Goal: Task Accomplishment & Management: Use online tool/utility

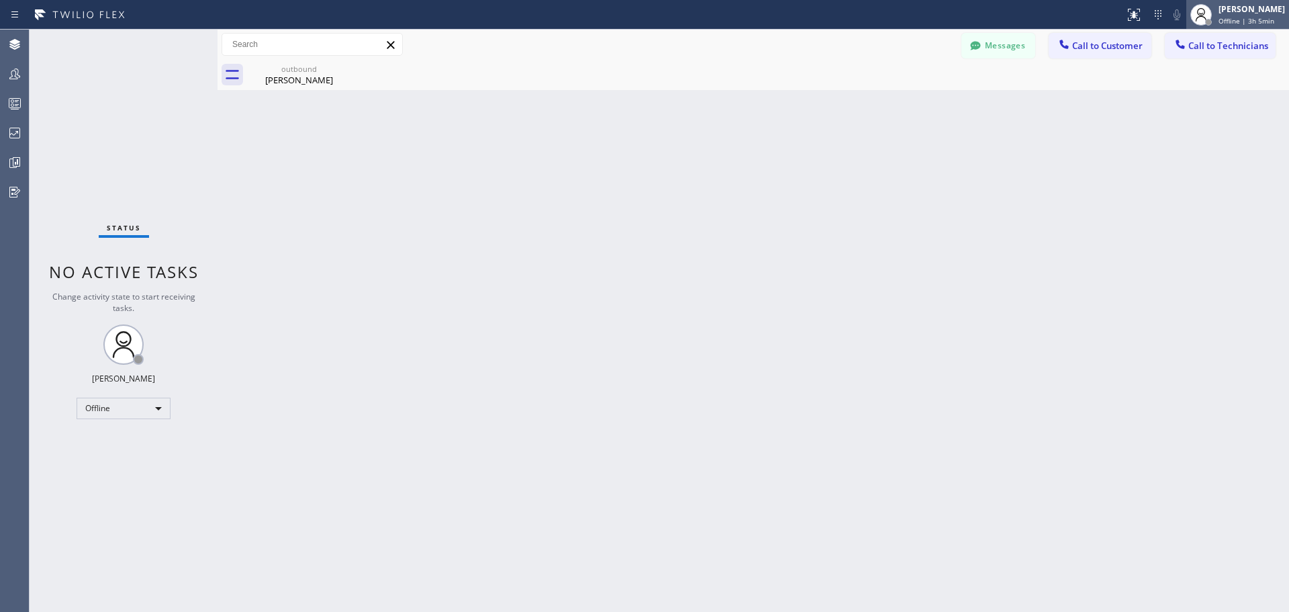
click at [1249, 18] on span "Offline | 3h 5min" at bounding box center [1247, 20] width 56 height 9
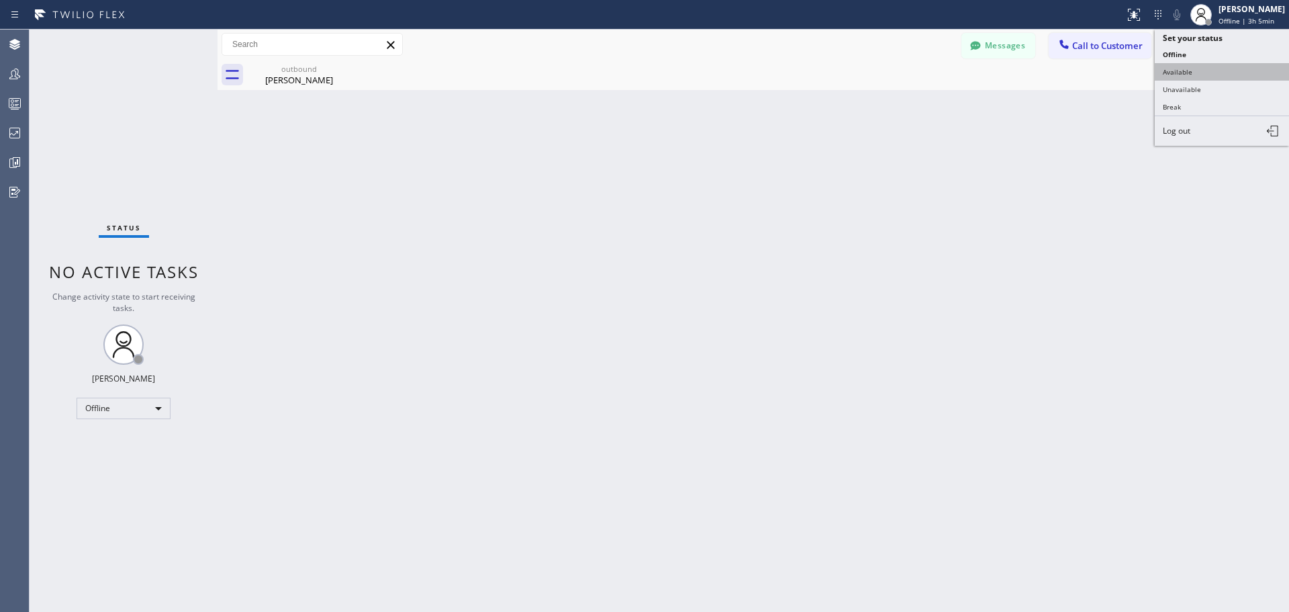
click at [1216, 78] on button "Available" at bounding box center [1222, 71] width 134 height 17
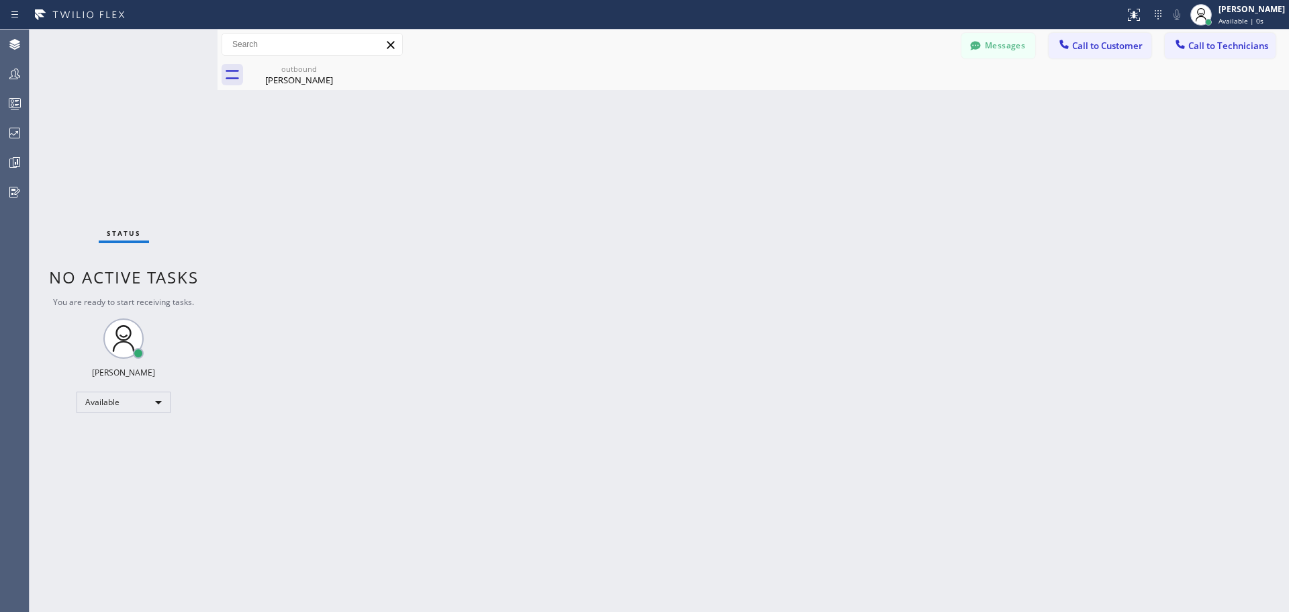
click at [1105, 261] on div "Back to Dashboard Change Sender ID Customers Technicians FB [PERSON_NAME] [DATE…" at bounding box center [754, 321] width 1072 height 582
click at [339, 69] on icon at bounding box center [342, 68] width 16 height 16
click at [459, 362] on div "Back to Dashboard Change Sender ID Customers Technicians FB [PERSON_NAME] [DATE…" at bounding box center [754, 321] width 1072 height 582
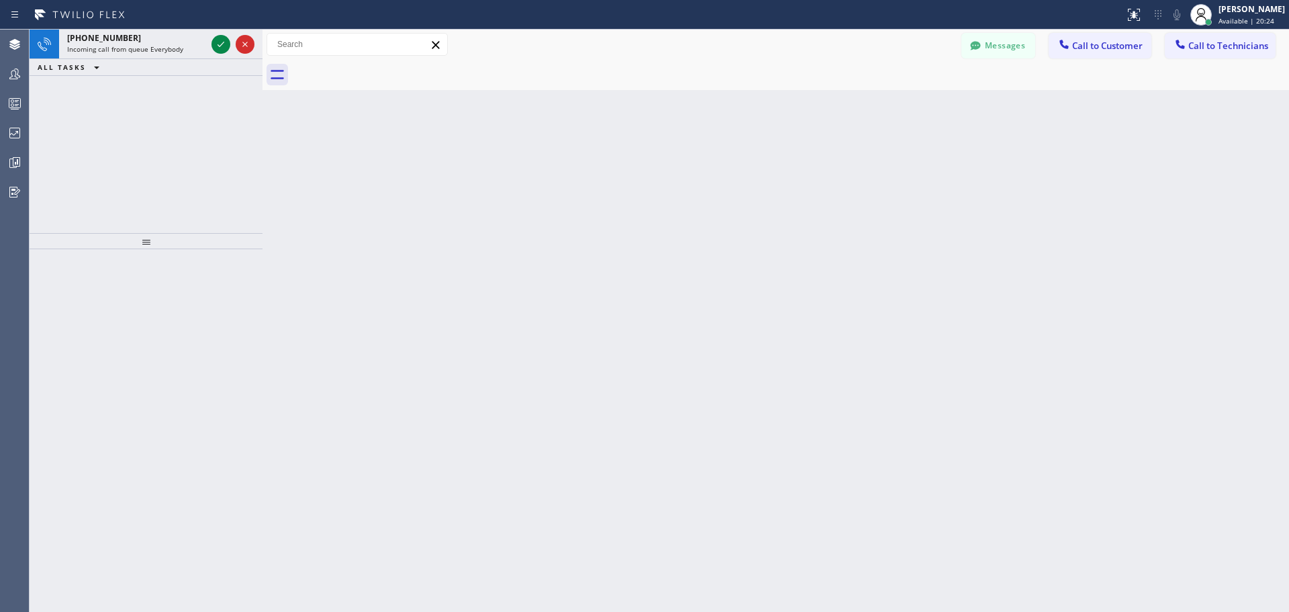
drag, startPoint x: 218, startPoint y: 44, endPoint x: 265, endPoint y: 43, distance: 46.3
click at [263, 43] on div at bounding box center [263, 321] width 0 height 582
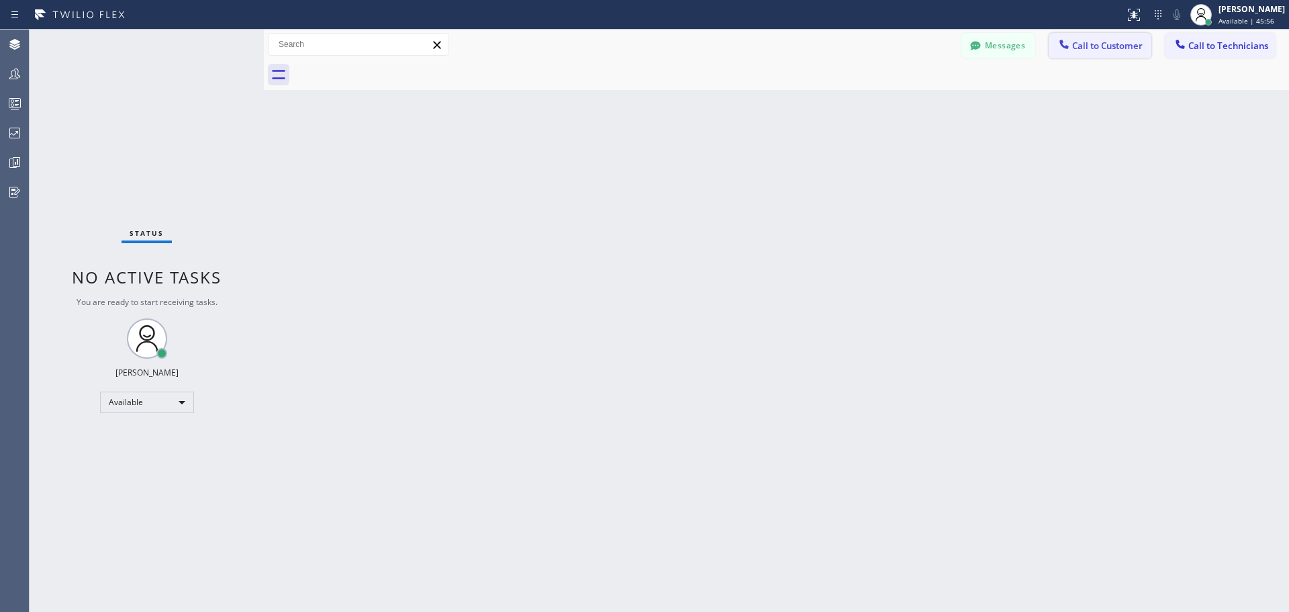
click at [1120, 44] on span "Call to Customer" at bounding box center [1107, 46] width 71 height 12
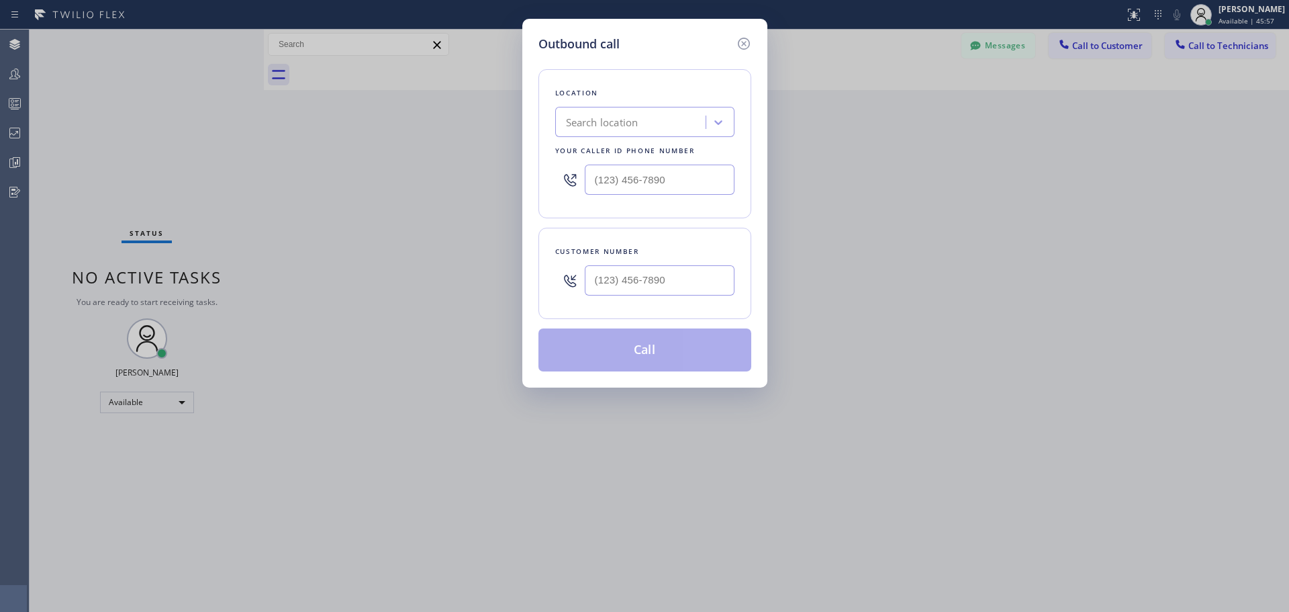
click at [584, 121] on div "Search location" at bounding box center [602, 122] width 73 height 15
type input "CSM"
click at [614, 152] on div "Home Alliance CSM" at bounding box center [644, 150] width 179 height 24
type input "[PHONE_NUMBER]"
click at [628, 287] on input "(___) ___-____" at bounding box center [660, 280] width 150 height 30
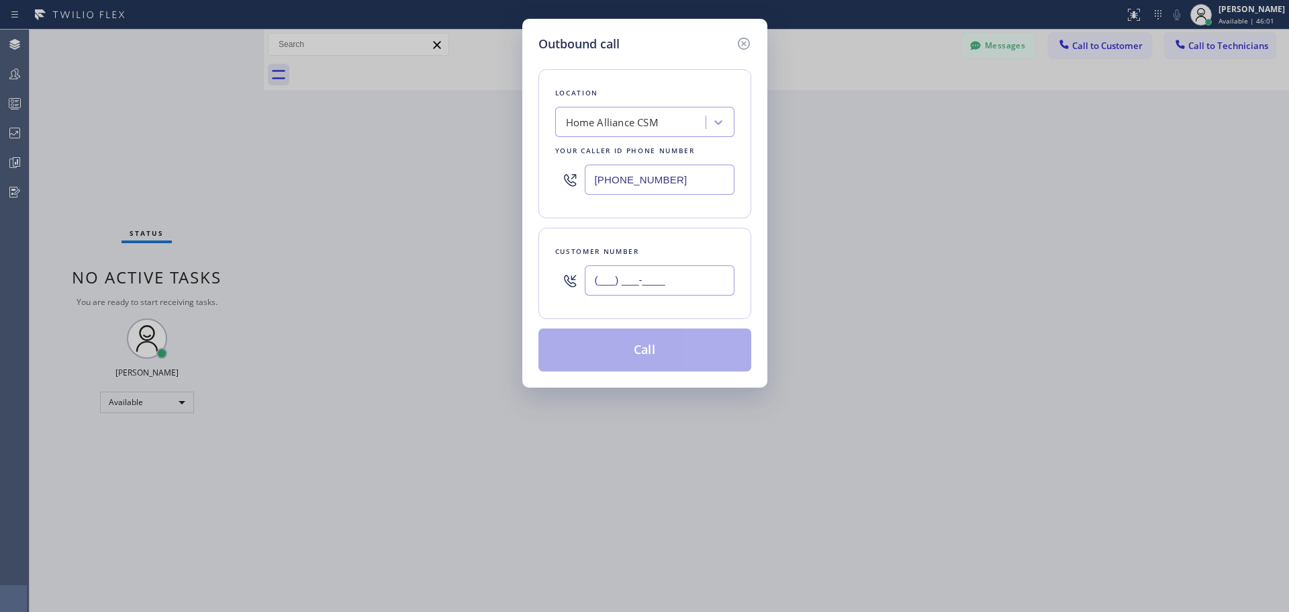
paste input "415) 640-0141"
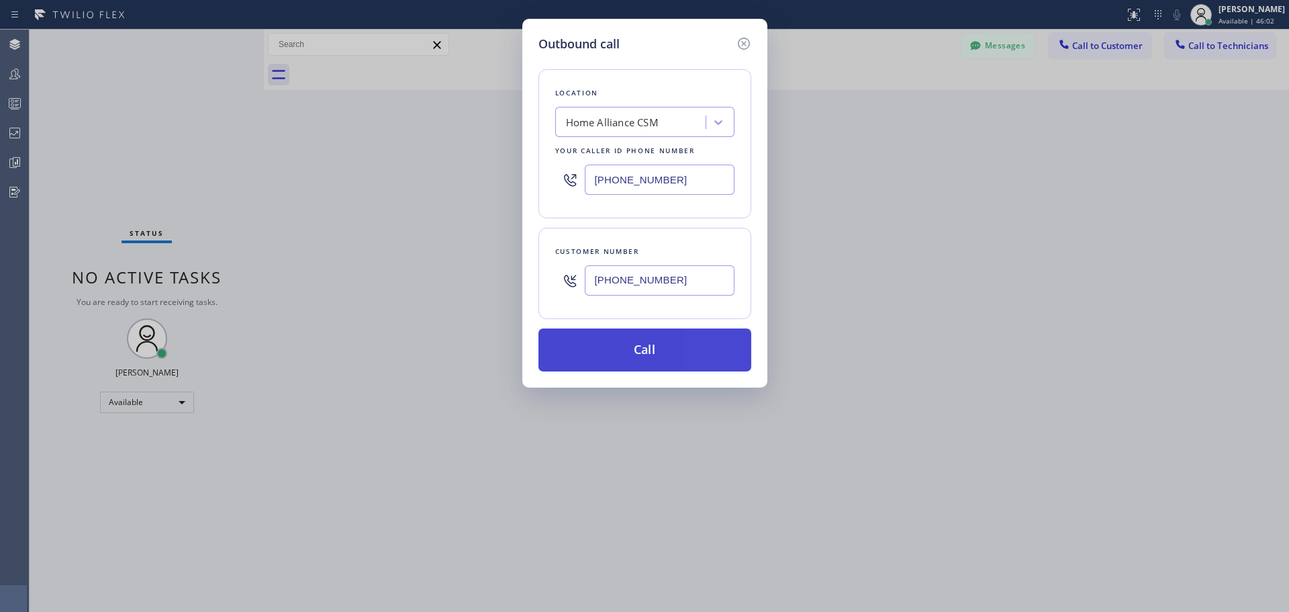
type input "[PHONE_NUMBER]"
click at [657, 356] on button "Call" at bounding box center [645, 349] width 213 height 43
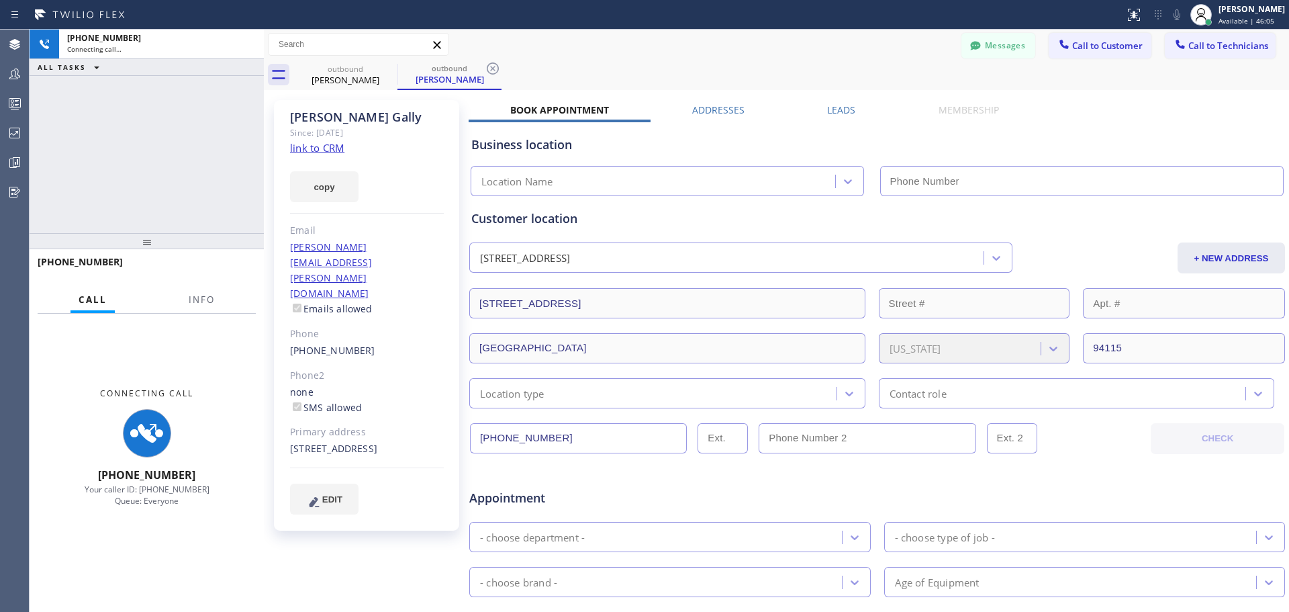
type input "[PHONE_NUMBER]"
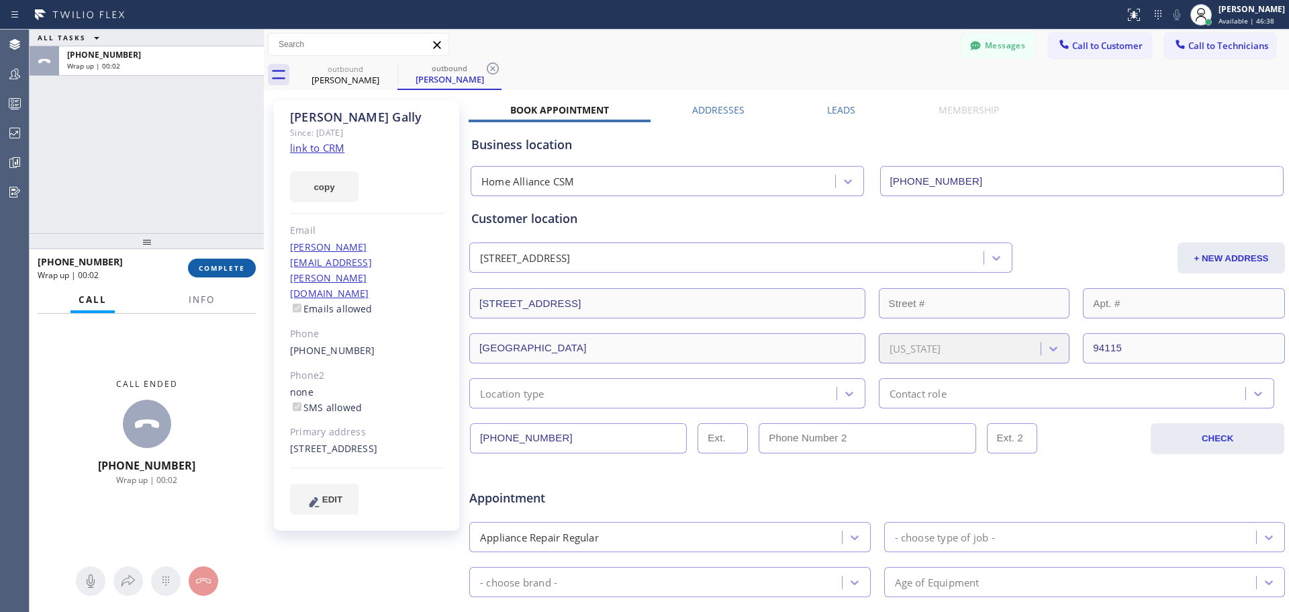
click at [211, 265] on span "COMPLETE" at bounding box center [222, 267] width 46 height 9
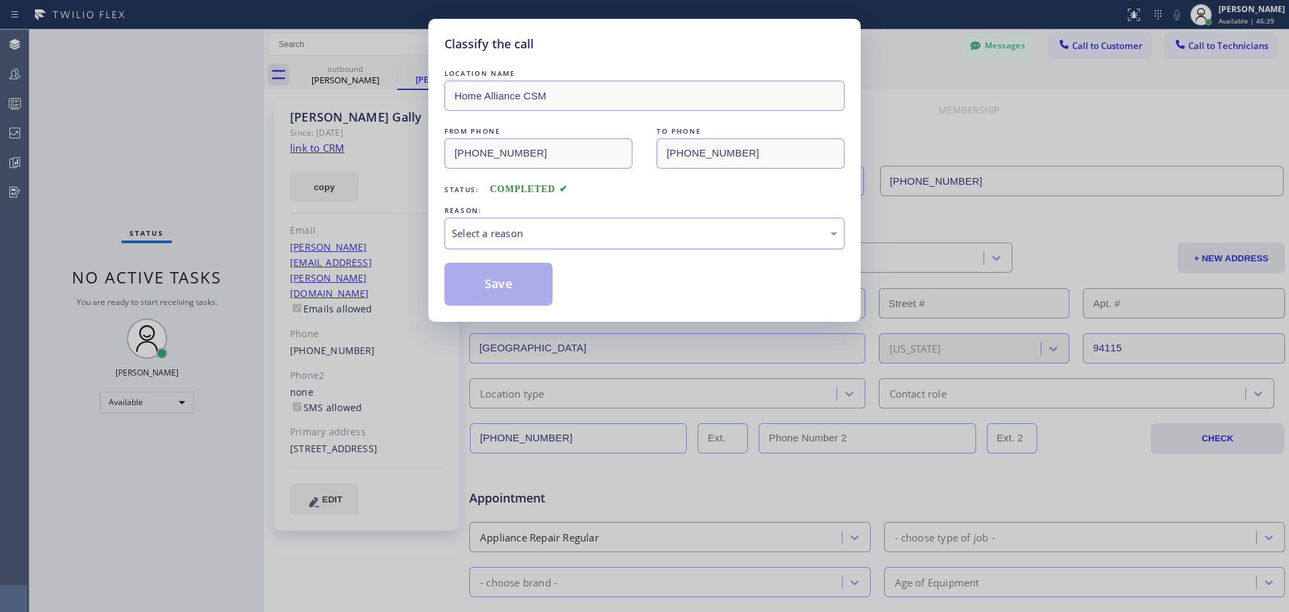
click at [579, 238] on div "Select a reason" at bounding box center [644, 233] width 385 height 15
click at [488, 279] on button "Save" at bounding box center [499, 284] width 108 height 43
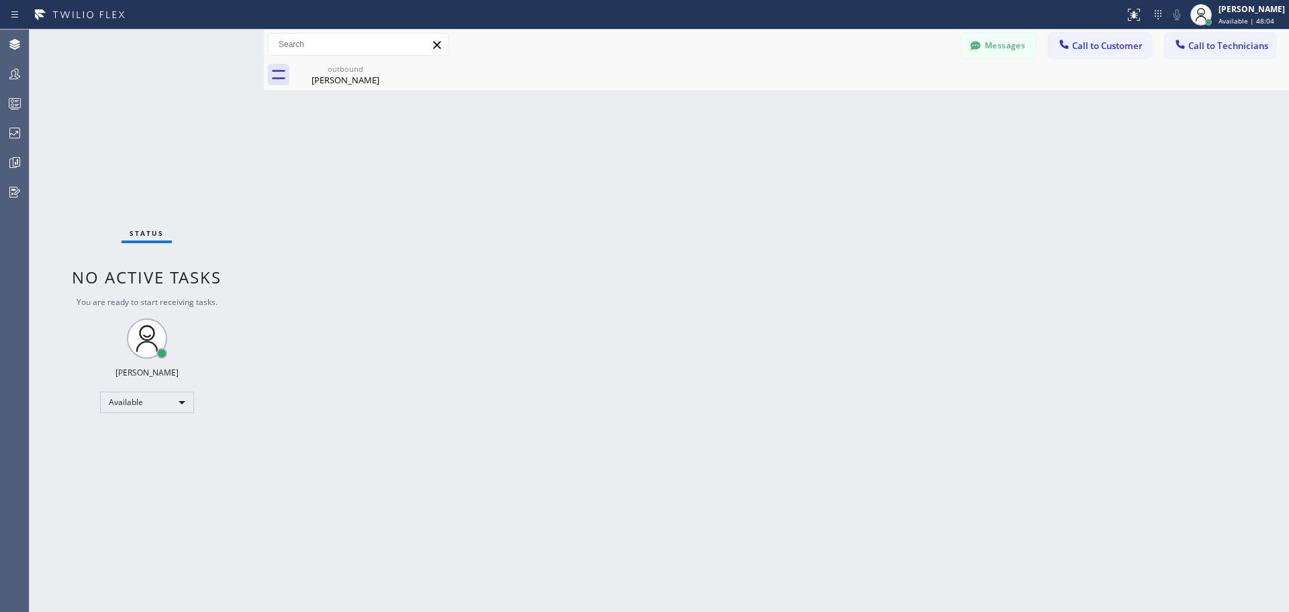
click at [1111, 44] on span "Call to Customer" at bounding box center [1107, 46] width 71 height 12
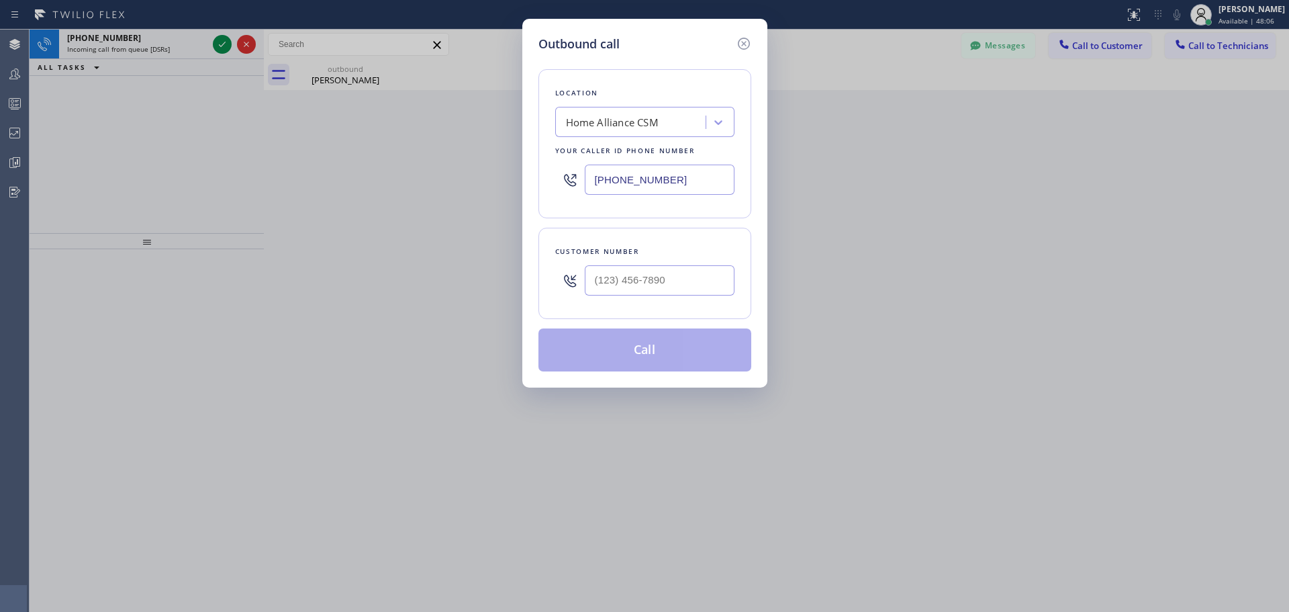
type input "(___) ___-____"
click at [632, 282] on input "(___) ___-____" at bounding box center [660, 280] width 150 height 30
click at [743, 41] on icon at bounding box center [744, 44] width 16 height 16
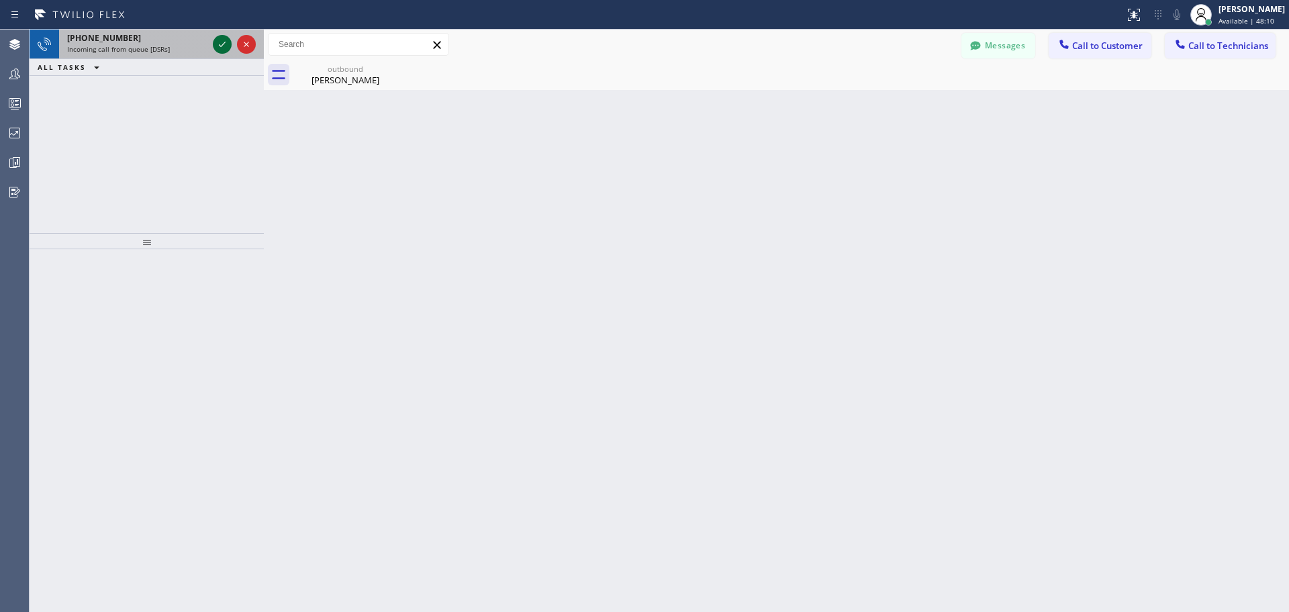
click at [222, 46] on icon at bounding box center [222, 44] width 16 height 16
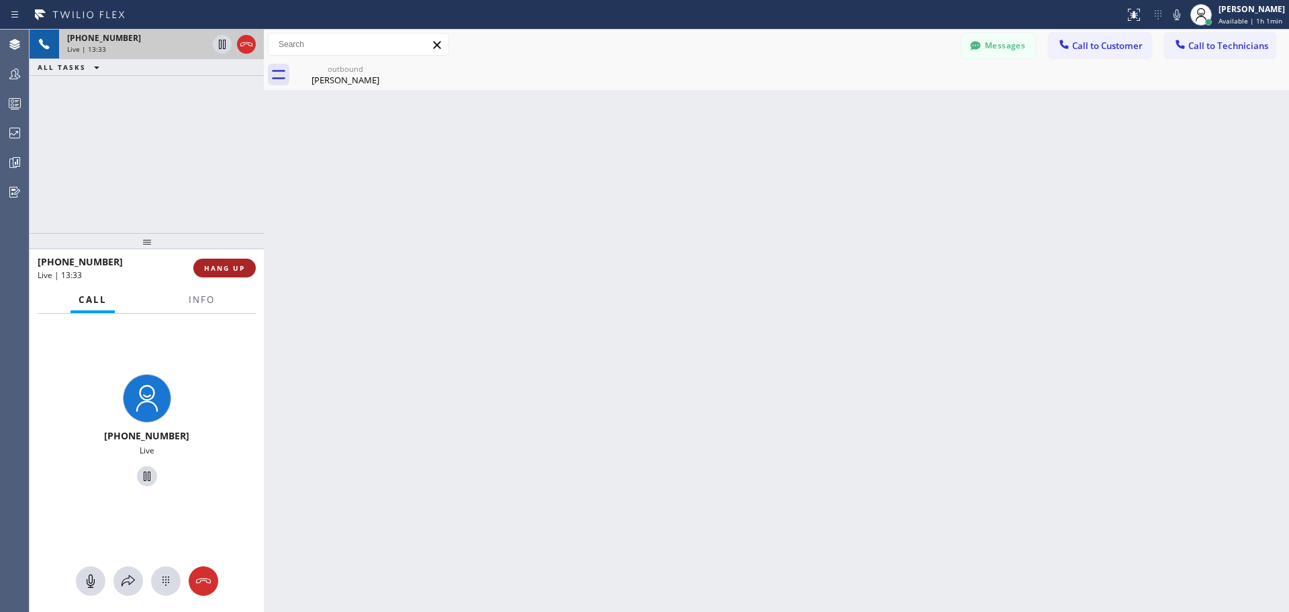
click at [238, 268] on span "HANG UP" at bounding box center [224, 267] width 41 height 9
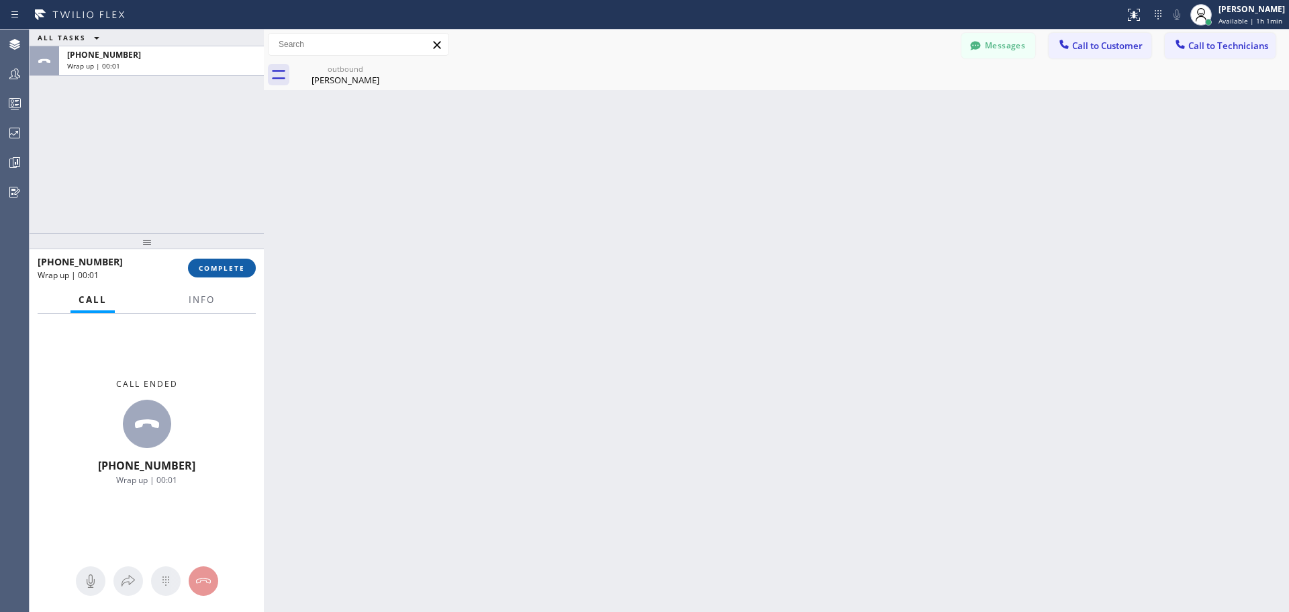
click at [232, 270] on span "COMPLETE" at bounding box center [222, 267] width 46 height 9
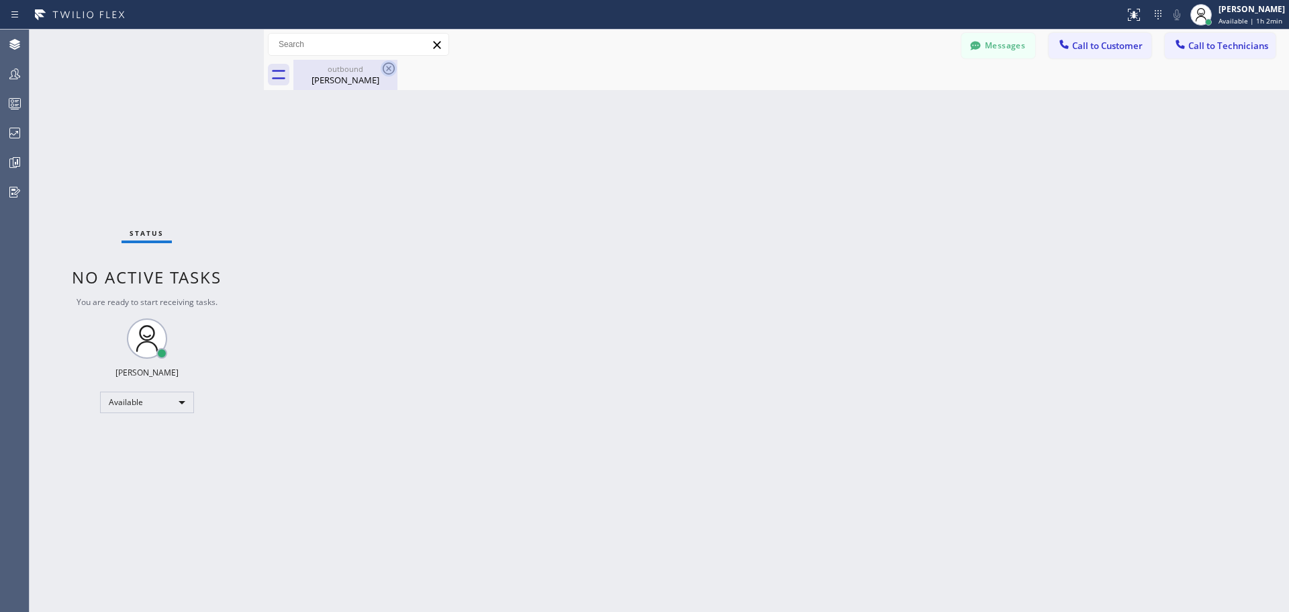
click at [392, 68] on icon at bounding box center [389, 68] width 16 height 16
click at [384, 66] on icon at bounding box center [389, 68] width 12 height 12
click at [391, 68] on icon at bounding box center [389, 68] width 16 height 16
drag, startPoint x: 347, startPoint y: 79, endPoint x: 350, endPoint y: 86, distance: 7.5
click at [347, 80] on div "[PERSON_NAME]" at bounding box center [345, 80] width 101 height 12
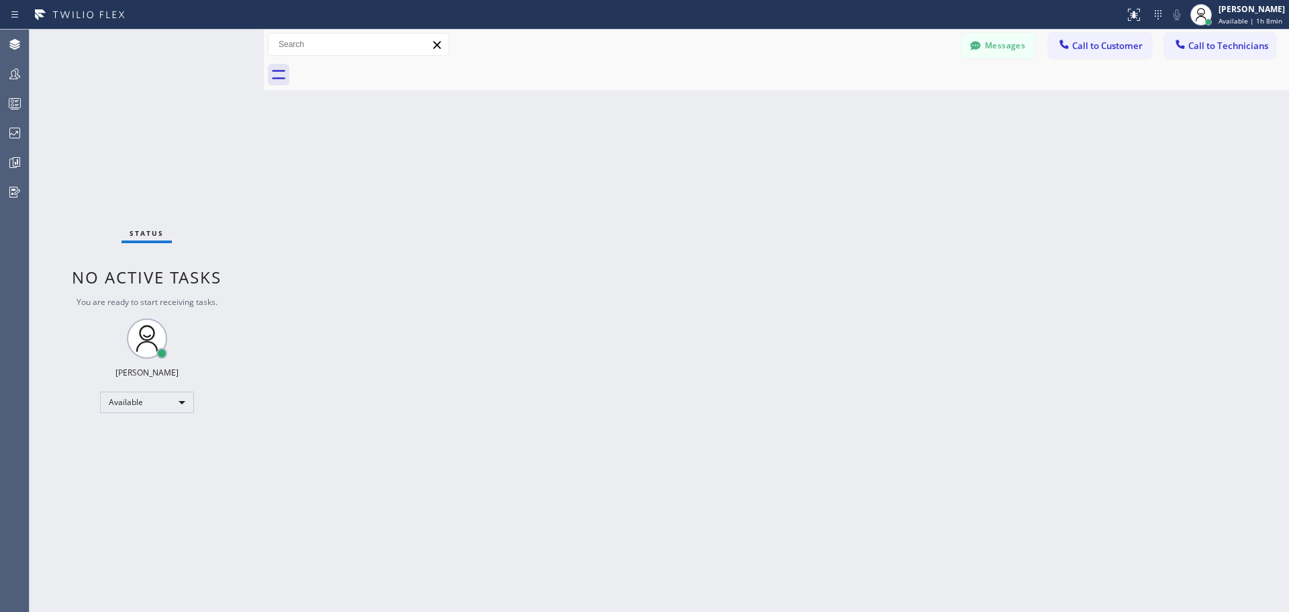
click at [1099, 47] on span "Call to Customer" at bounding box center [1107, 46] width 71 height 12
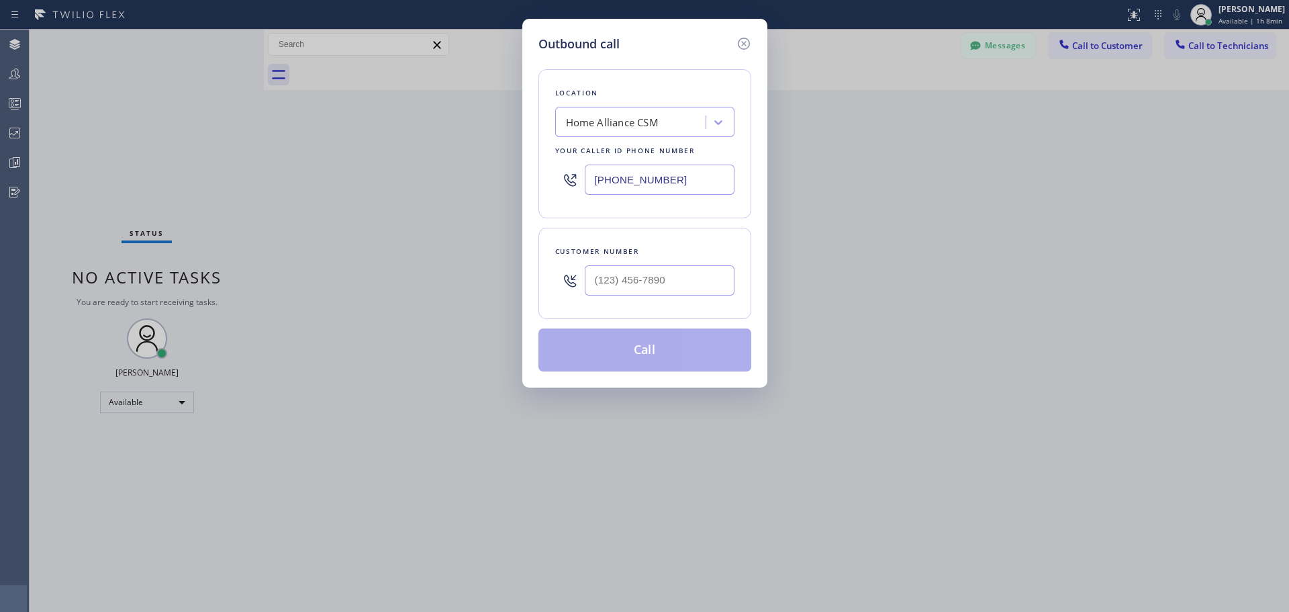
click at [665, 285] on input "text" at bounding box center [660, 280] width 150 height 30
paste input "714) 328-6079"
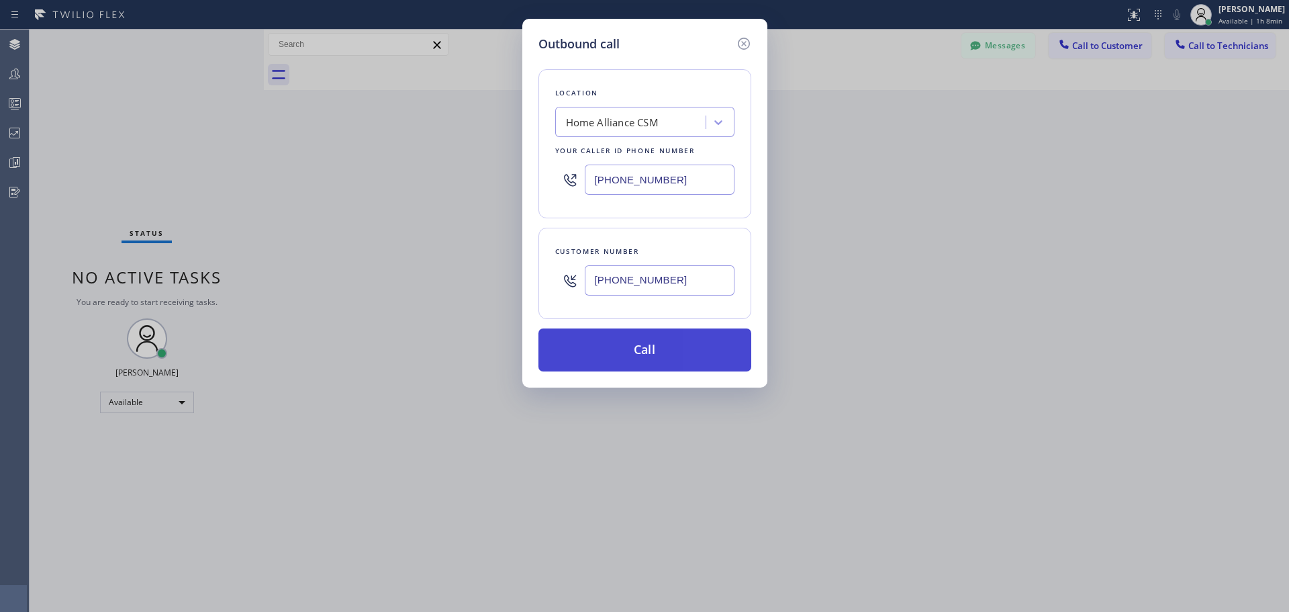
type input "[PHONE_NUMBER]"
click at [672, 353] on button "Call" at bounding box center [645, 349] width 213 height 43
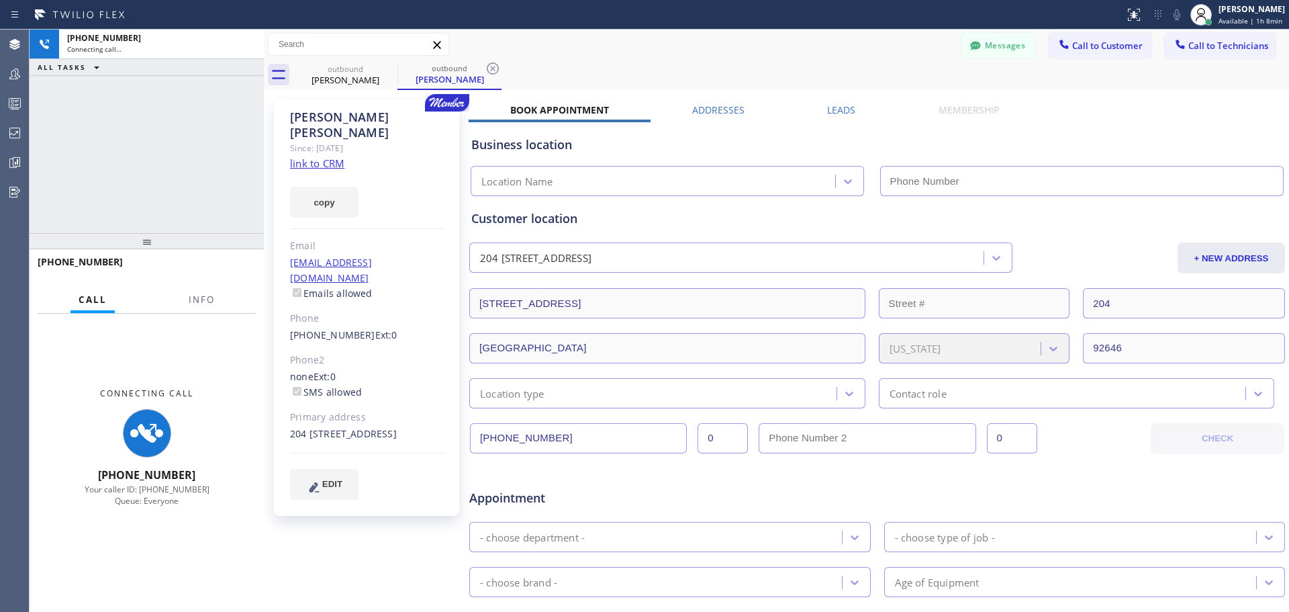
type input "[PHONE_NUMBER]"
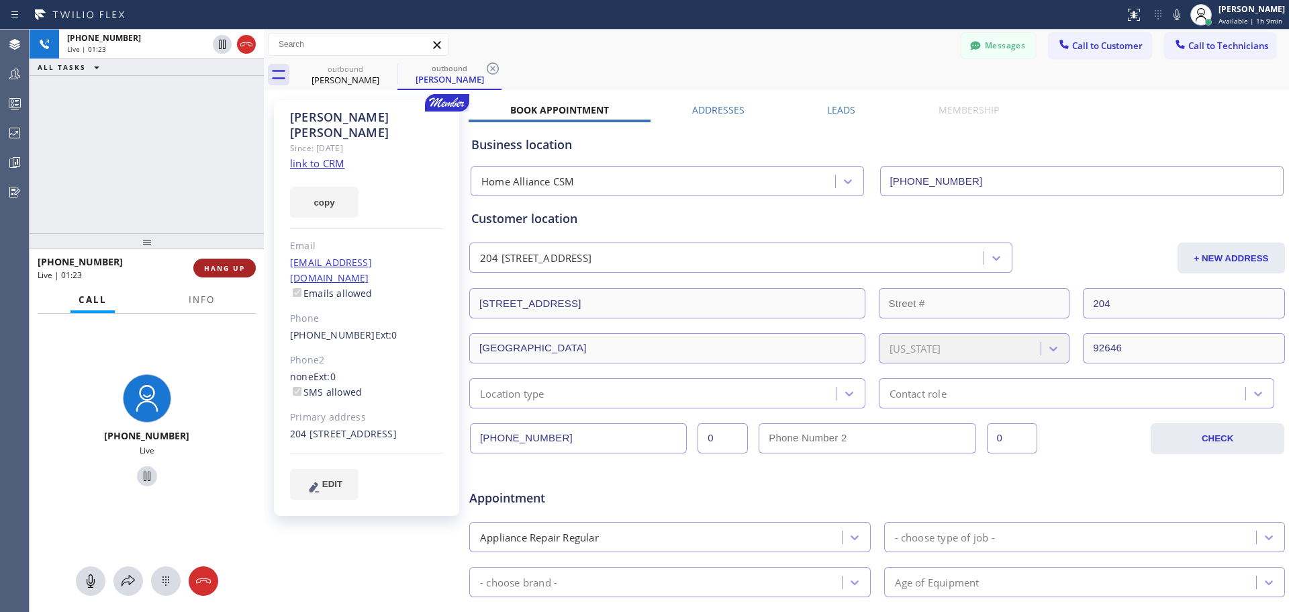
click at [227, 265] on span "HANG UP" at bounding box center [224, 267] width 41 height 9
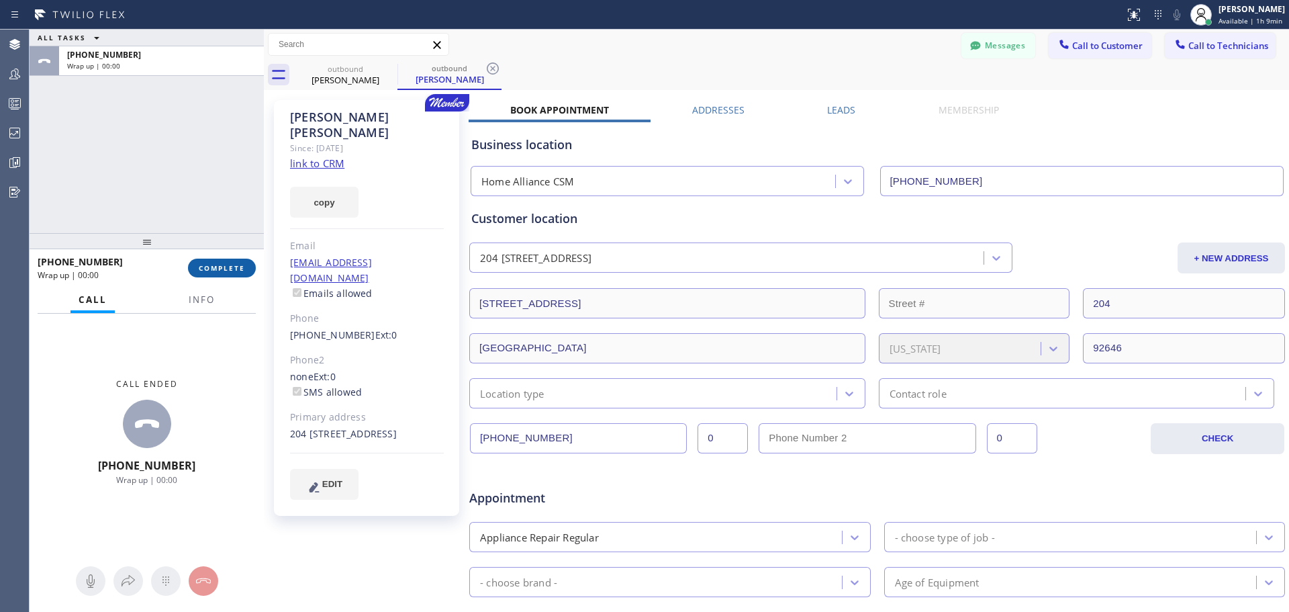
click at [227, 265] on span "COMPLETE" at bounding box center [222, 267] width 46 height 9
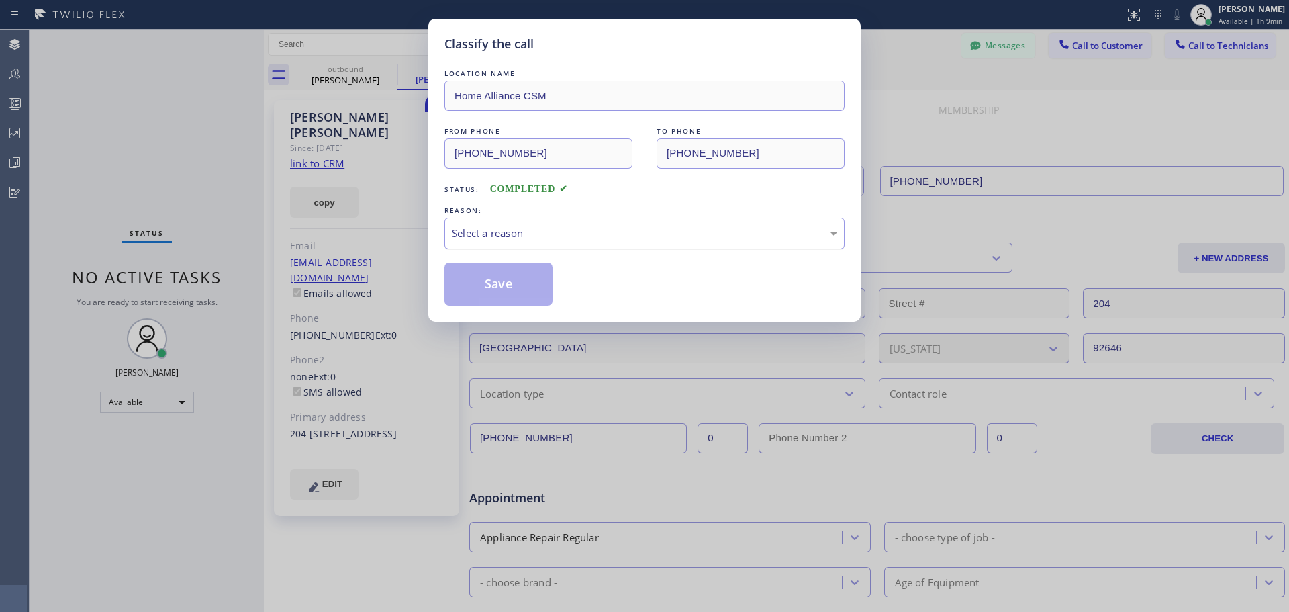
click at [574, 222] on div "Select a reason" at bounding box center [645, 234] width 400 height 32
click at [469, 288] on button "Save" at bounding box center [499, 284] width 108 height 43
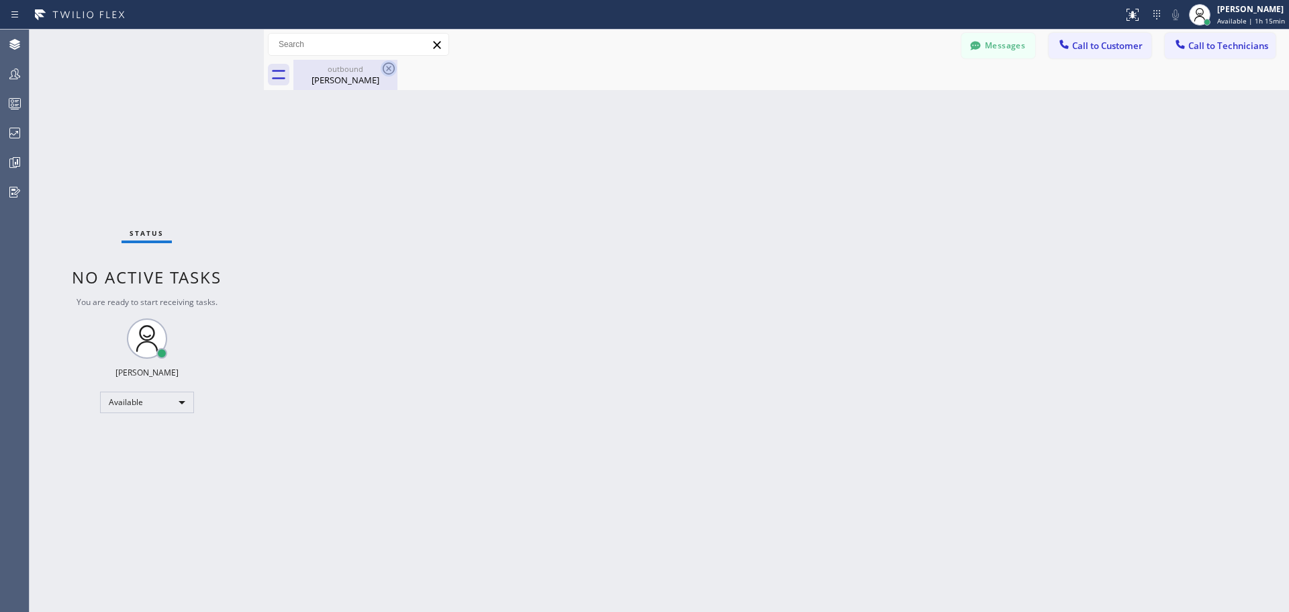
click at [390, 66] on icon at bounding box center [389, 68] width 12 height 12
click at [1094, 45] on span "Call to Customer" at bounding box center [1107, 46] width 71 height 12
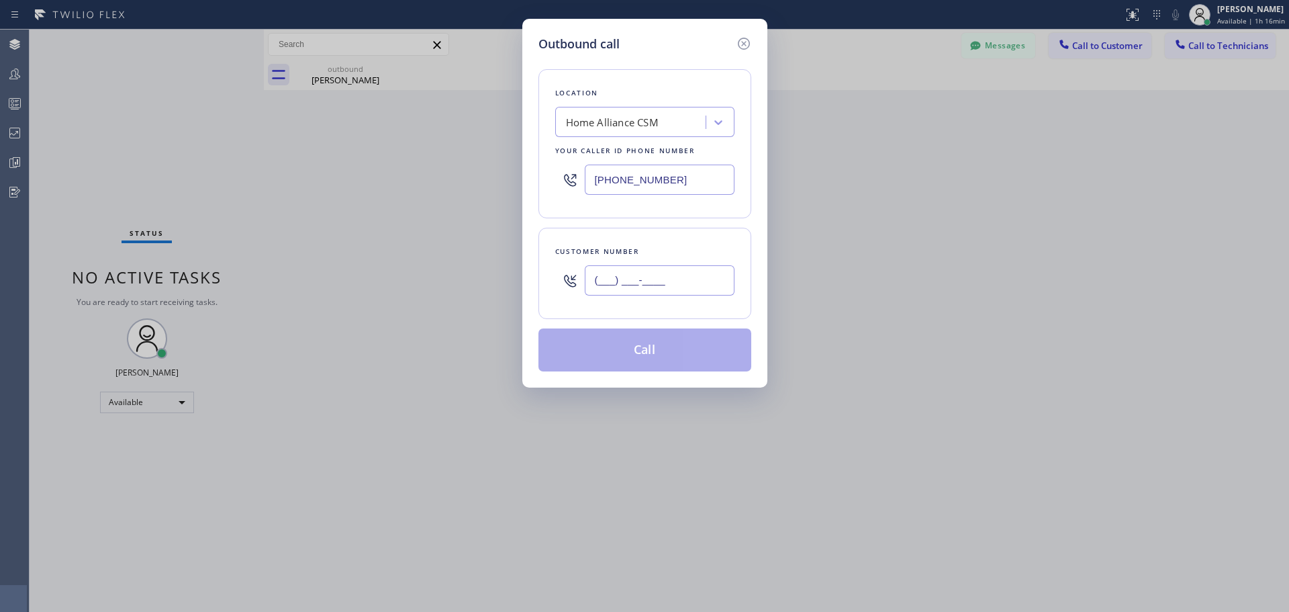
click at [651, 279] on input "(___) ___-____" at bounding box center [660, 280] width 150 height 30
paste input "347) 245-7349"
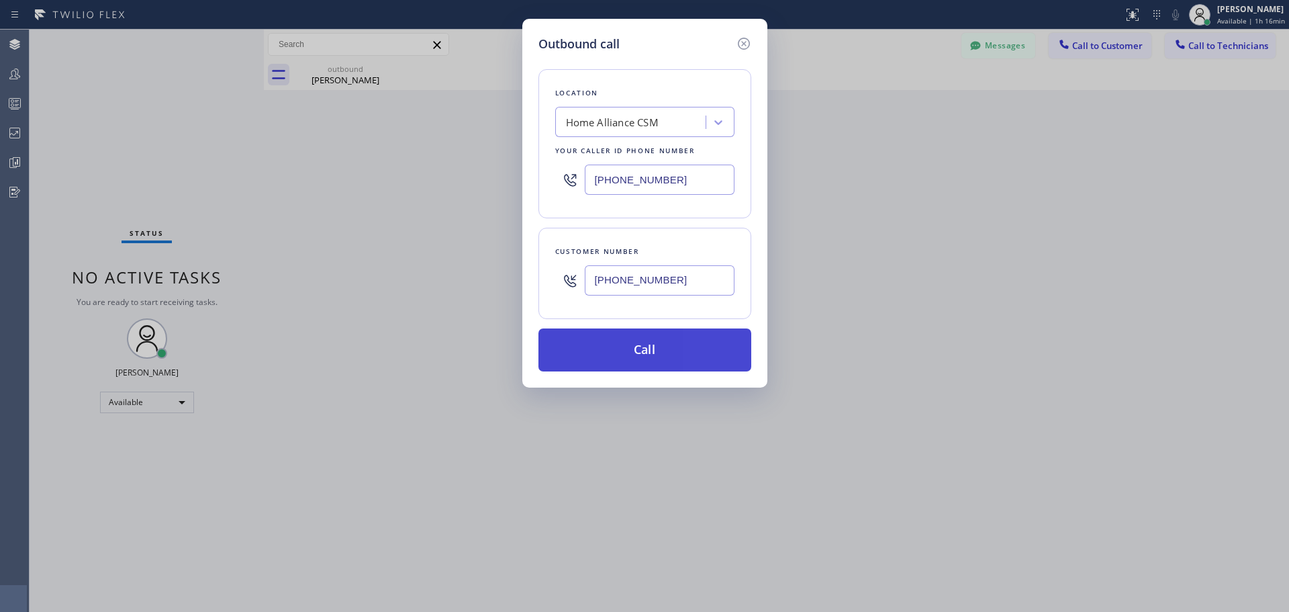
type input "[PHONE_NUMBER]"
click at [655, 354] on button "Call" at bounding box center [645, 349] width 213 height 43
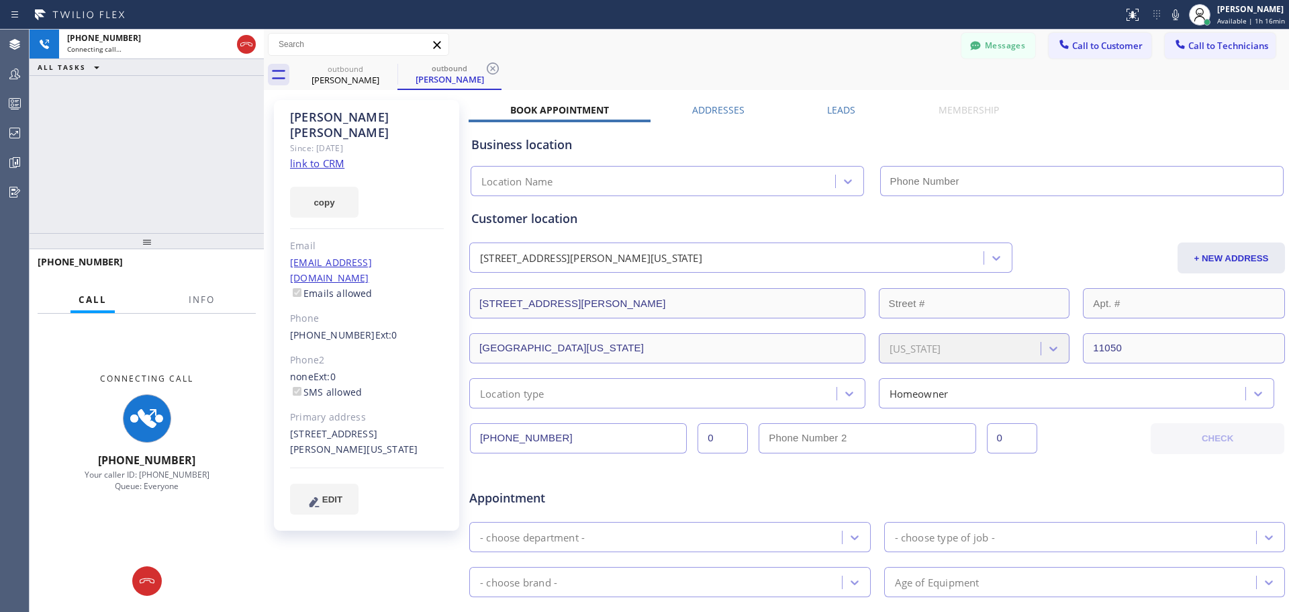
type input "[PHONE_NUMBER]"
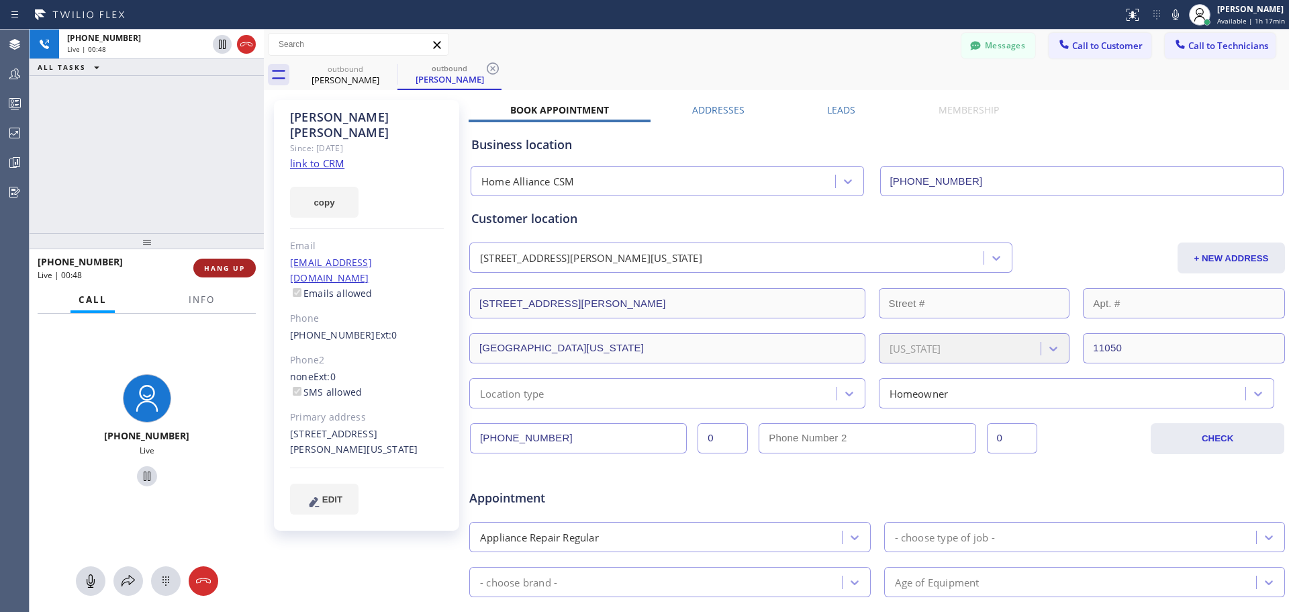
click at [240, 269] on span "HANG UP" at bounding box center [224, 267] width 41 height 9
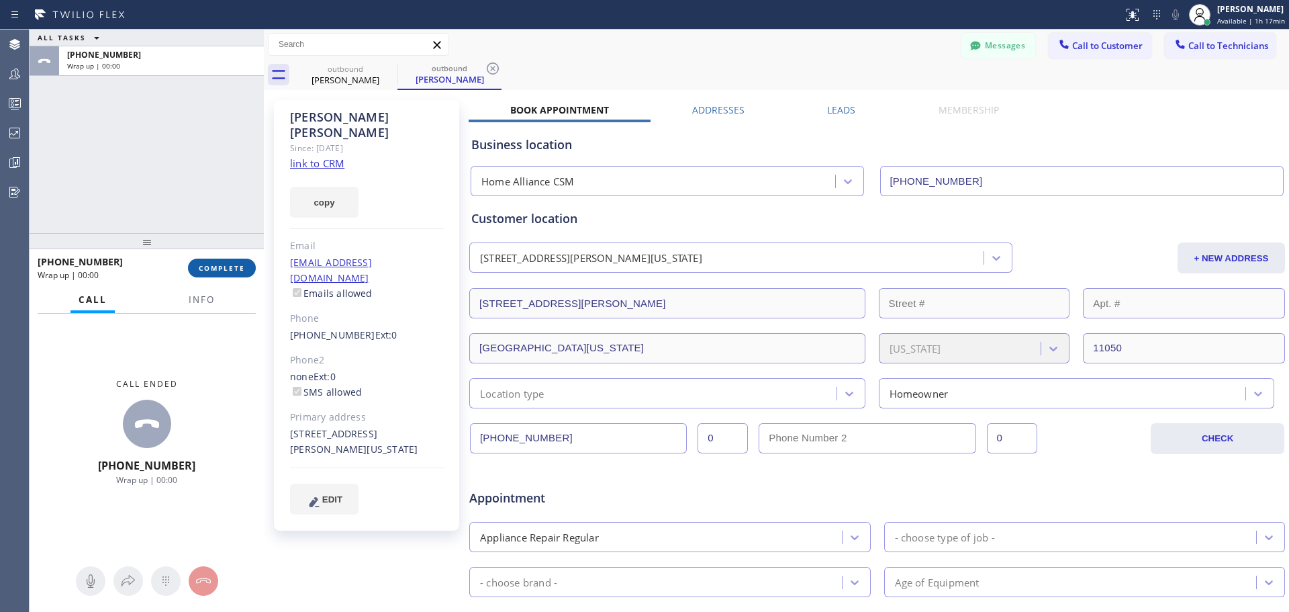
click at [238, 277] on button "COMPLETE" at bounding box center [222, 268] width 68 height 19
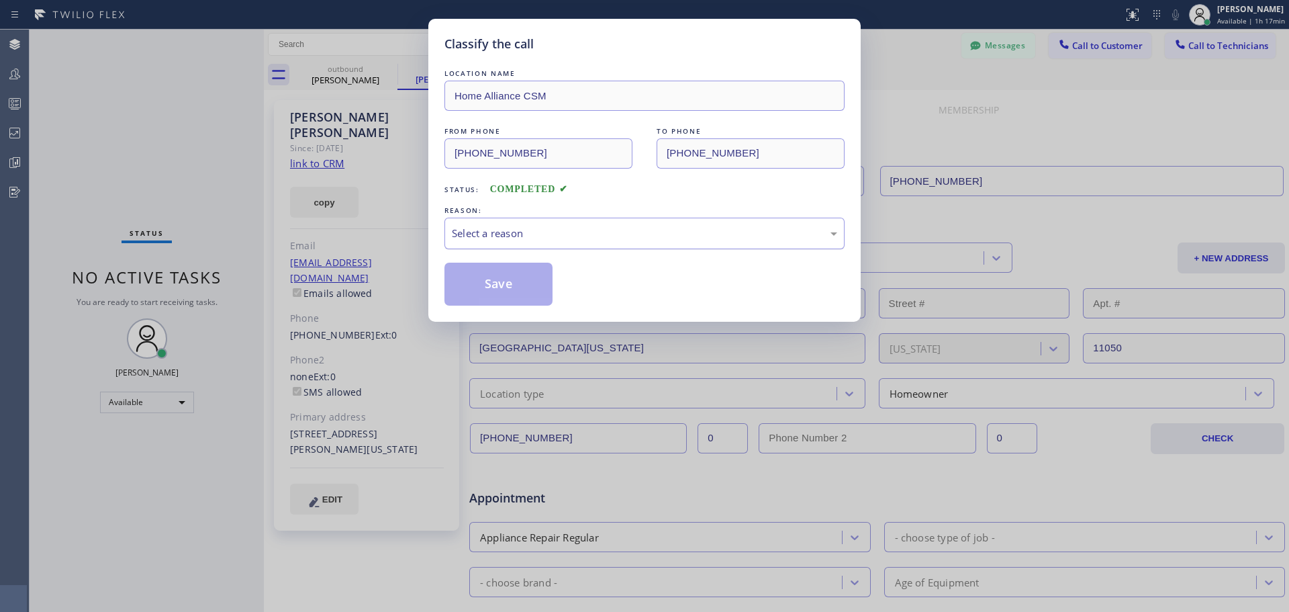
click at [762, 218] on div "Select a reason" at bounding box center [645, 234] width 400 height 32
click at [490, 281] on button "Save" at bounding box center [499, 284] width 108 height 43
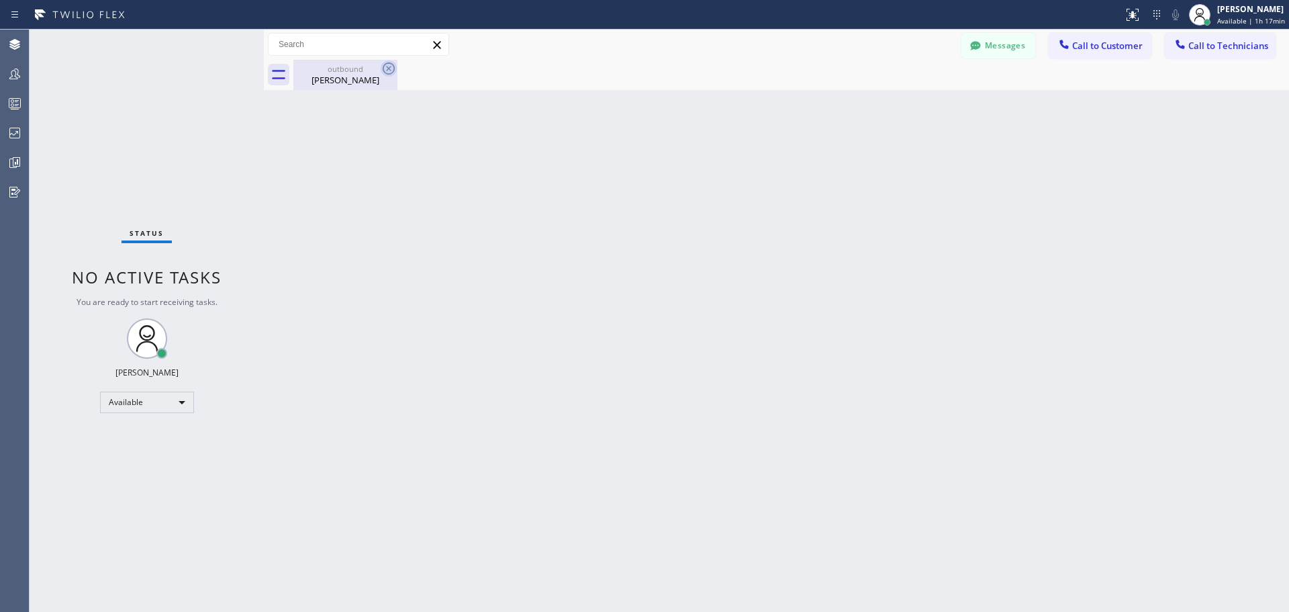
click at [385, 70] on icon at bounding box center [389, 68] width 16 height 16
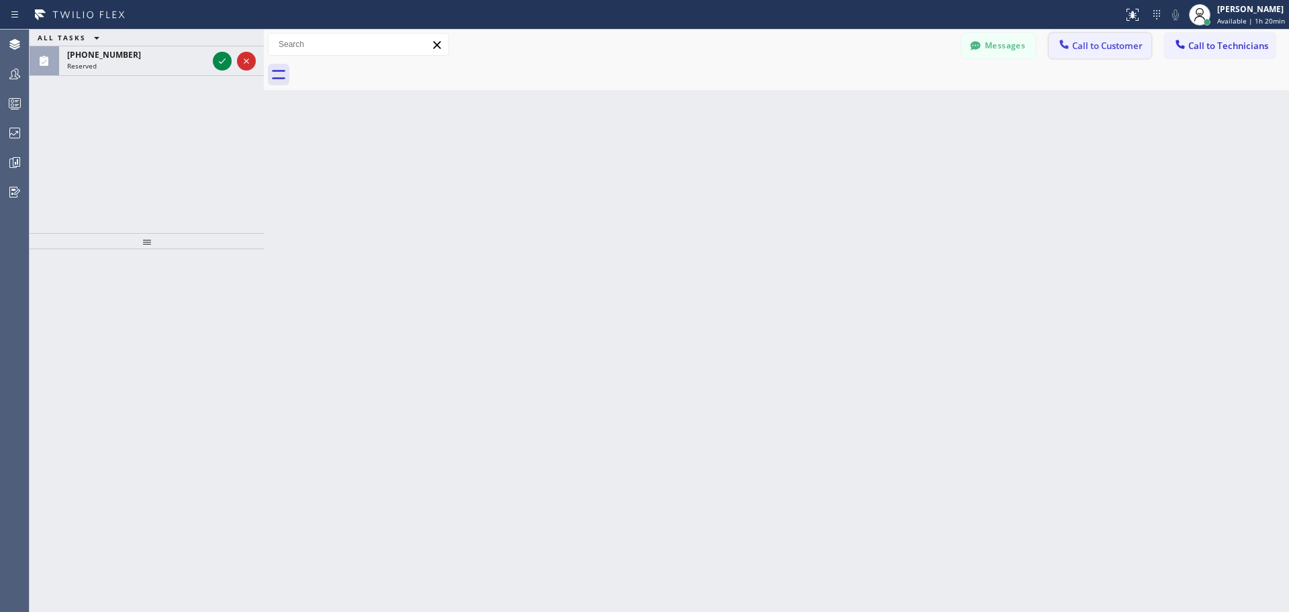
click at [1091, 56] on button "Call to Customer" at bounding box center [1100, 46] width 103 height 26
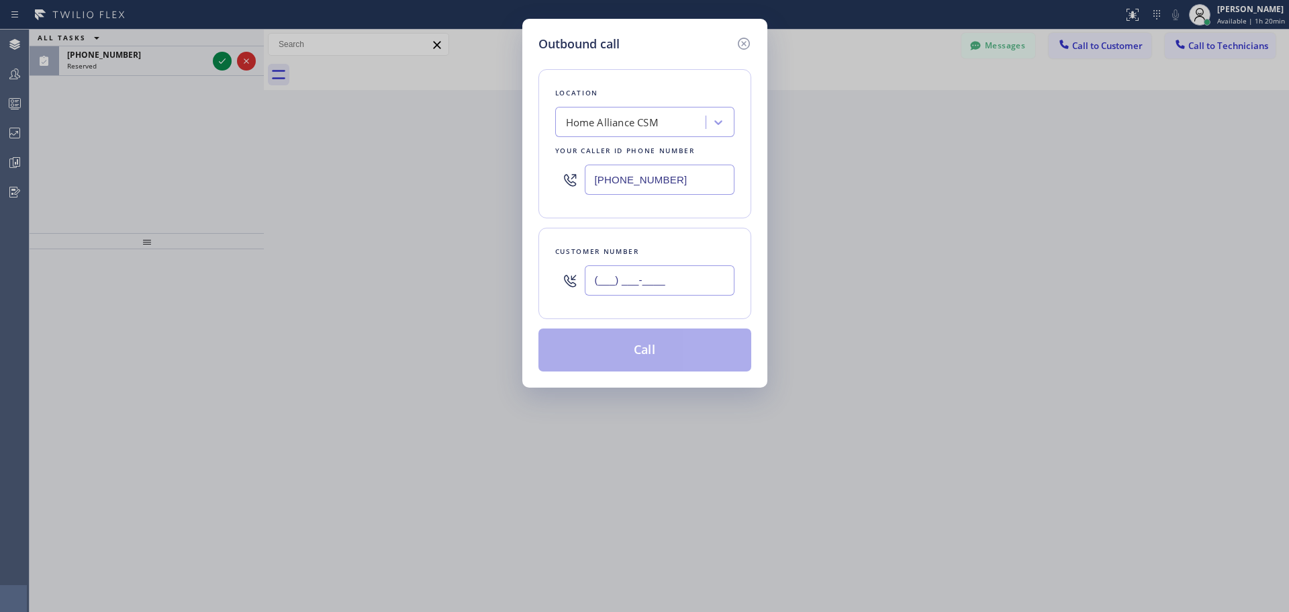
click at [633, 277] on input "(___) ___-____" at bounding box center [660, 280] width 150 height 30
paste input "917) 273-6359"
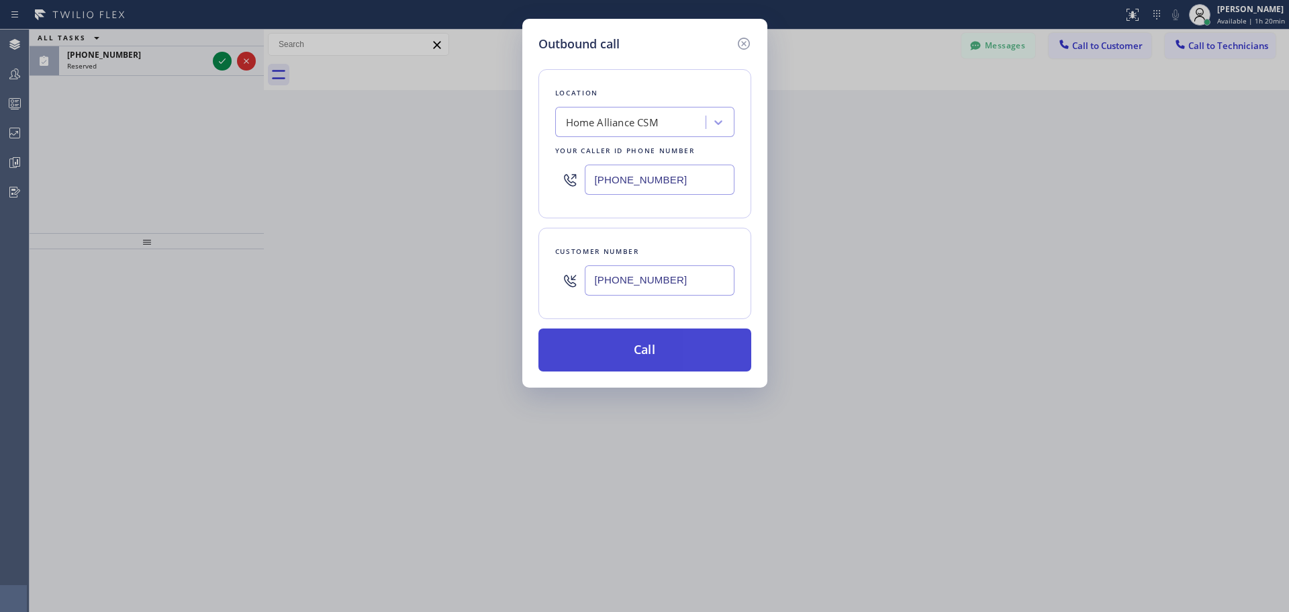
type input "[PHONE_NUMBER]"
click at [639, 352] on button "Call" at bounding box center [645, 349] width 213 height 43
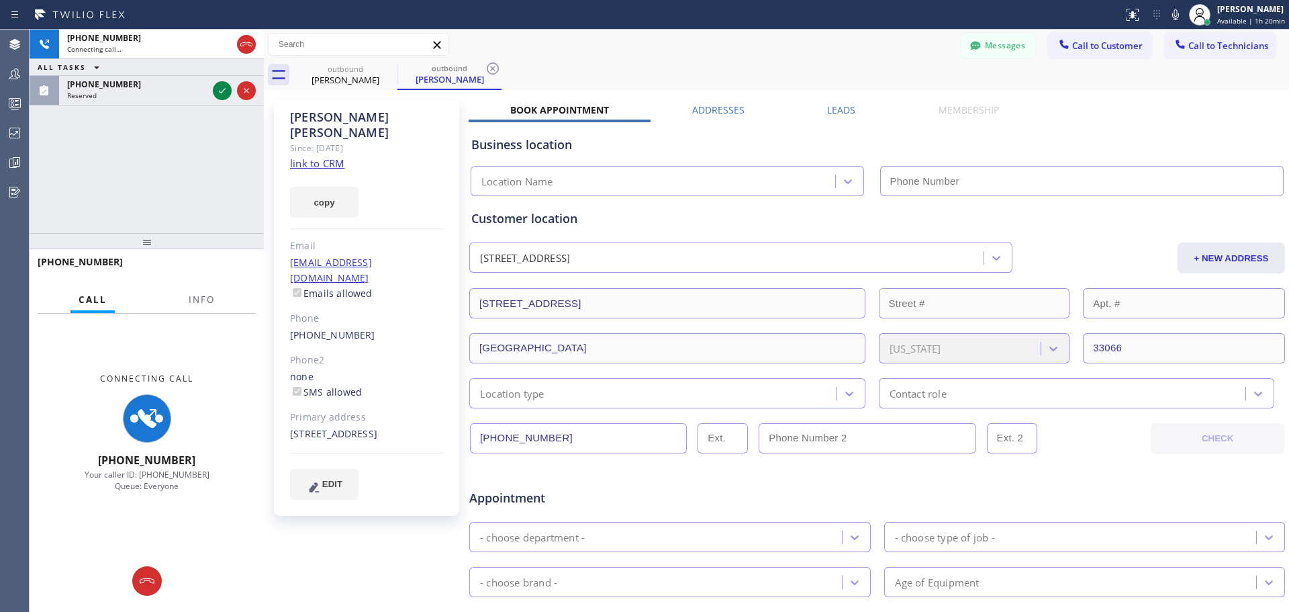
type input "[PHONE_NUMBER]"
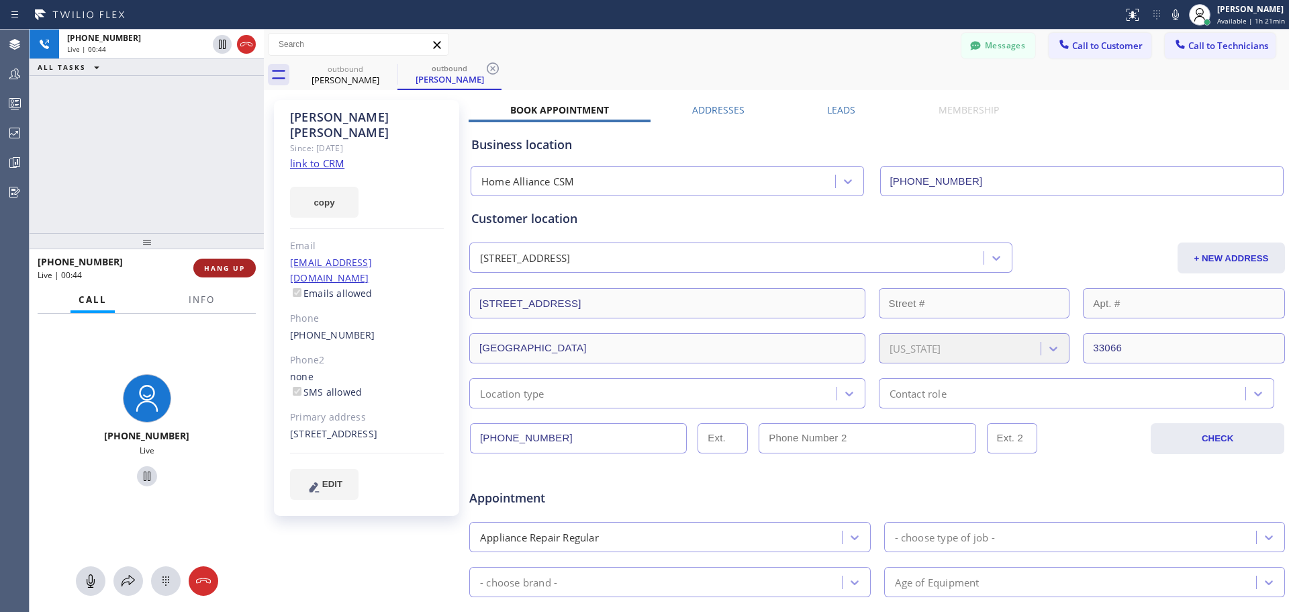
click at [219, 269] on span "HANG UP" at bounding box center [224, 267] width 41 height 9
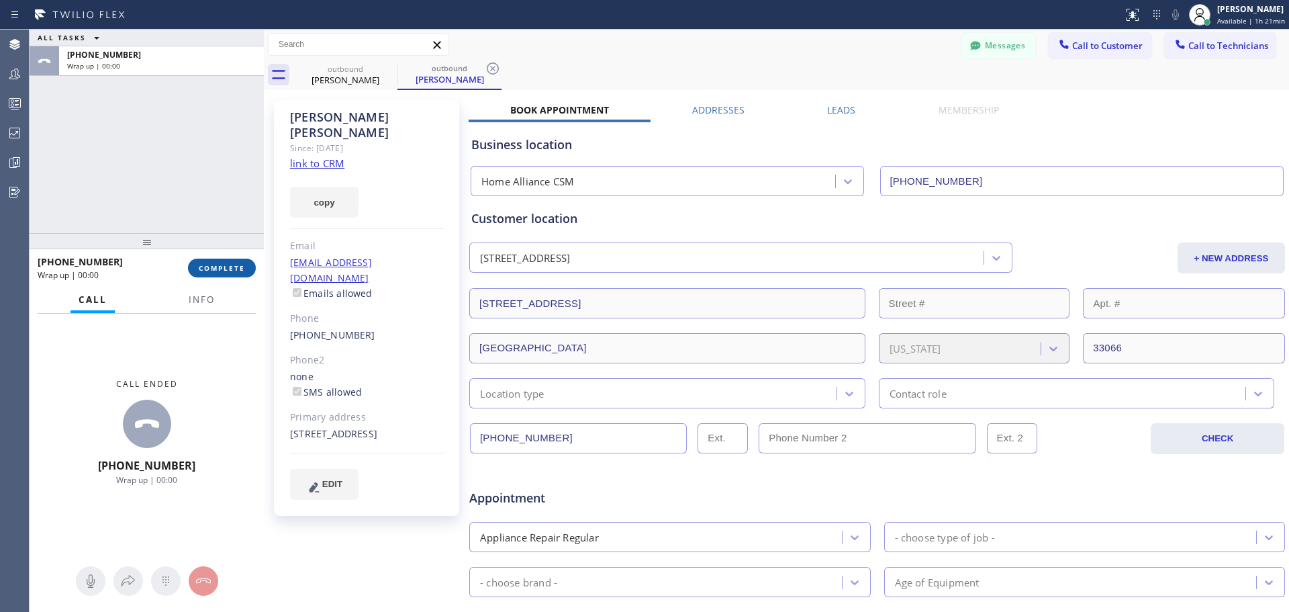
click at [229, 270] on span "COMPLETE" at bounding box center [222, 267] width 46 height 9
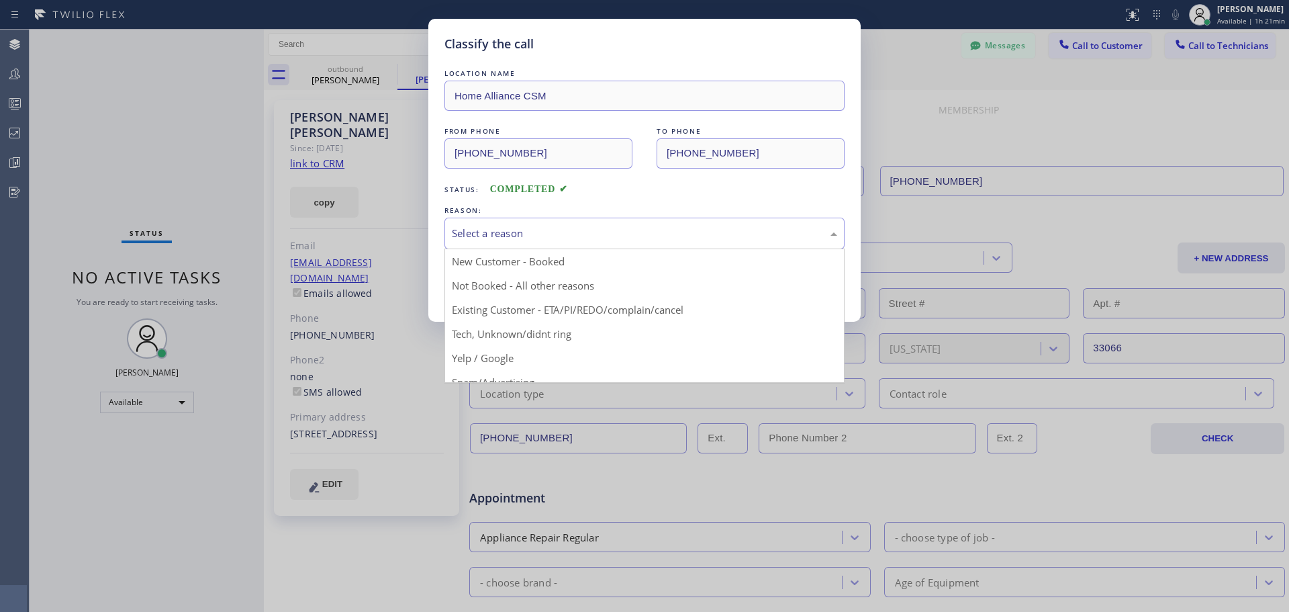
click at [598, 246] on div "Select a reason" at bounding box center [645, 234] width 400 height 32
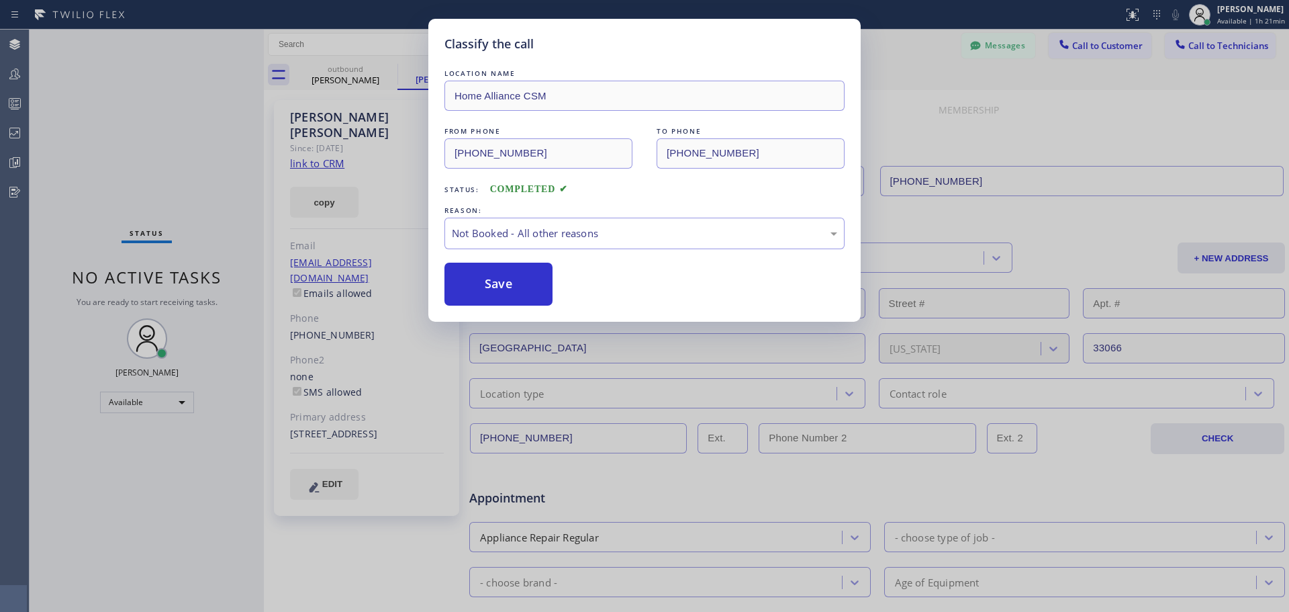
drag, startPoint x: 524, startPoint y: 287, endPoint x: 317, endPoint y: 353, distance: 217.7
click at [524, 287] on button "Save" at bounding box center [499, 284] width 108 height 43
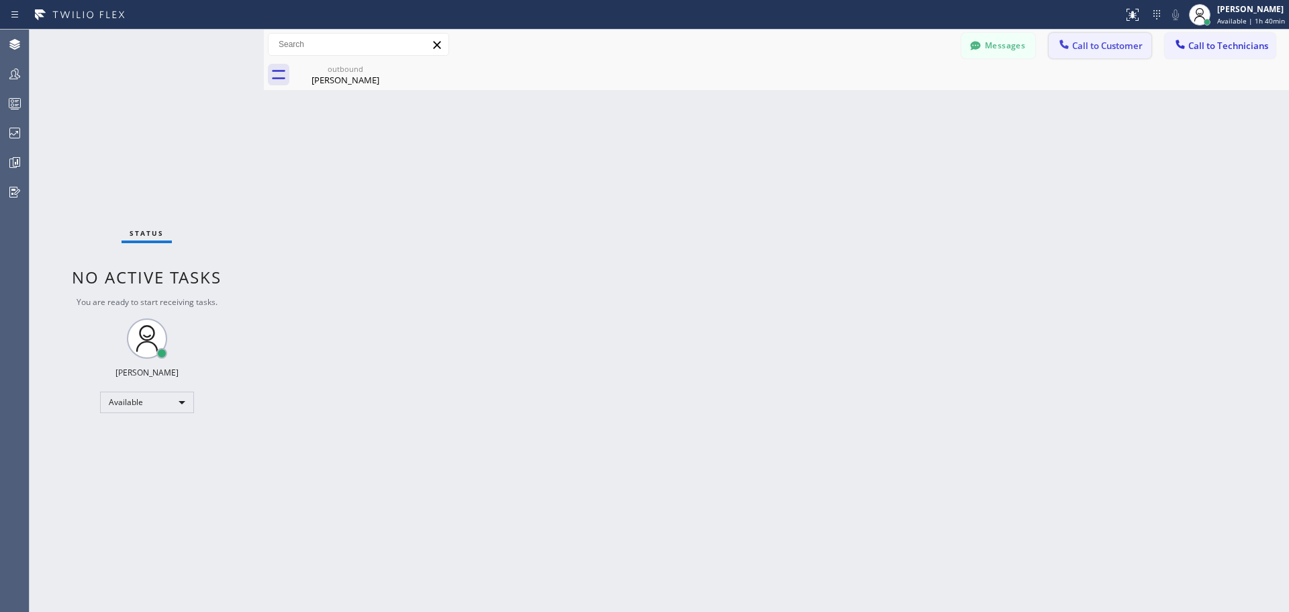
click at [1115, 50] on span "Call to Customer" at bounding box center [1107, 46] width 71 height 12
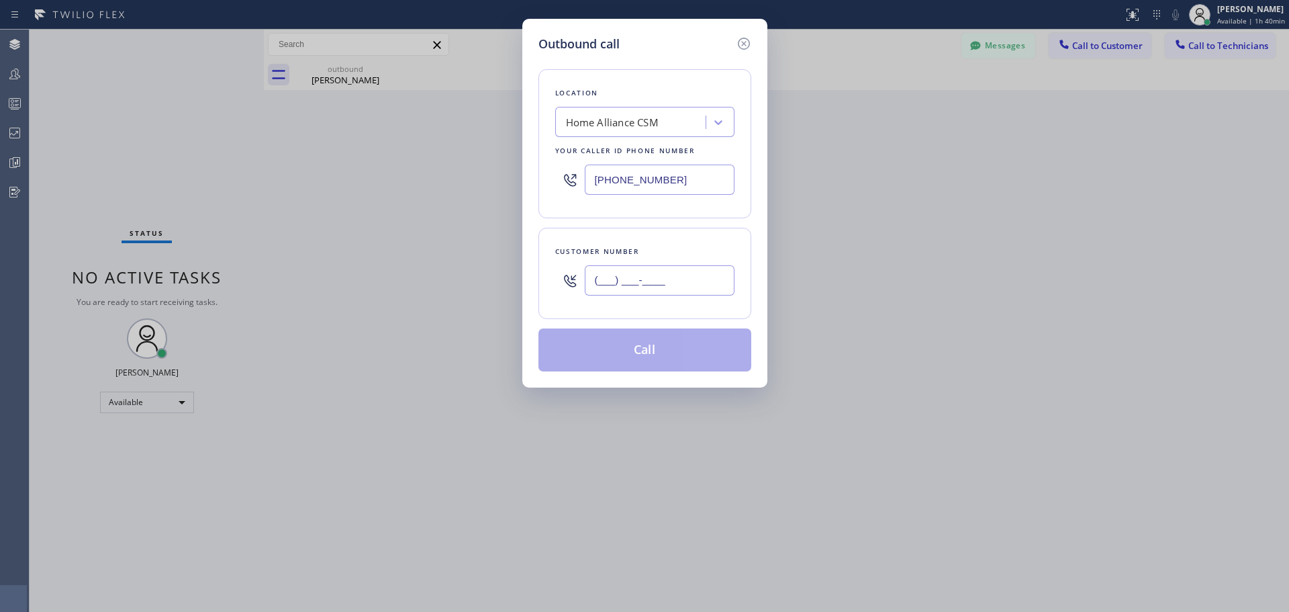
click at [629, 283] on input "(___) ___-____" at bounding box center [660, 280] width 150 height 30
paste input "646) 726-8538"
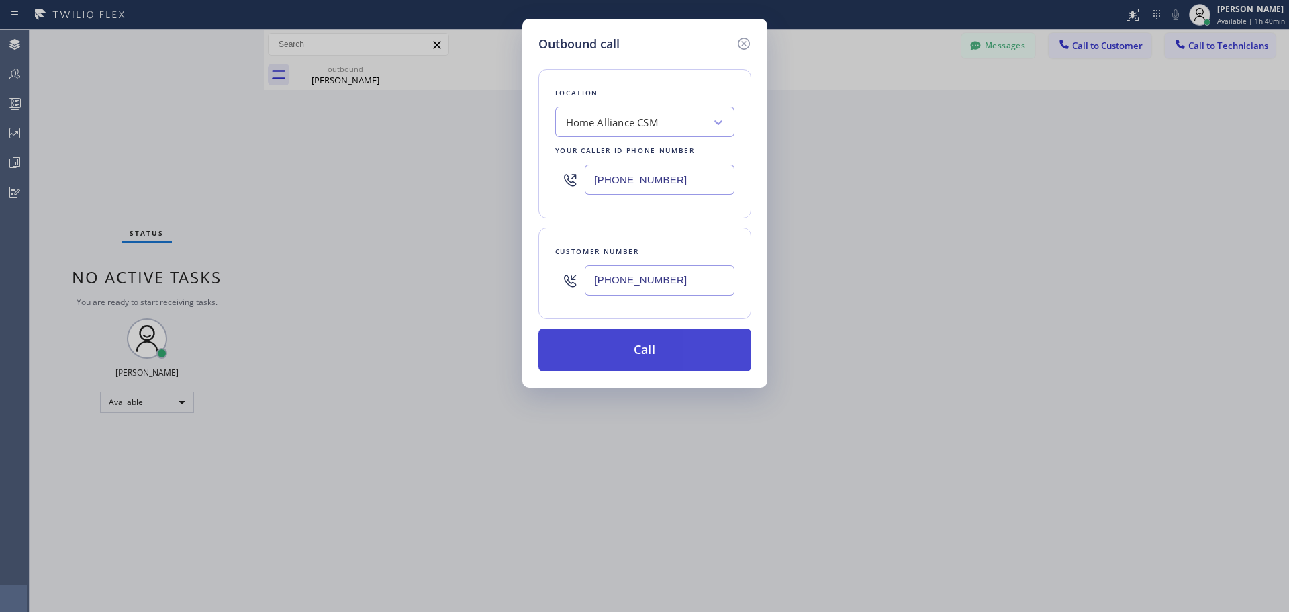
type input "[PHONE_NUMBER]"
click at [616, 359] on button "Call" at bounding box center [645, 349] width 213 height 43
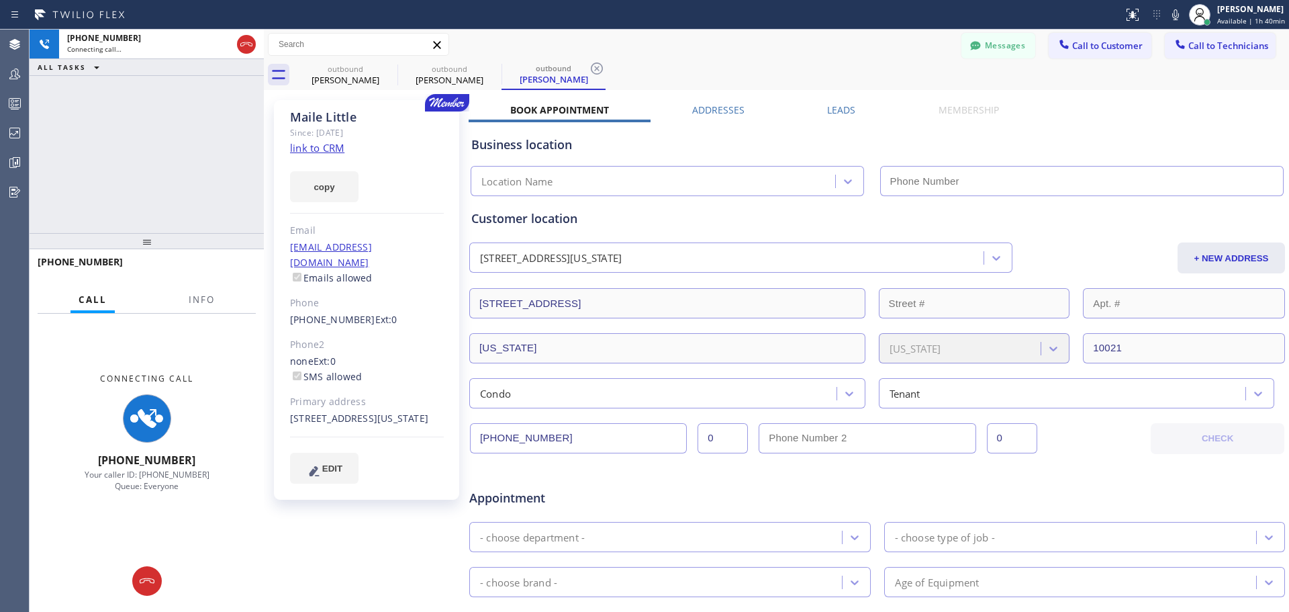
type input "[PHONE_NUMBER]"
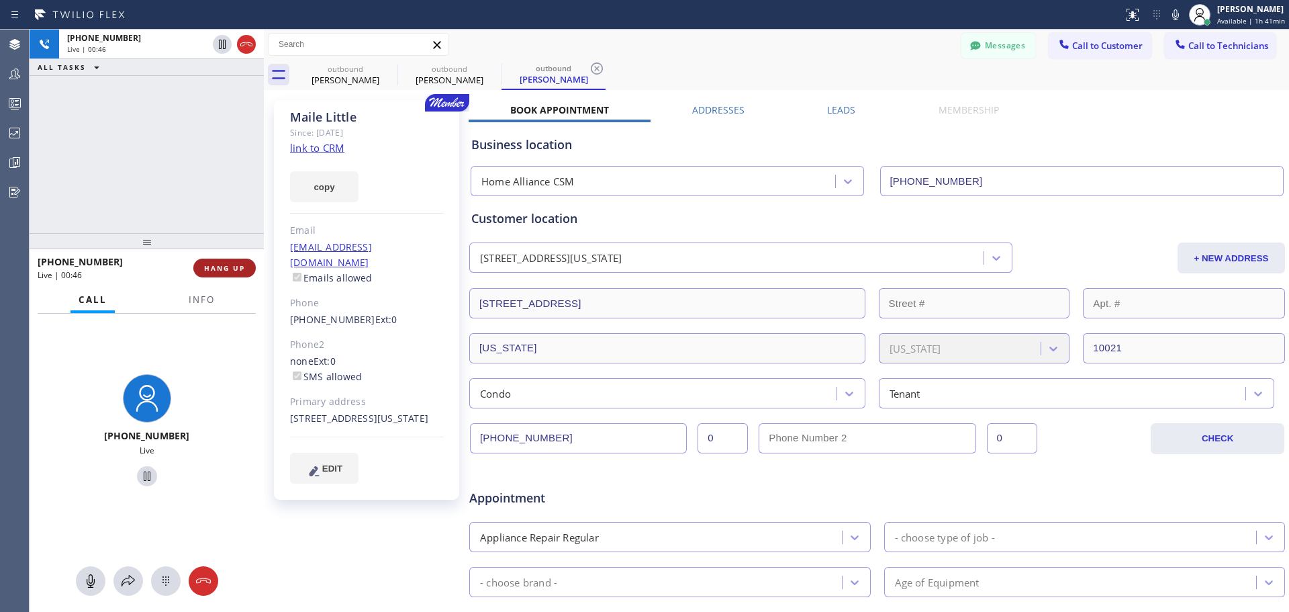
click at [222, 270] on span "HANG UP" at bounding box center [224, 267] width 41 height 9
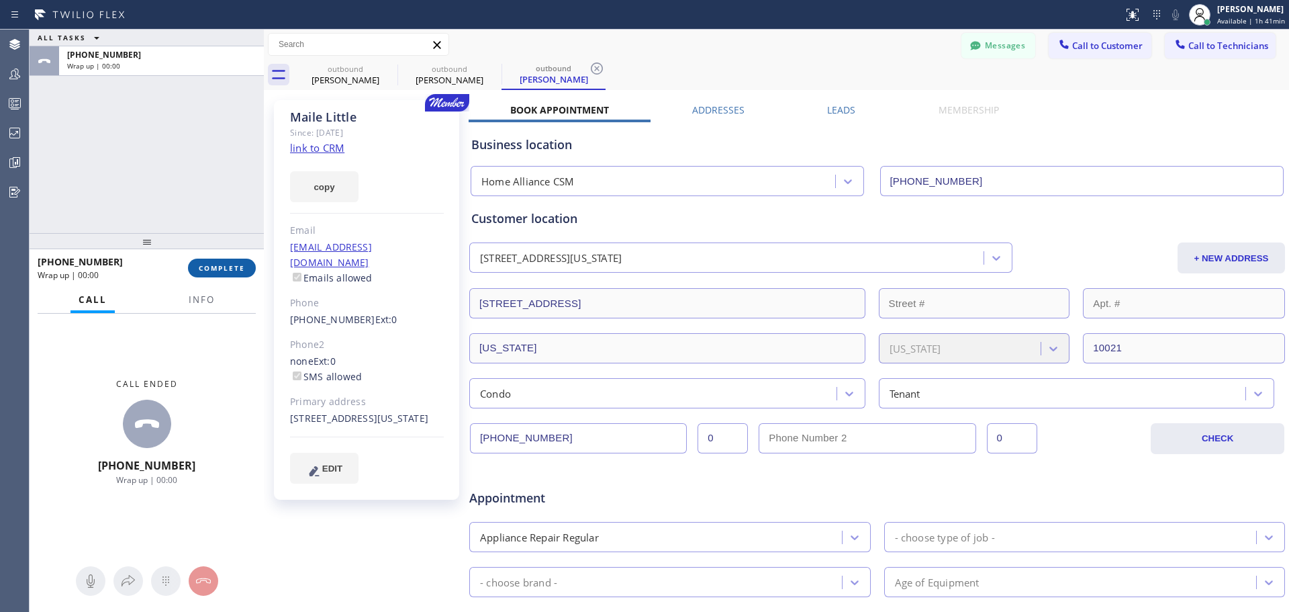
click at [226, 265] on span "COMPLETE" at bounding box center [222, 267] width 46 height 9
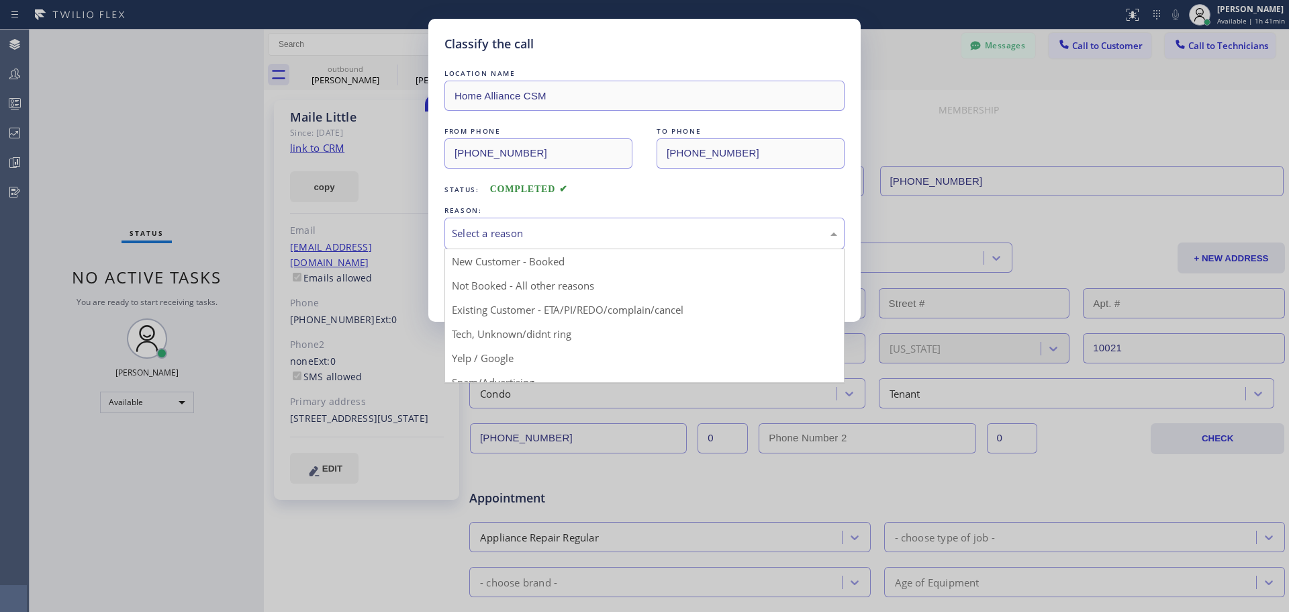
click at [616, 238] on div "Select a reason" at bounding box center [644, 233] width 385 height 15
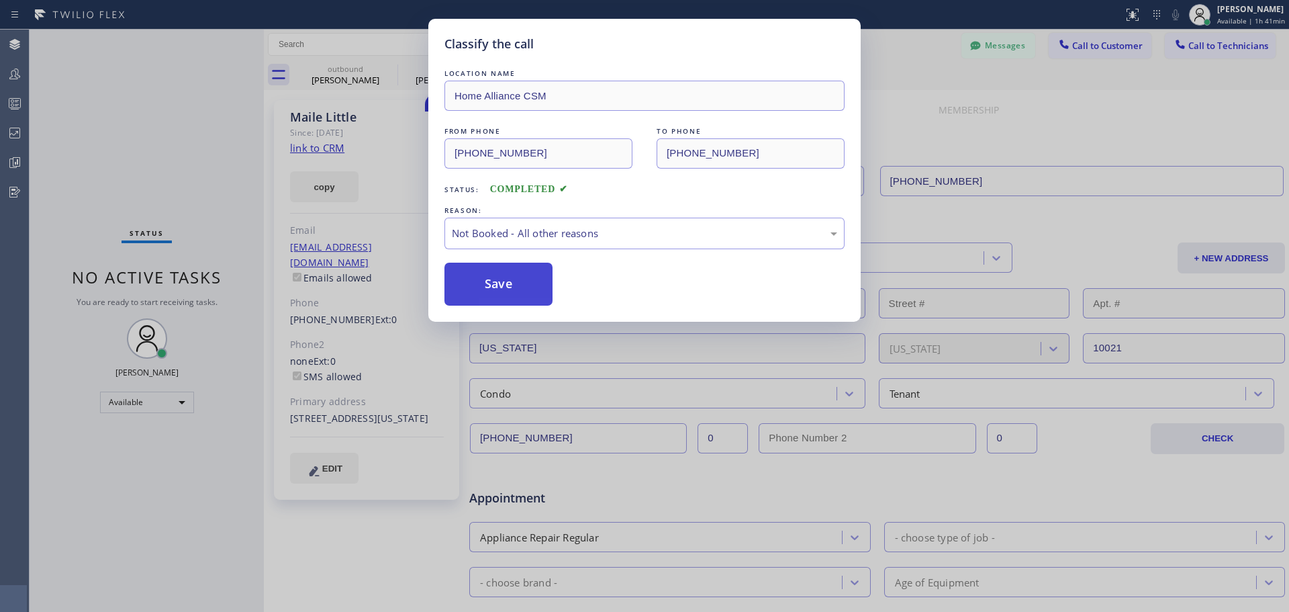
click at [488, 298] on button "Save" at bounding box center [499, 284] width 108 height 43
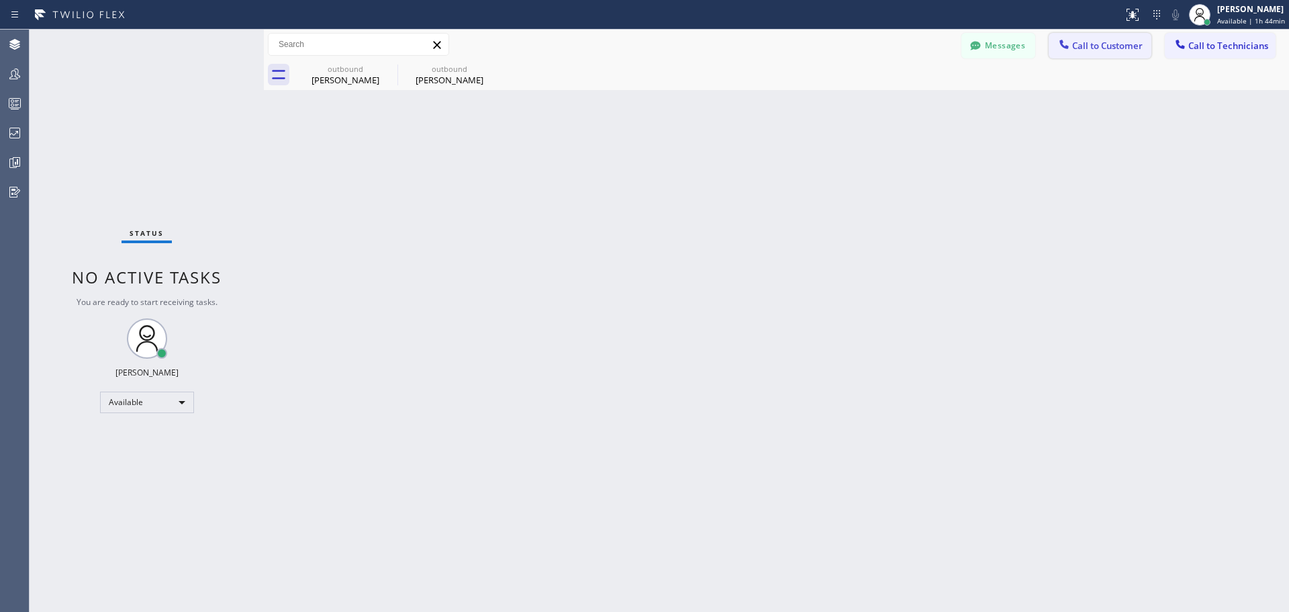
click at [1097, 50] on span "Call to Customer" at bounding box center [1107, 46] width 71 height 12
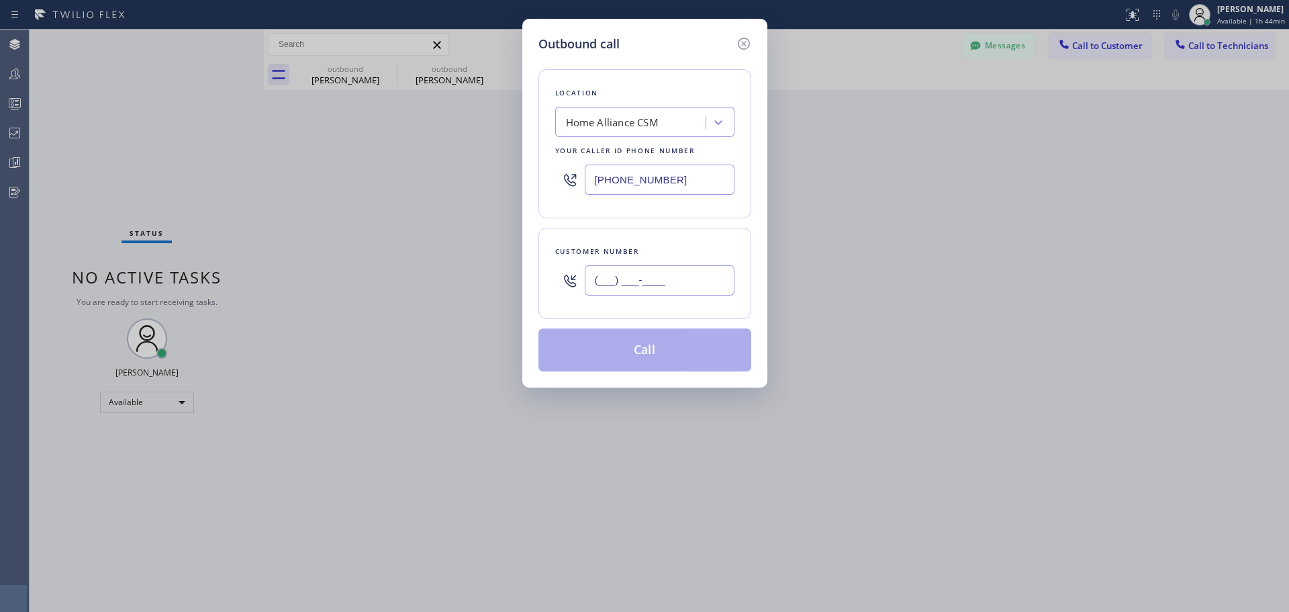
click at [645, 285] on input "(___) ___-____" at bounding box center [660, 280] width 150 height 30
paste input "213) 292-2519"
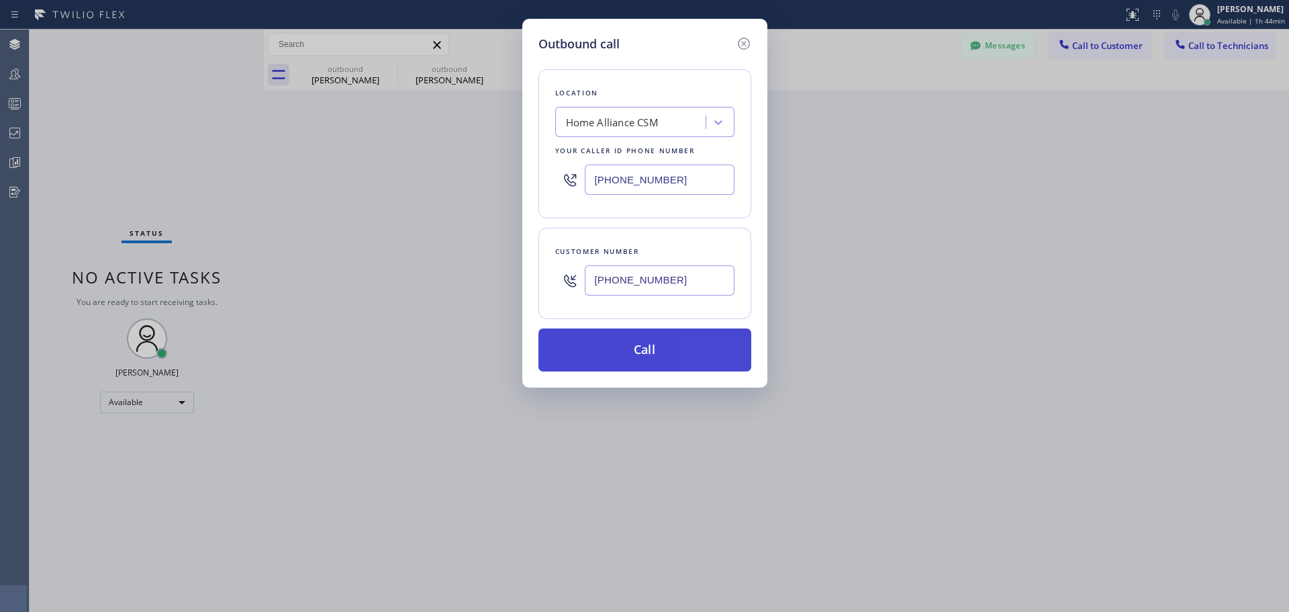
type input "[PHONE_NUMBER]"
click at [637, 343] on button "Call" at bounding box center [645, 349] width 213 height 43
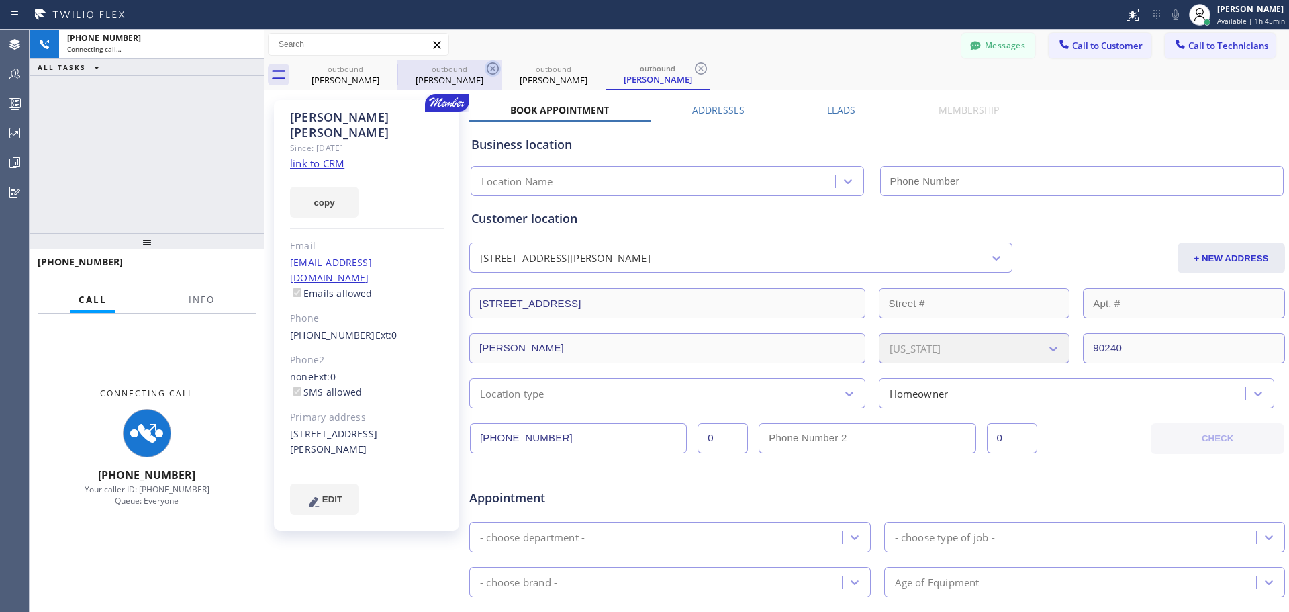
type input "[PHONE_NUMBER]"
click at [490, 69] on icon at bounding box center [493, 68] width 16 height 16
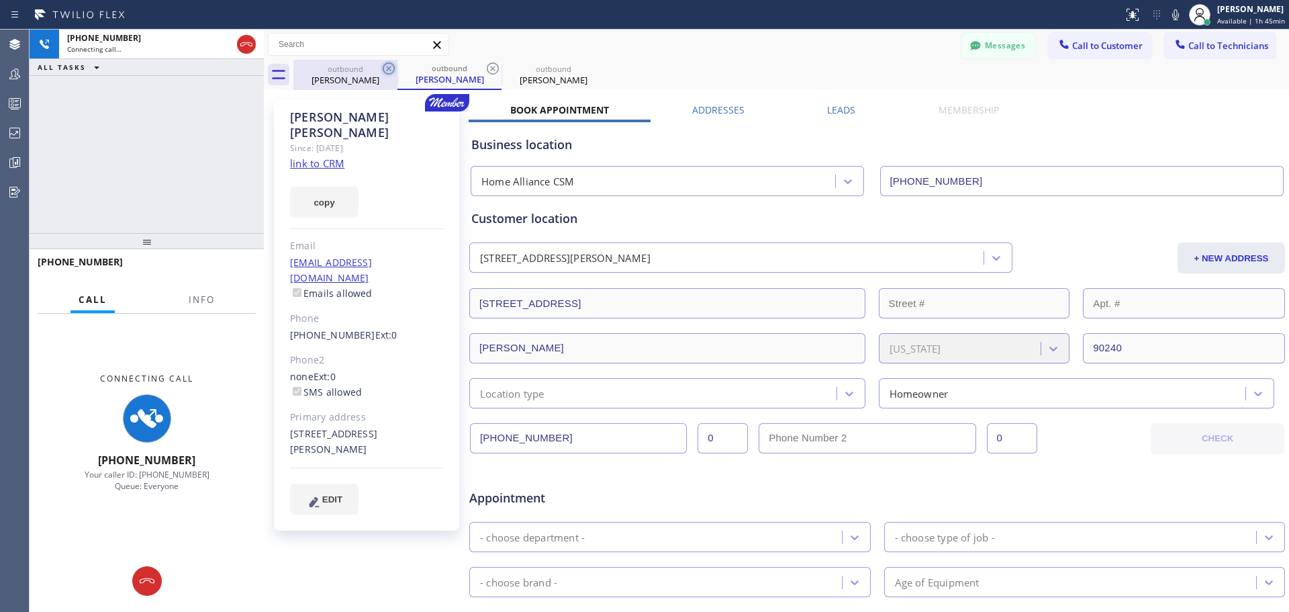
drag, startPoint x: 387, startPoint y: 64, endPoint x: 395, endPoint y: 66, distance: 7.7
click at [390, 66] on icon at bounding box center [389, 68] width 16 height 16
click at [378, 68] on div "outbound" at bounding box center [345, 69] width 101 height 10
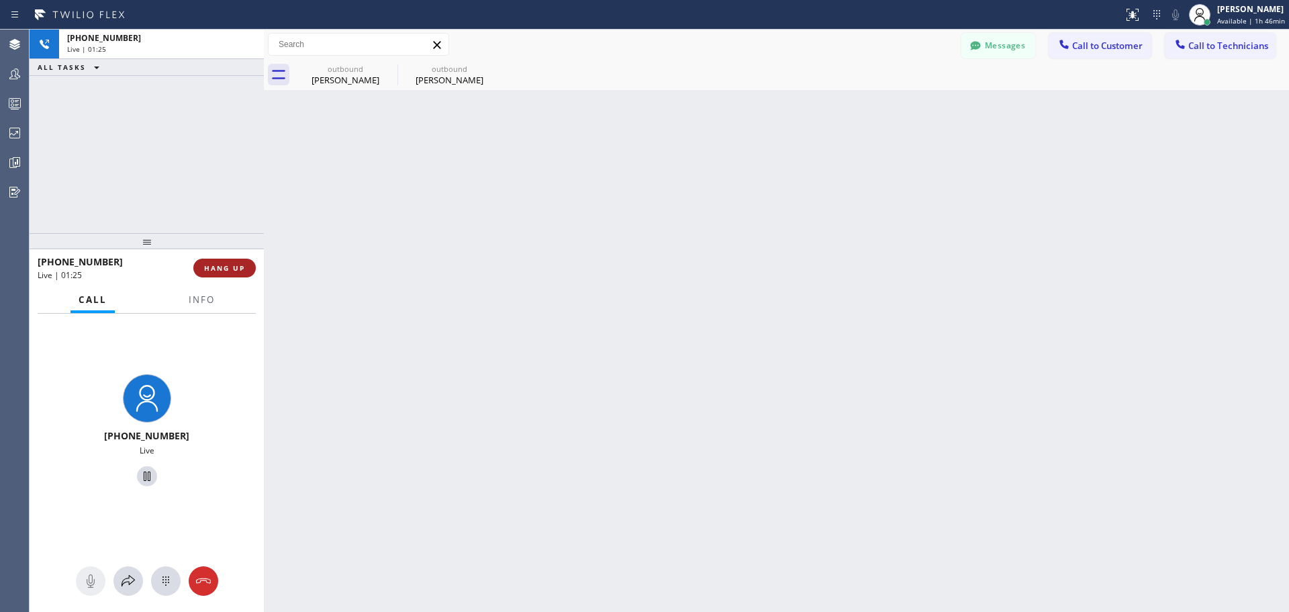
click at [228, 271] on span "HANG UP" at bounding box center [224, 267] width 41 height 9
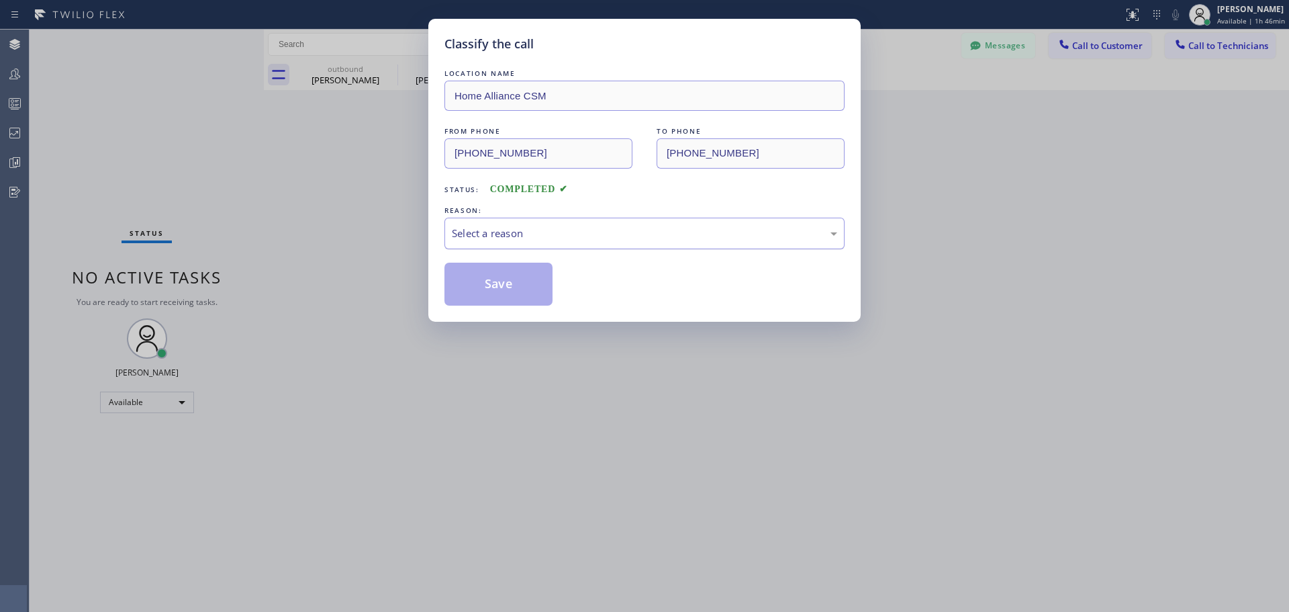
click at [578, 236] on div "Select a reason" at bounding box center [644, 233] width 385 height 15
click at [497, 282] on button "Save" at bounding box center [499, 284] width 108 height 43
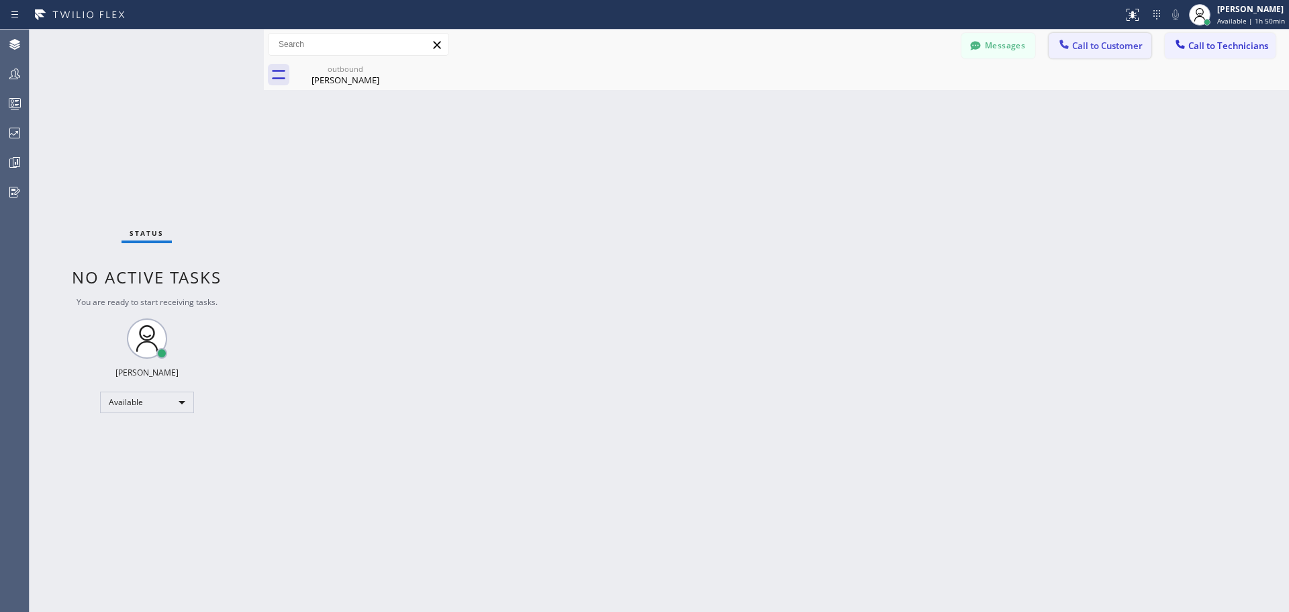
click at [1113, 50] on span "Call to Customer" at bounding box center [1107, 46] width 71 height 12
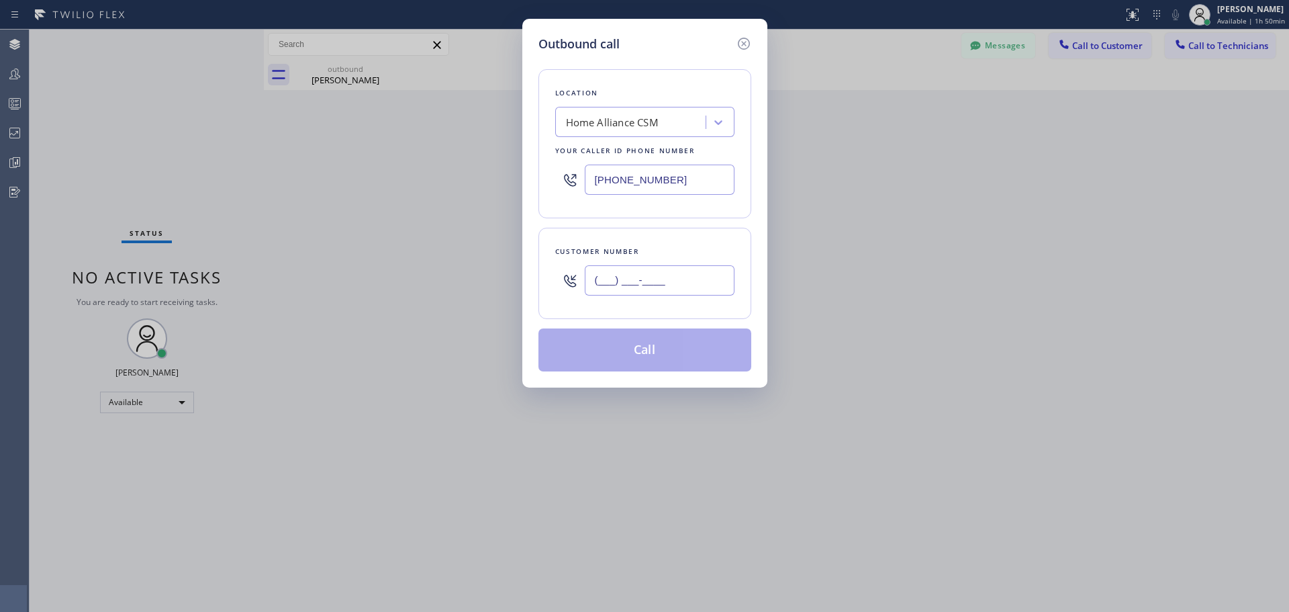
click at [635, 284] on input "(___) ___-____" at bounding box center [660, 280] width 150 height 30
paste input "626) 926-4553"
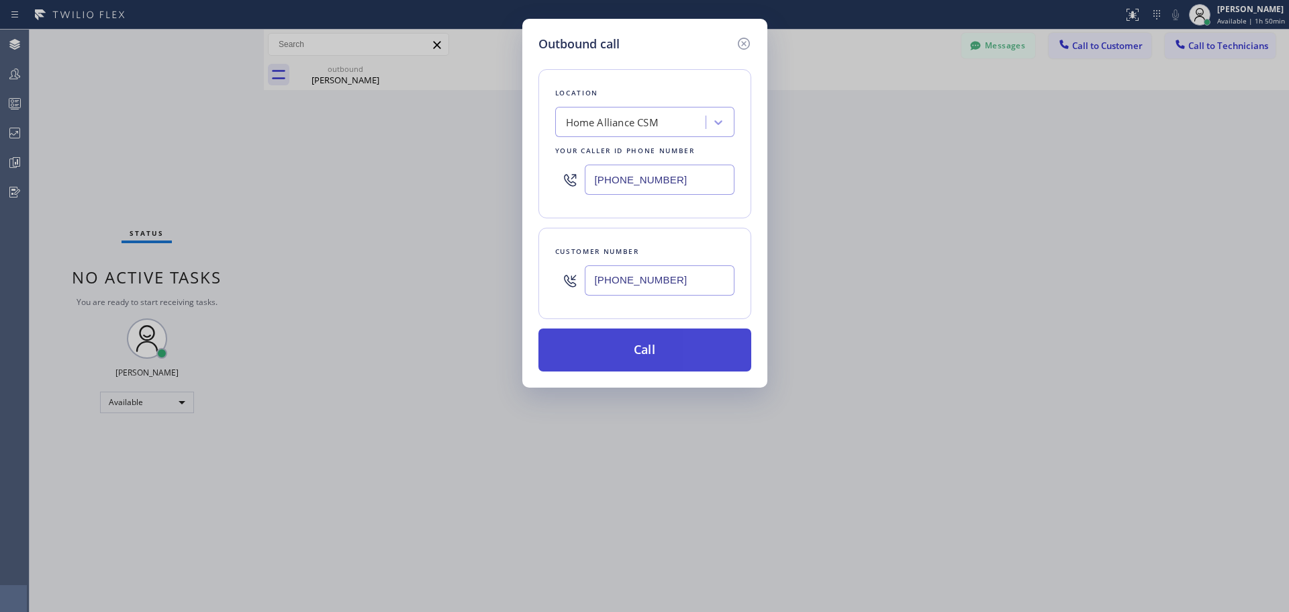
click at [648, 353] on button "Call" at bounding box center [645, 349] width 213 height 43
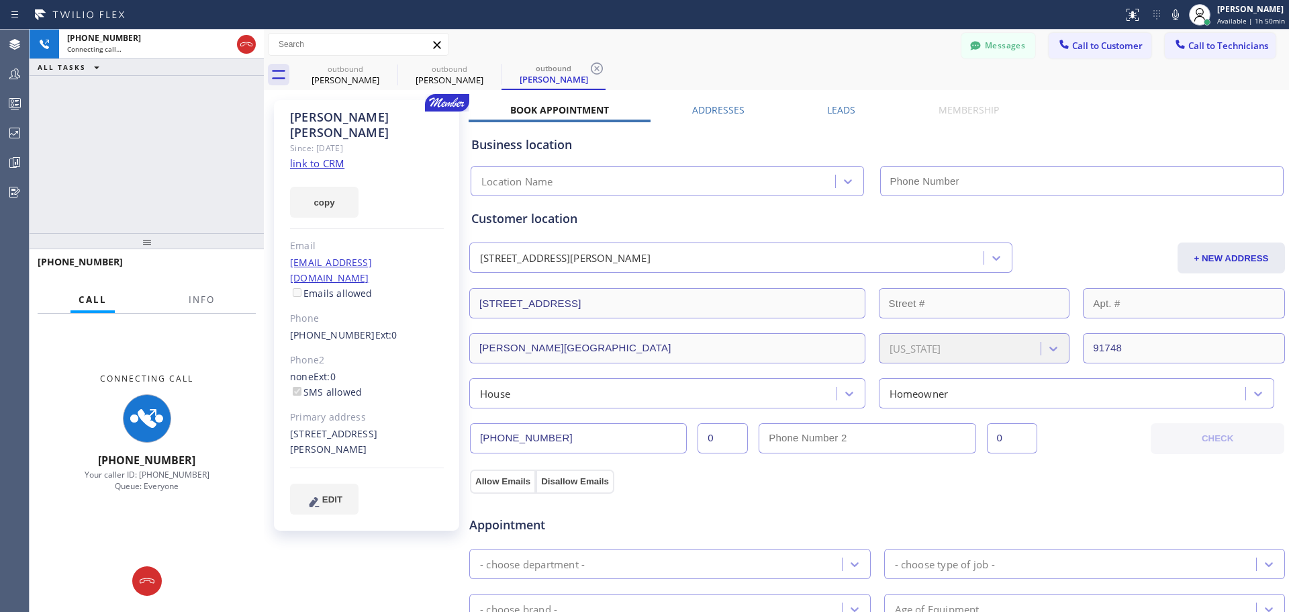
drag, startPoint x: 388, startPoint y: 66, endPoint x: 387, endPoint y: 246, distance: 179.3
click at [0, 0] on icon at bounding box center [0, 0] width 0 height 0
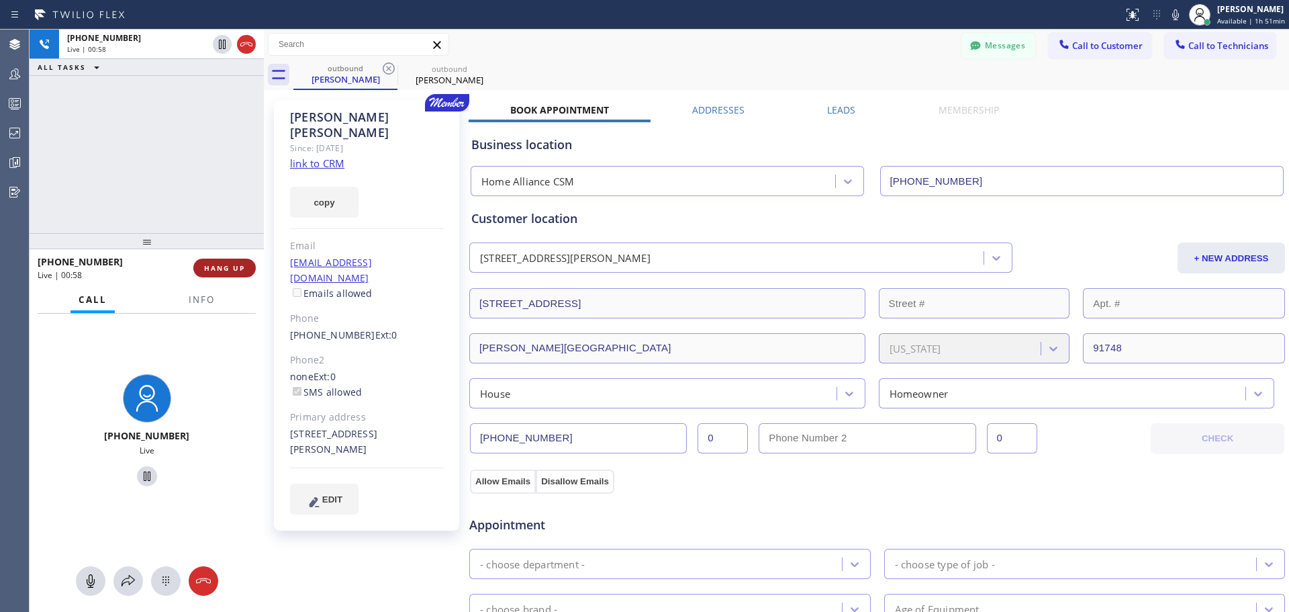
click at [210, 275] on button "HANG UP" at bounding box center [224, 268] width 62 height 19
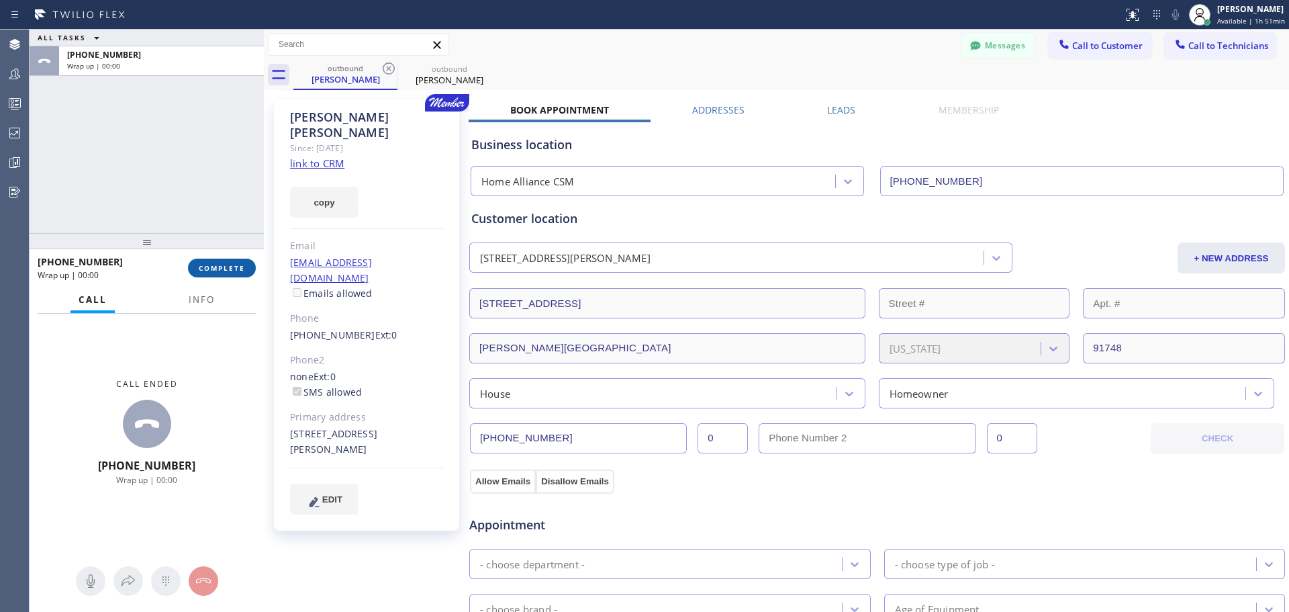
click at [228, 266] on span "COMPLETE" at bounding box center [222, 267] width 46 height 9
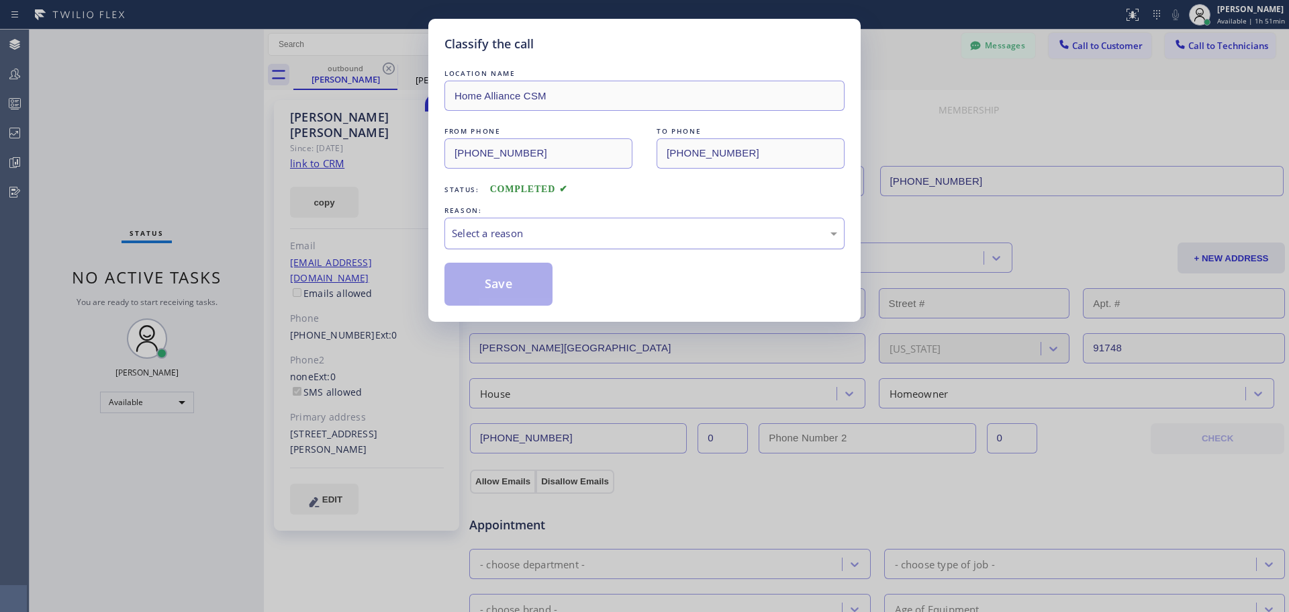
click at [559, 230] on div "Select a reason" at bounding box center [644, 233] width 385 height 15
click at [492, 281] on button "Save" at bounding box center [499, 284] width 108 height 43
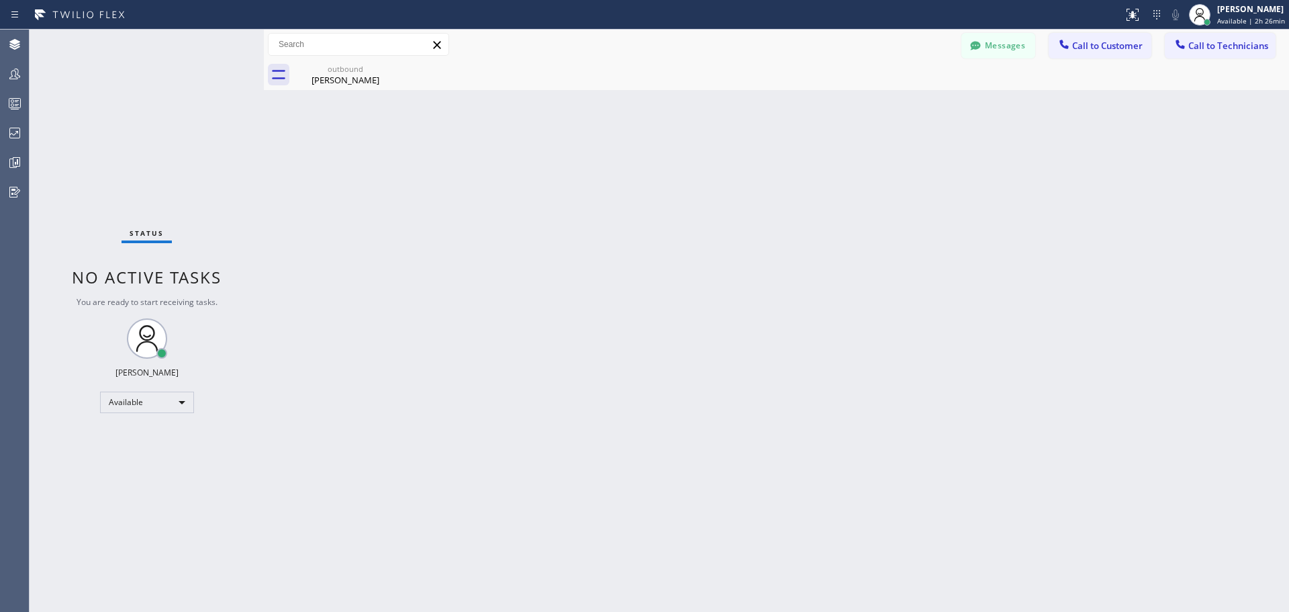
drag, startPoint x: 342, startPoint y: 75, endPoint x: 1058, endPoint y: 146, distance: 719.4
click at [342, 75] on div "[PERSON_NAME]" at bounding box center [345, 80] width 101 height 12
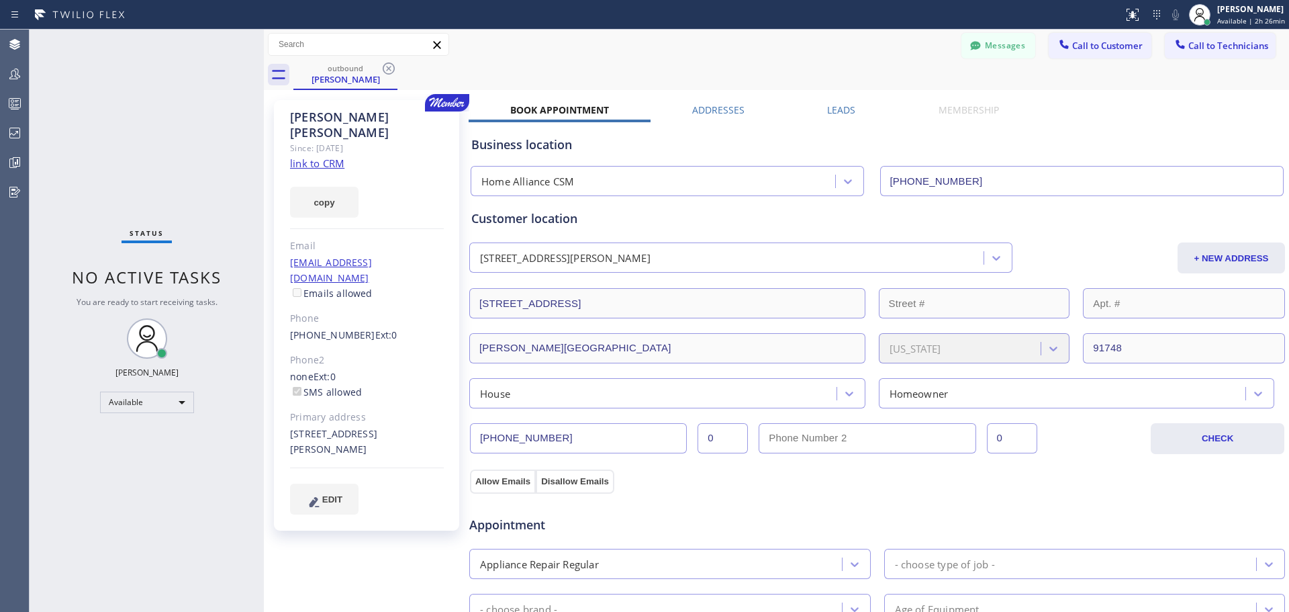
click at [384, 68] on icon at bounding box center [389, 68] width 16 height 16
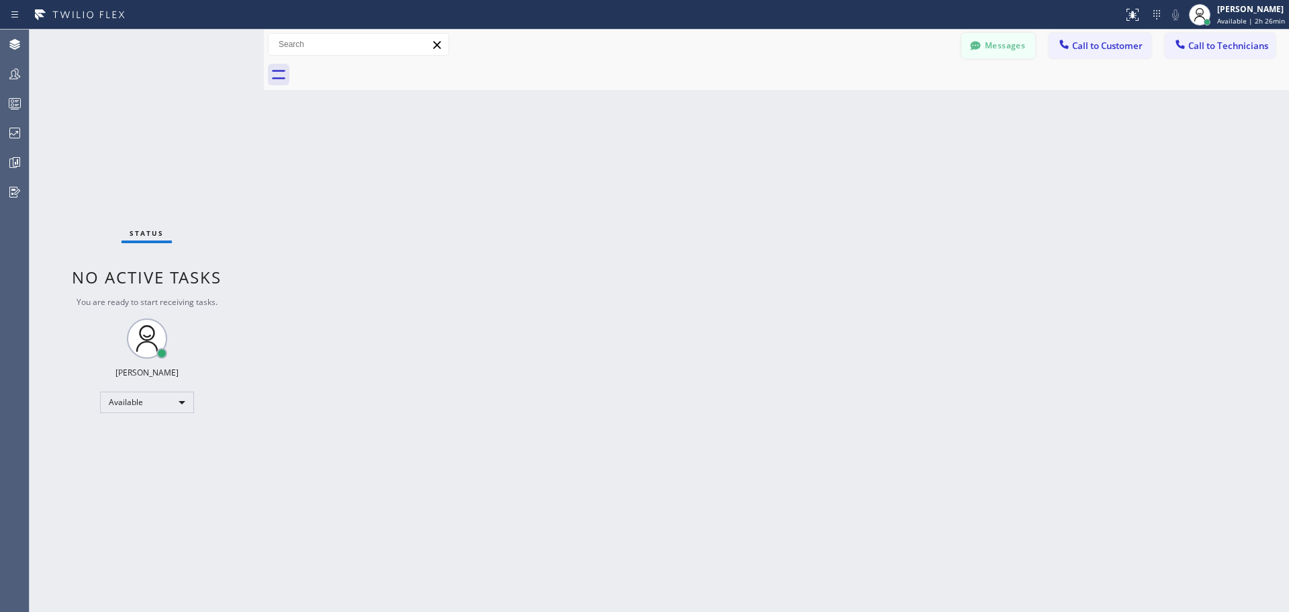
click at [981, 47] on icon at bounding box center [975, 45] width 13 height 13
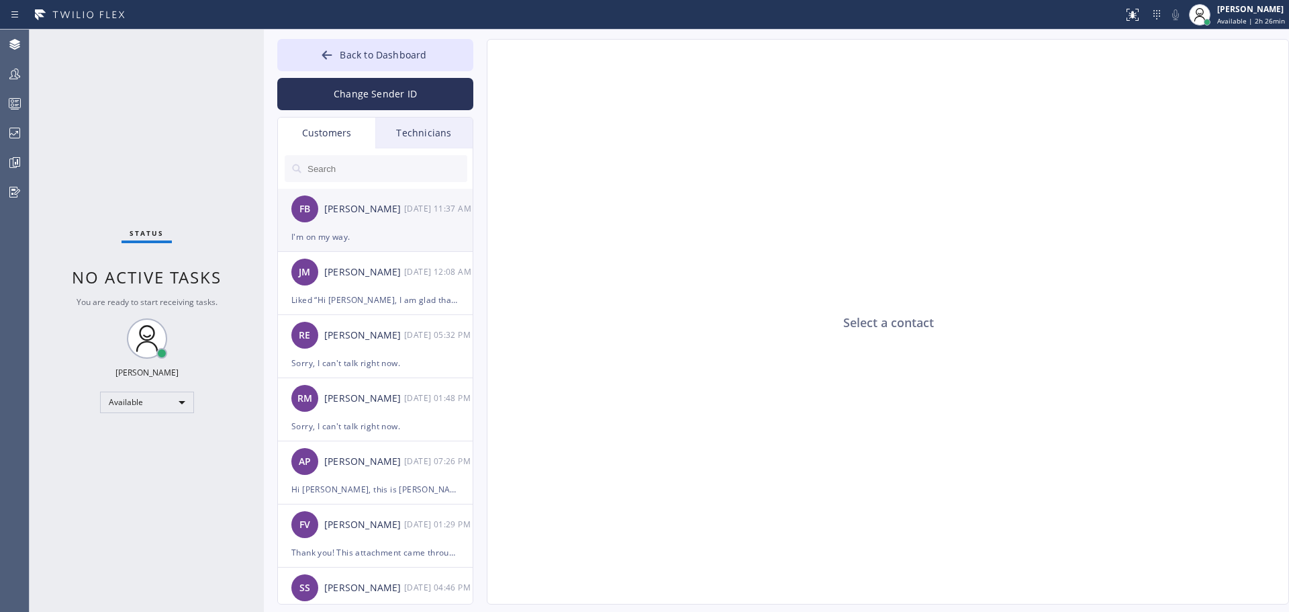
click at [385, 225] on div "FB [PERSON_NAME] [DATE] 11:37 AM" at bounding box center [376, 209] width 196 height 40
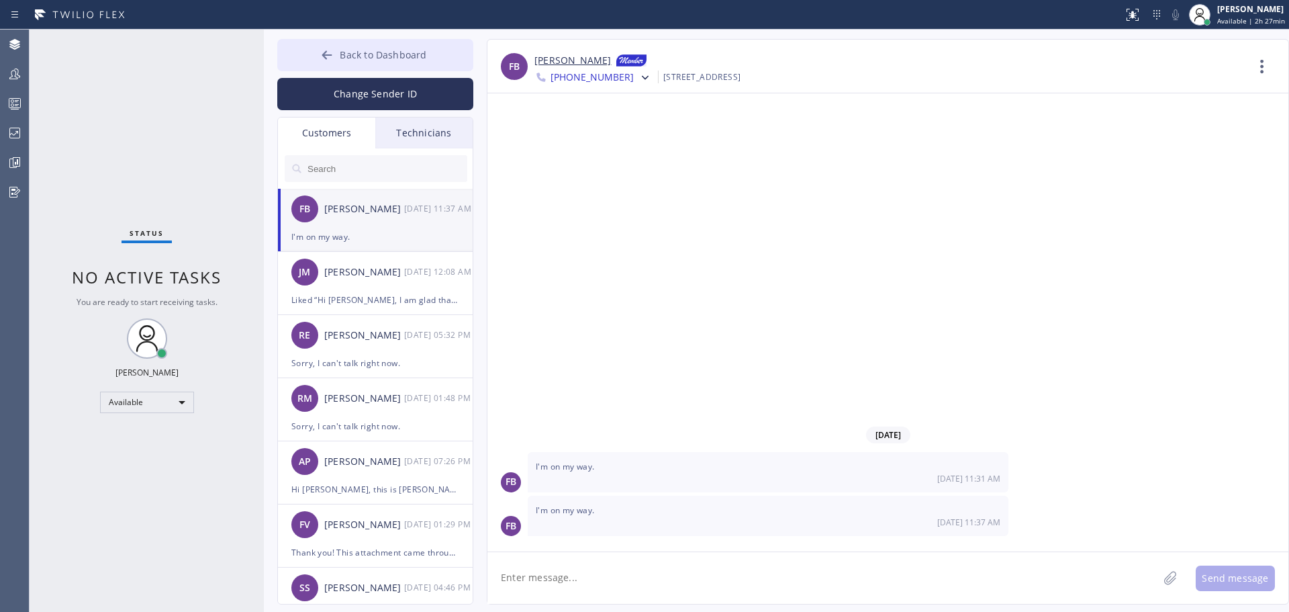
click at [341, 56] on span "Back to Dashboard" at bounding box center [383, 54] width 87 height 13
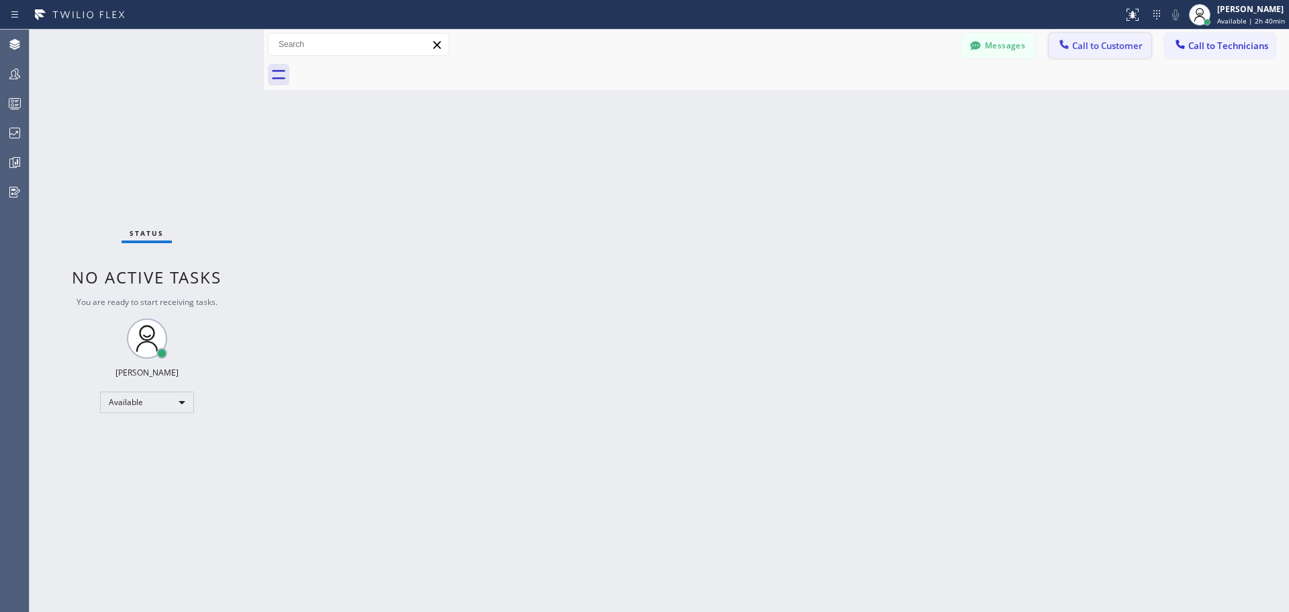
click at [1098, 56] on button "Call to Customer" at bounding box center [1100, 46] width 103 height 26
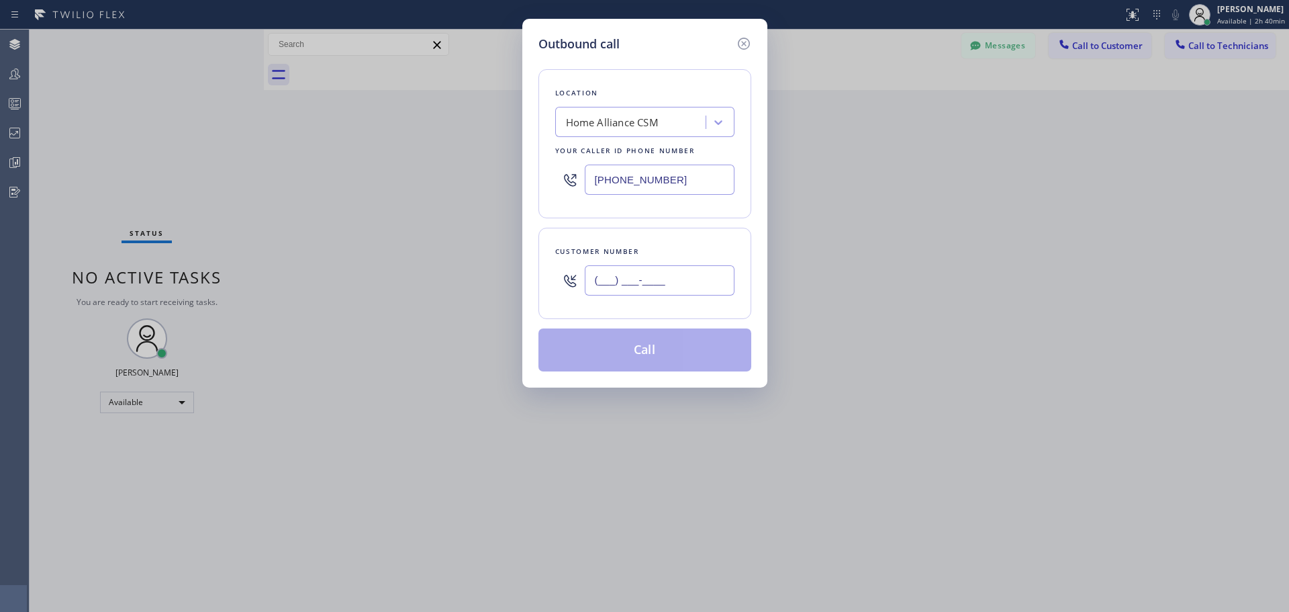
click at [667, 277] on input "(___) ___-____" at bounding box center [660, 280] width 150 height 30
paste input "203) 837-0024"
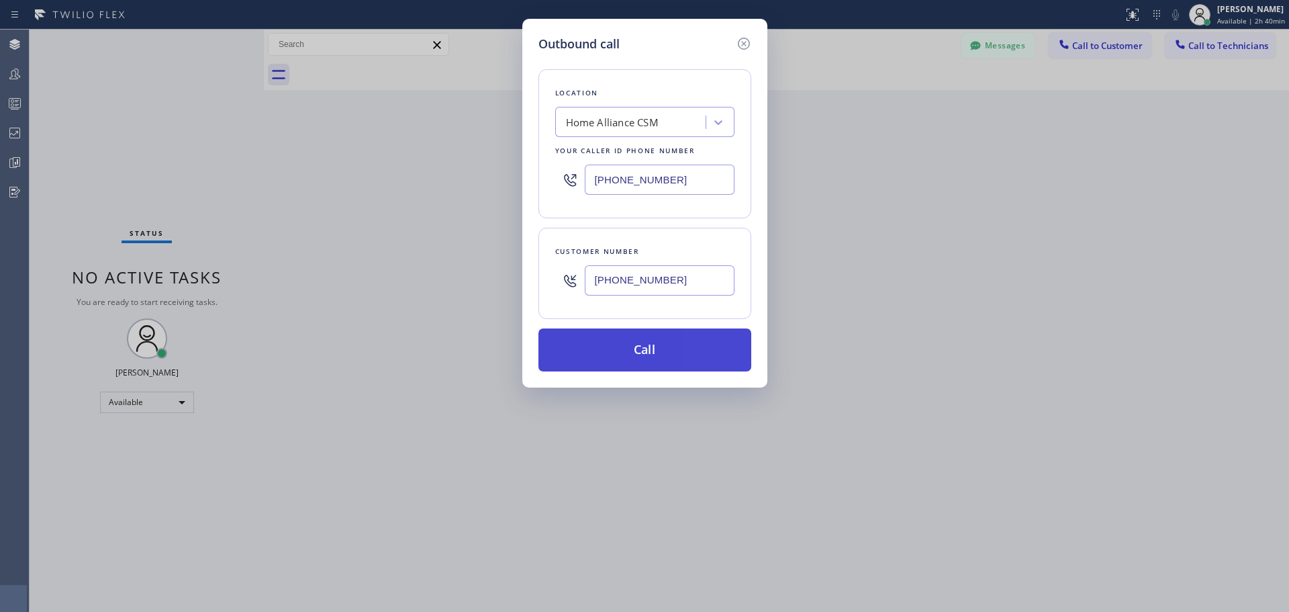
type input "[PHONE_NUMBER]"
click at [642, 355] on button "Call" at bounding box center [645, 349] width 213 height 43
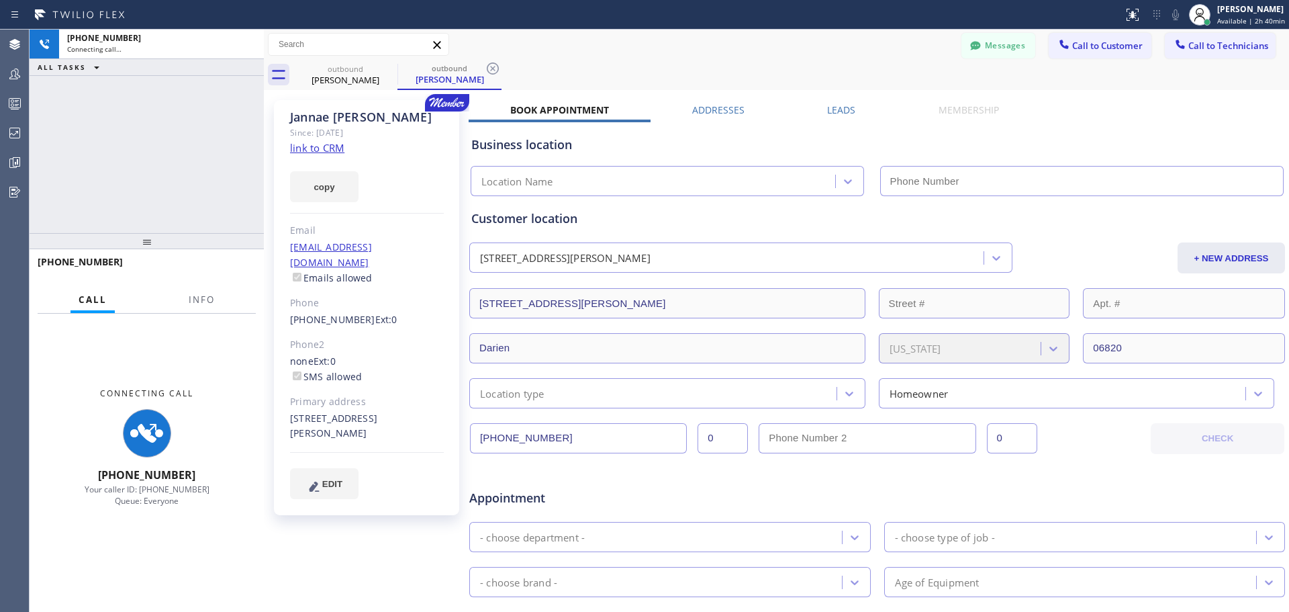
type input "[PHONE_NUMBER]"
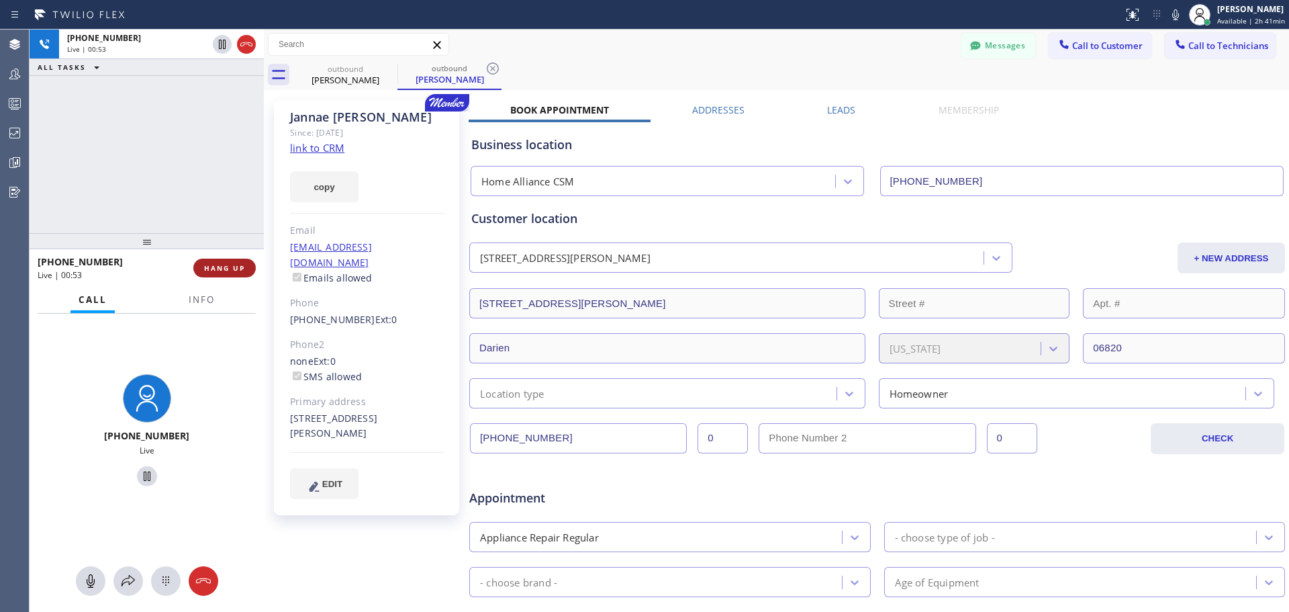
click at [226, 269] on span "HANG UP" at bounding box center [224, 267] width 41 height 9
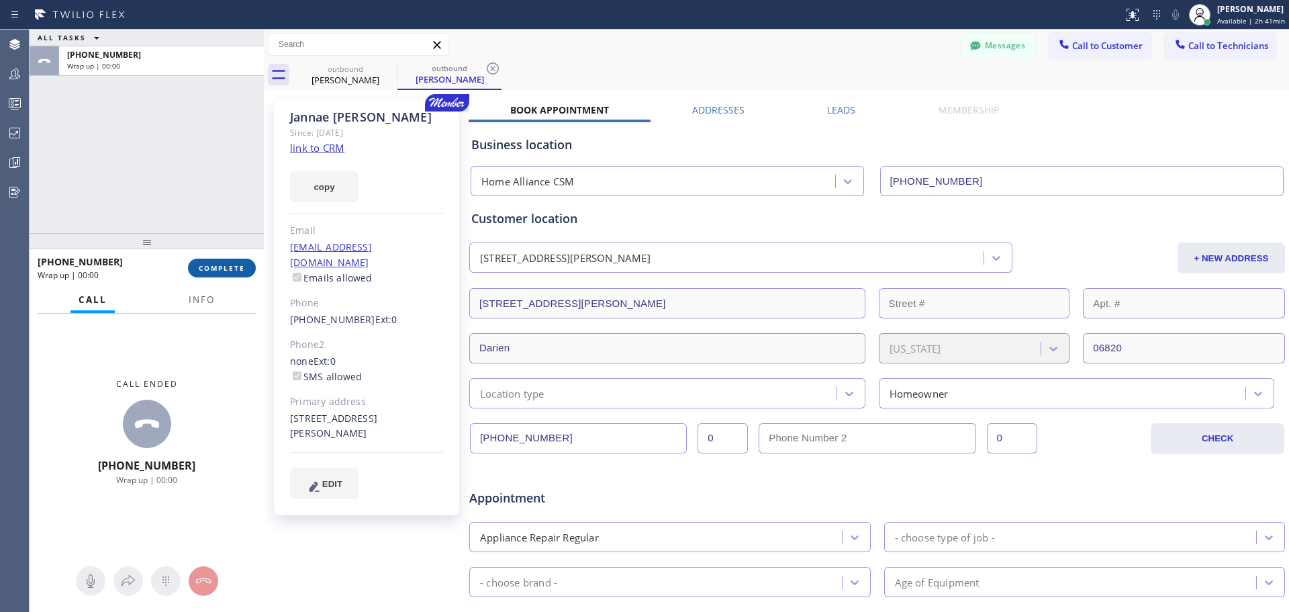
click at [209, 271] on span "COMPLETE" at bounding box center [222, 267] width 46 height 9
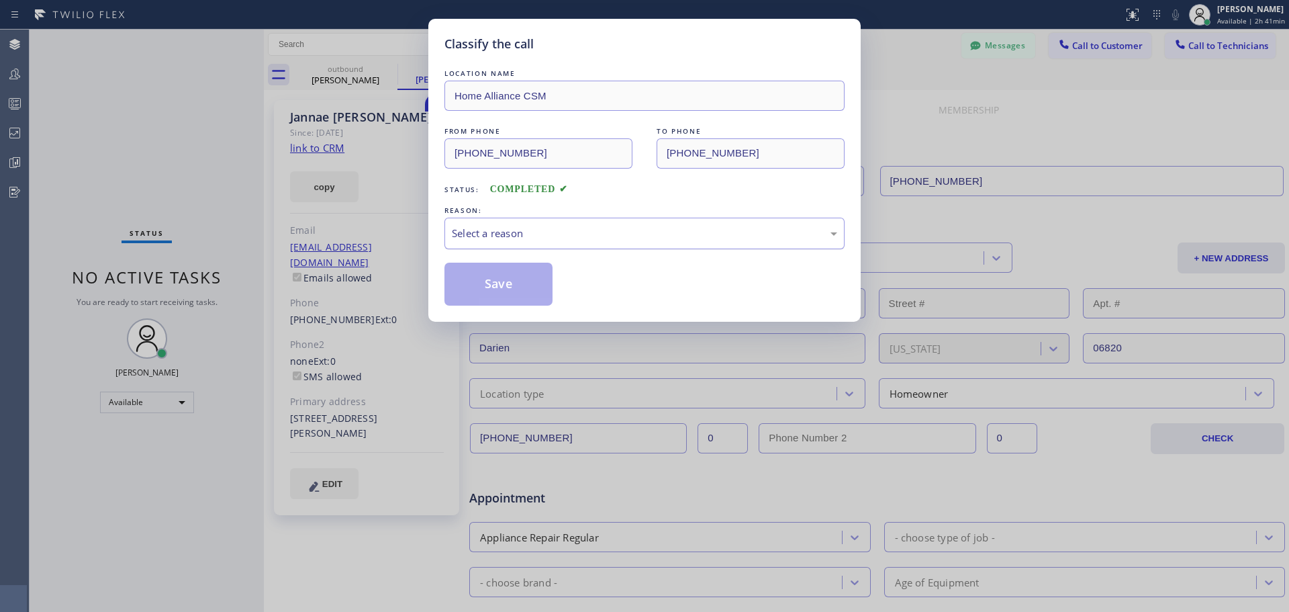
click at [624, 232] on div "Select a reason" at bounding box center [644, 233] width 385 height 15
click at [517, 289] on button "Save" at bounding box center [499, 284] width 108 height 43
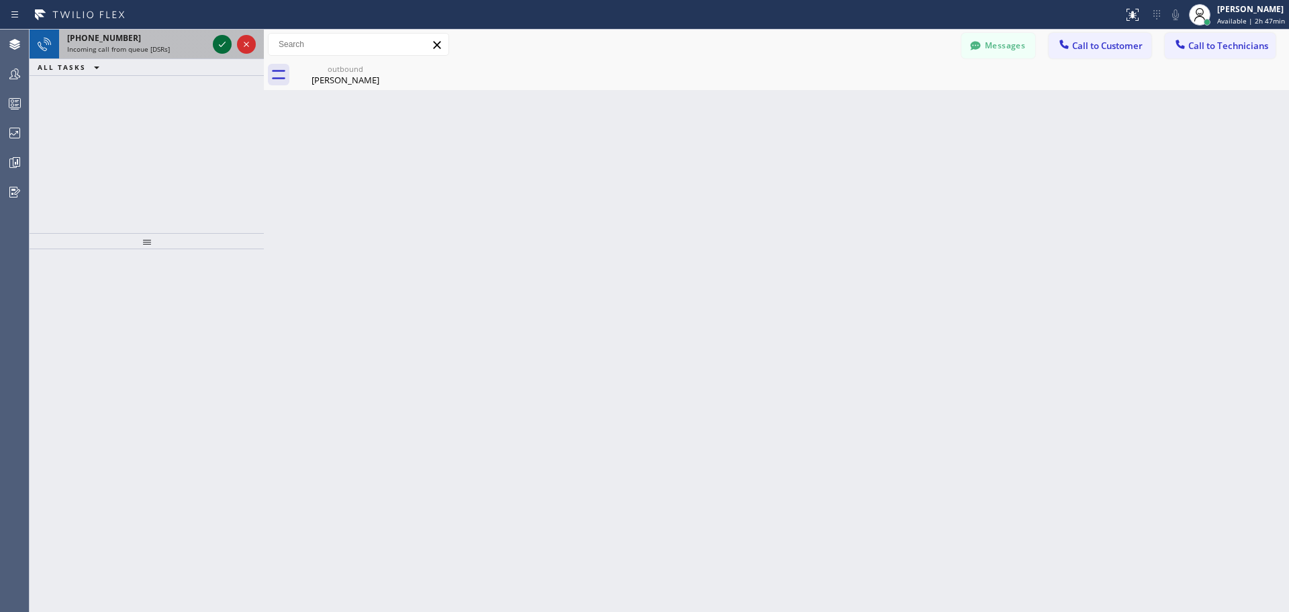
click at [217, 44] on icon at bounding box center [222, 44] width 16 height 16
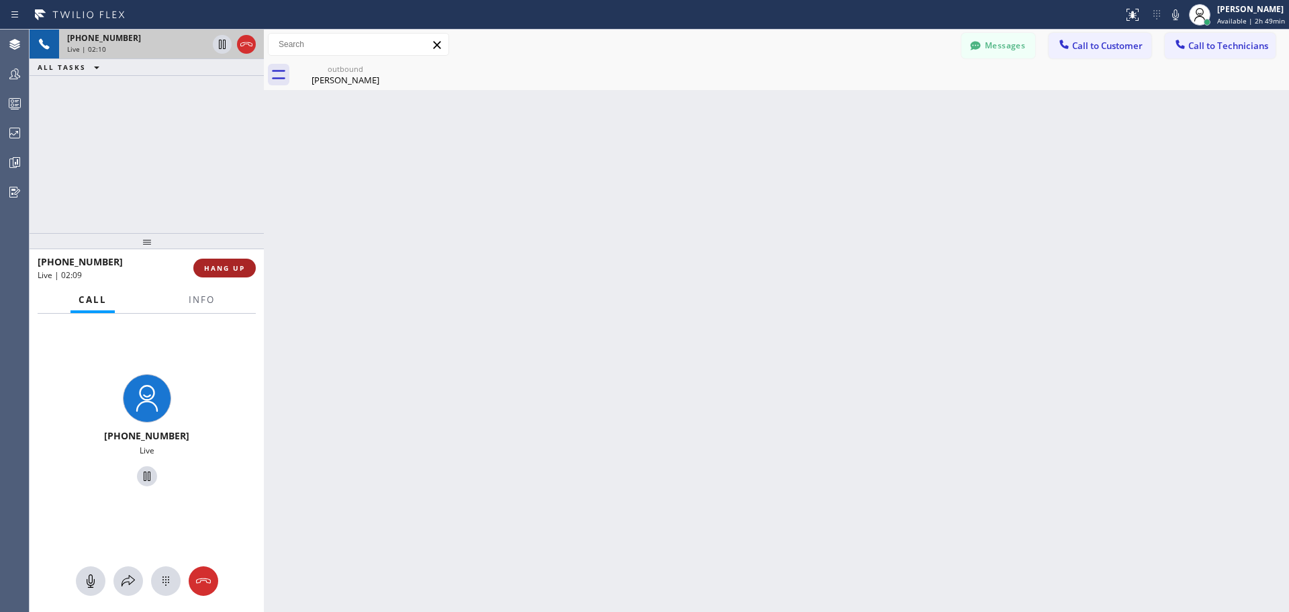
click at [229, 263] on span "HANG UP" at bounding box center [224, 267] width 41 height 9
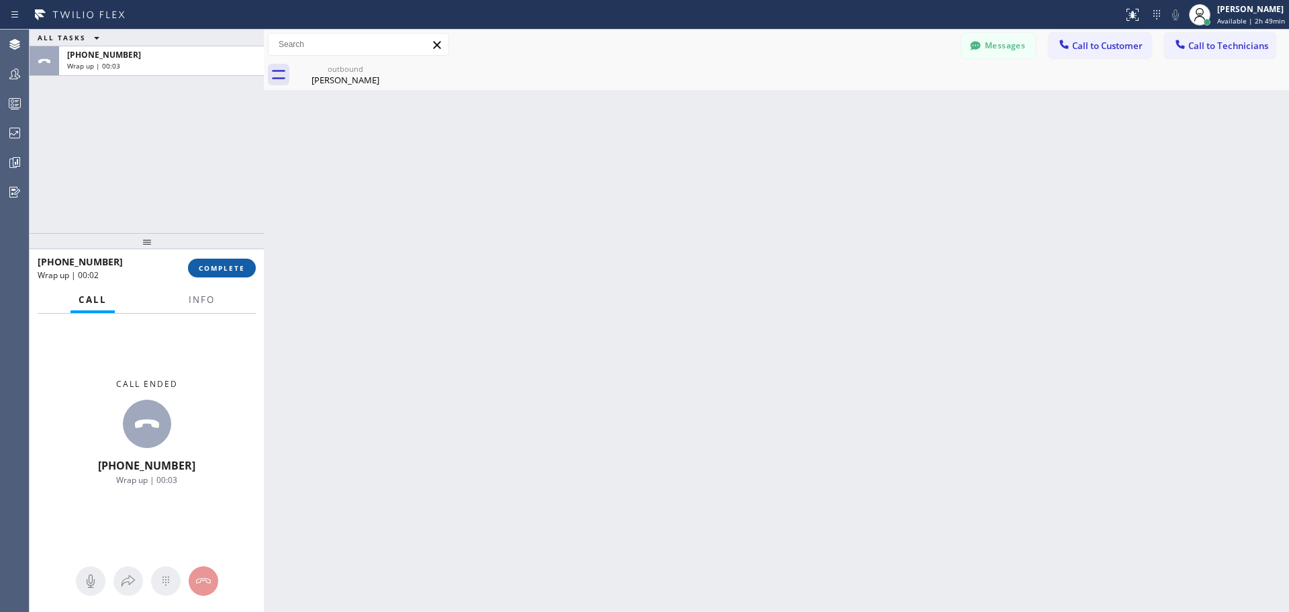
click at [229, 264] on span "COMPLETE" at bounding box center [222, 267] width 46 height 9
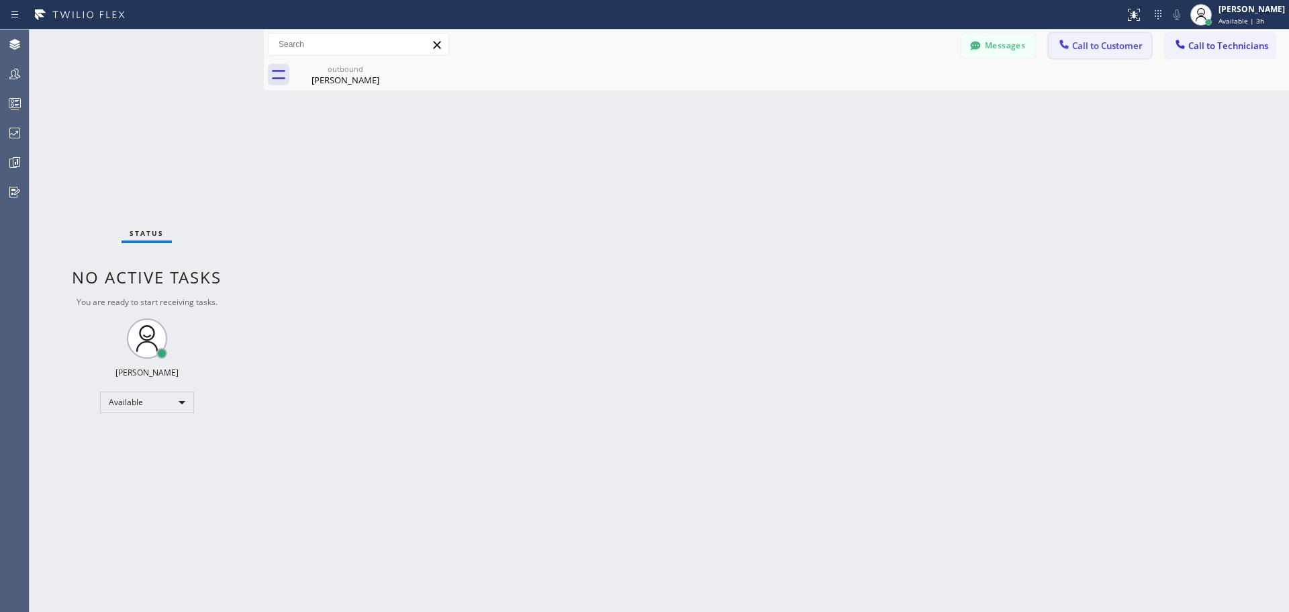
click at [1080, 47] on span "Call to Customer" at bounding box center [1107, 46] width 71 height 12
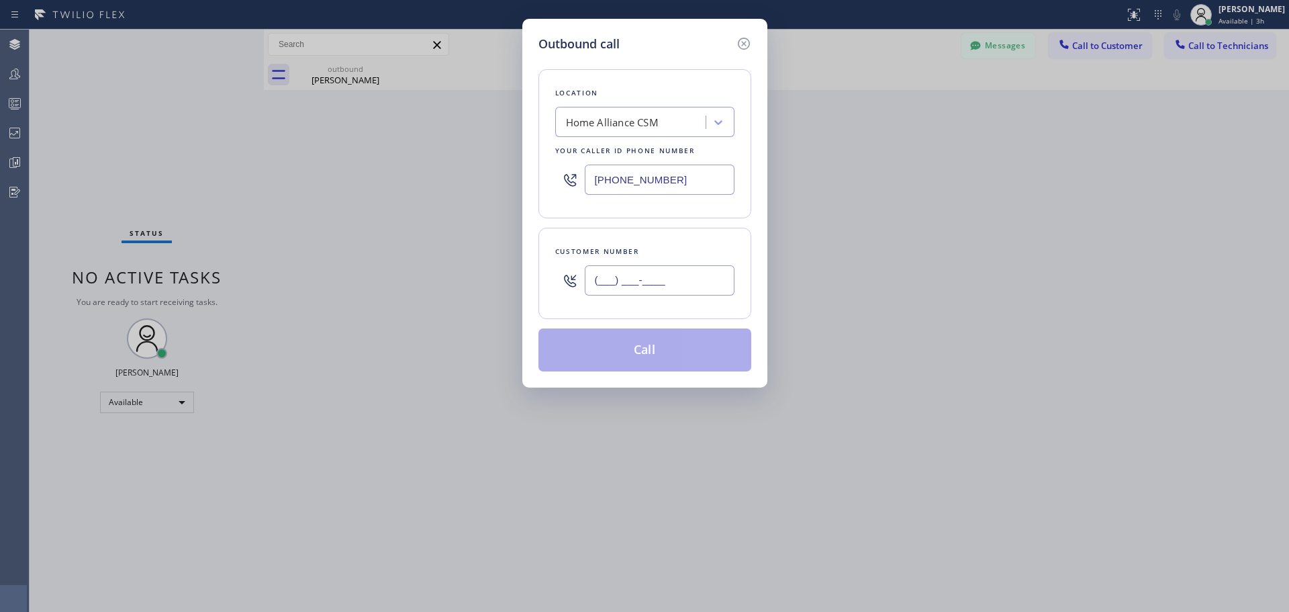
click at [655, 278] on input "(___) ___-____" at bounding box center [660, 280] width 150 height 30
paste input "516) 359-7435"
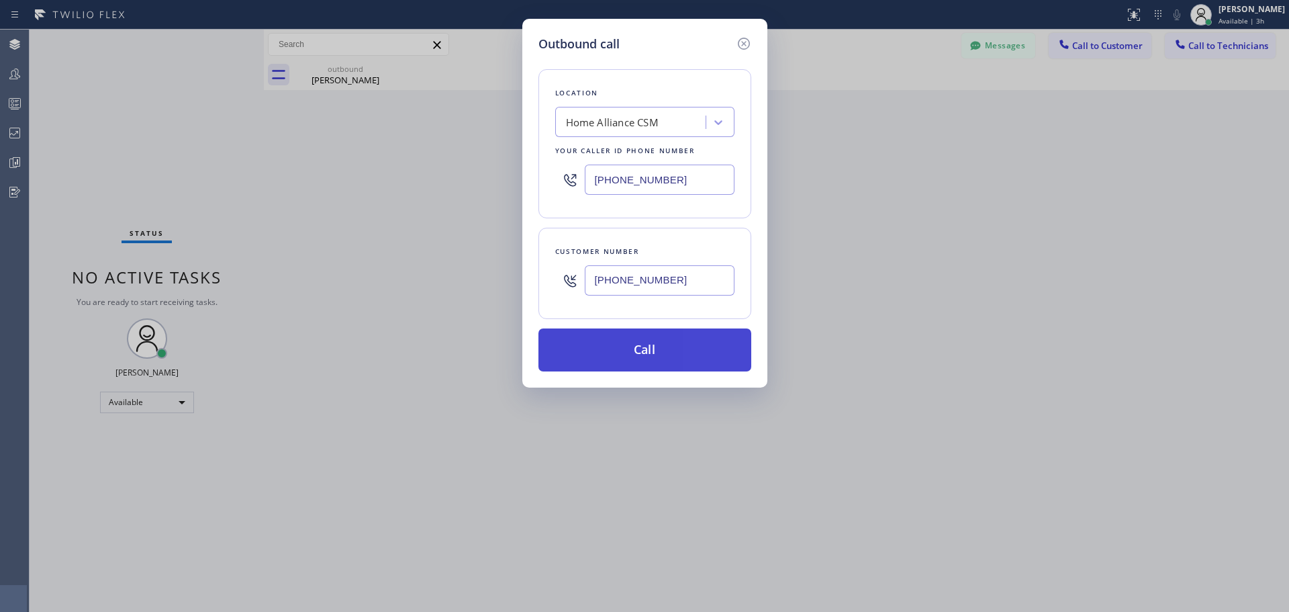
type input "[PHONE_NUMBER]"
click at [663, 349] on button "Call" at bounding box center [645, 349] width 213 height 43
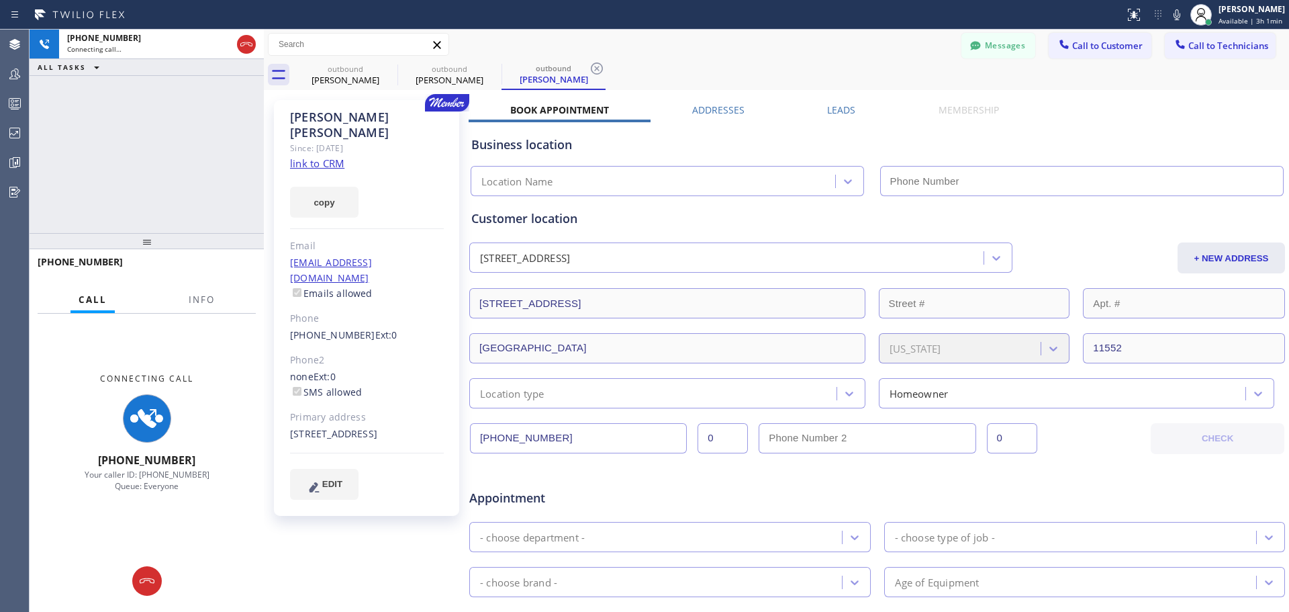
type input "[PHONE_NUMBER]"
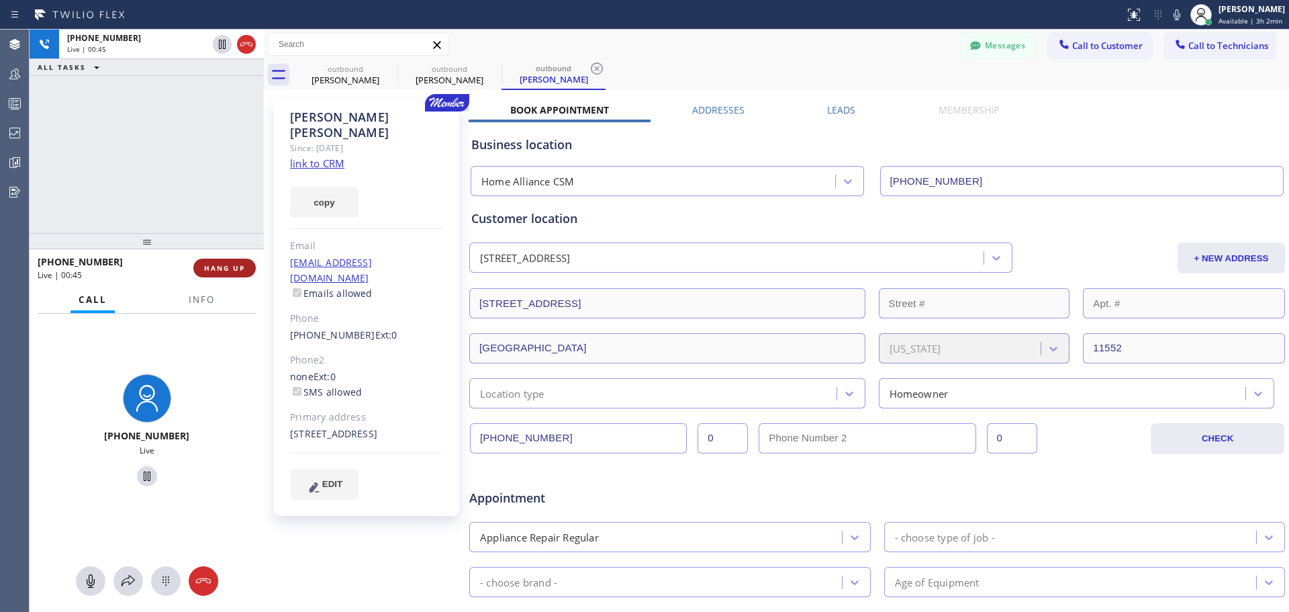
click at [222, 273] on span "HANG UP" at bounding box center [224, 267] width 41 height 9
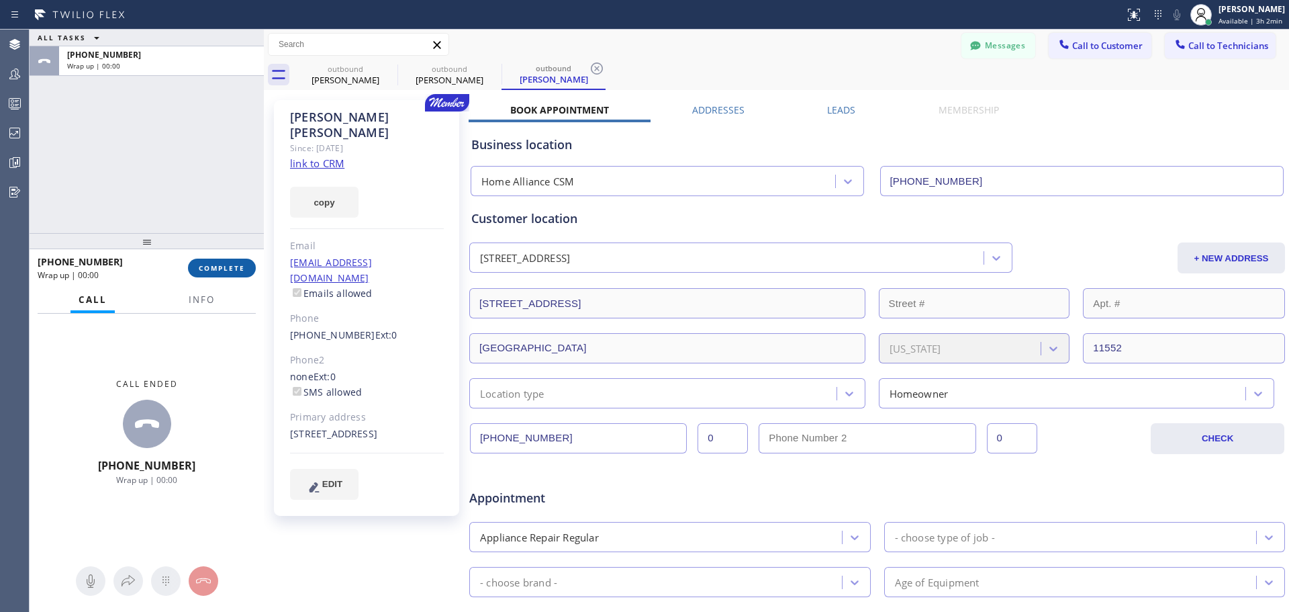
click at [232, 265] on span "COMPLETE" at bounding box center [222, 267] width 46 height 9
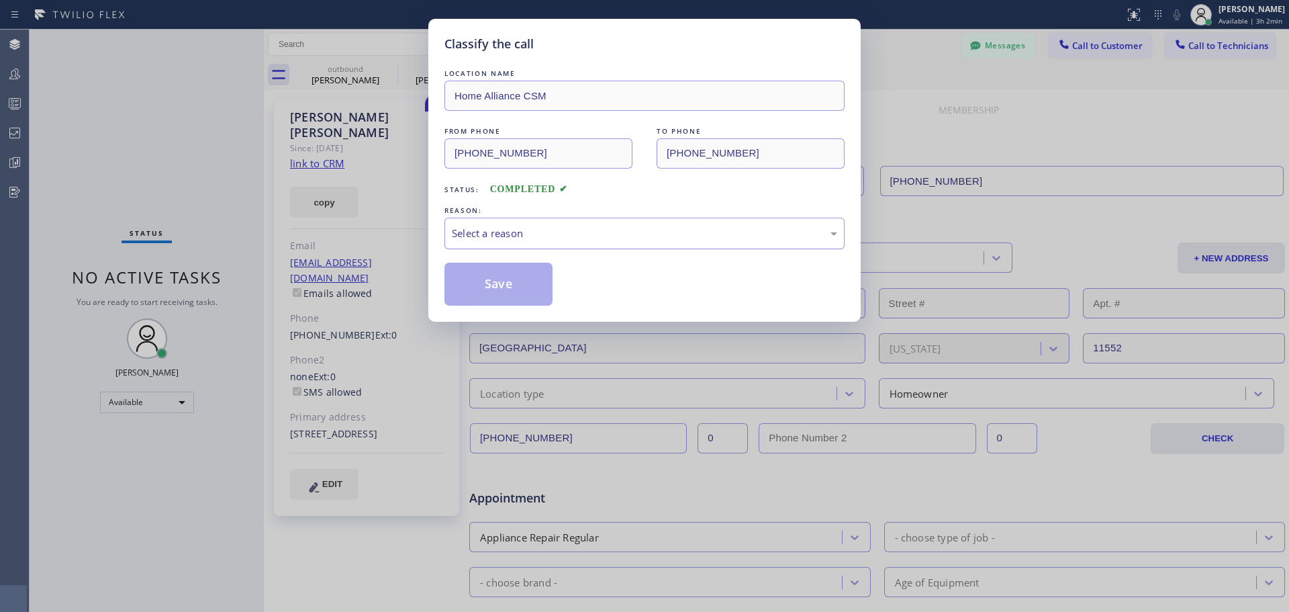
click at [682, 239] on div "Select a reason" at bounding box center [644, 233] width 385 height 15
click at [498, 276] on button "Save" at bounding box center [499, 284] width 108 height 43
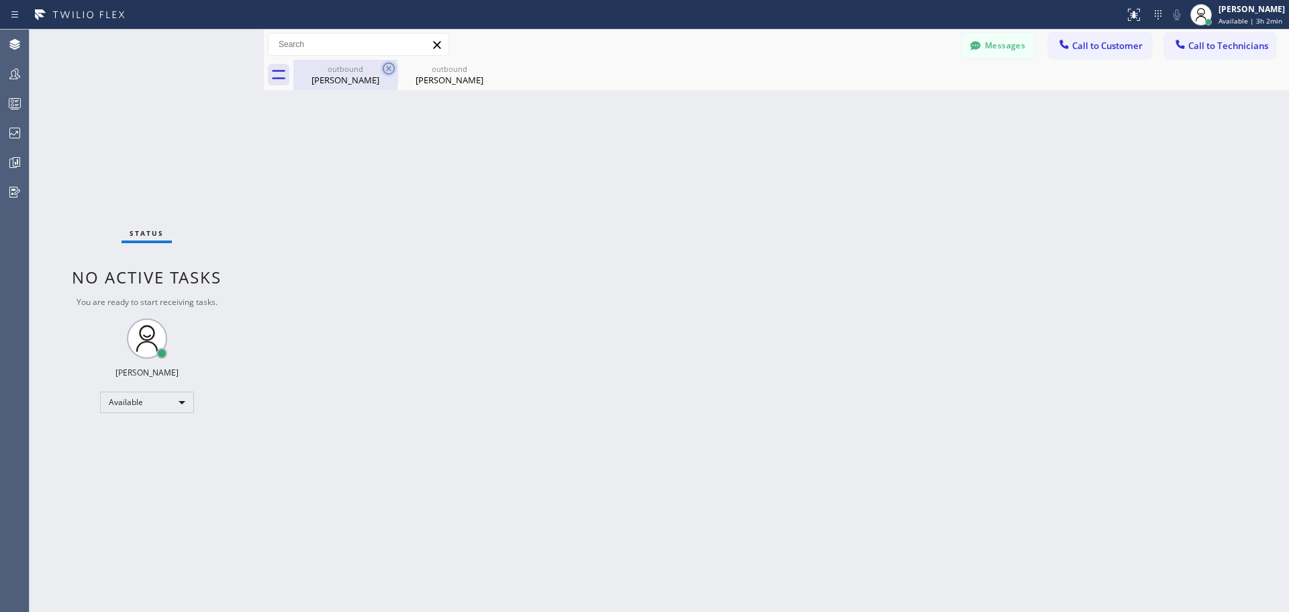
drag, startPoint x: 383, startPoint y: 66, endPoint x: 382, endPoint y: 87, distance: 20.9
click at [0, 0] on icon at bounding box center [0, 0] width 0 height 0
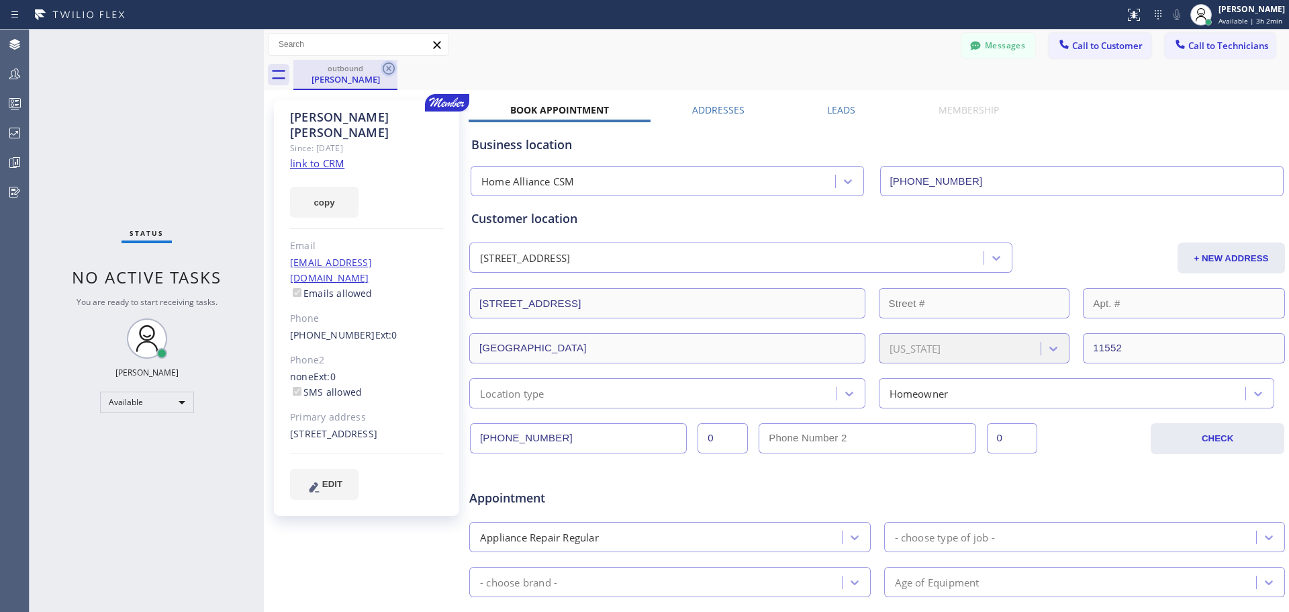
click at [382, 67] on icon at bounding box center [389, 68] width 16 height 16
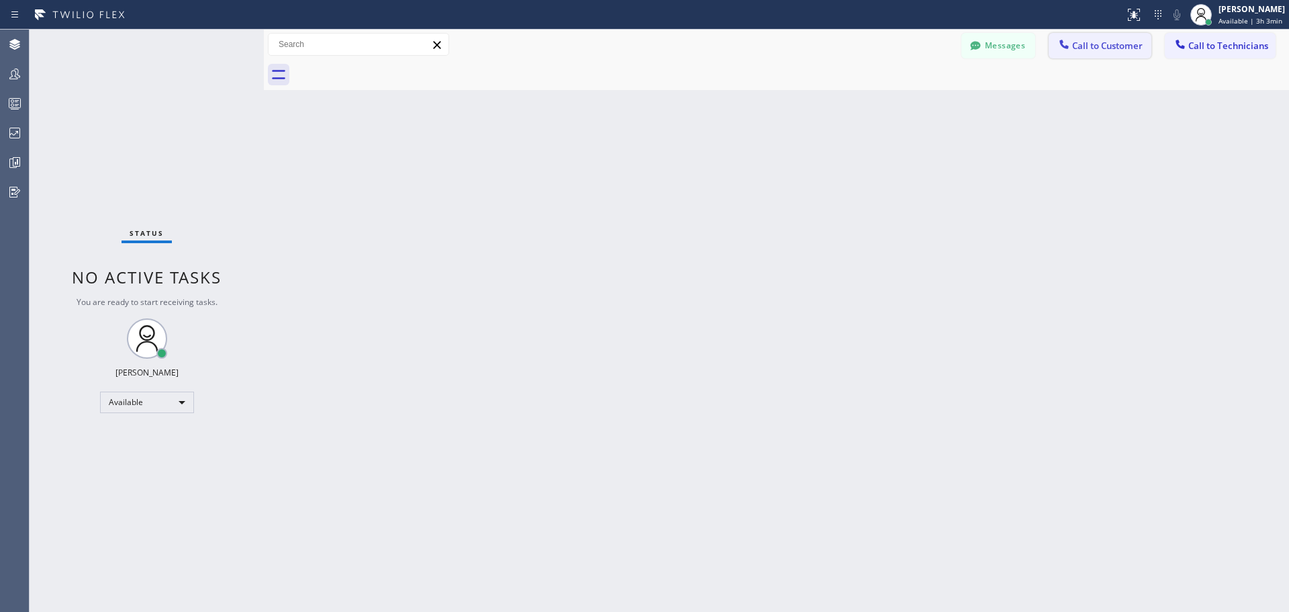
click at [1098, 50] on span "Call to Customer" at bounding box center [1107, 46] width 71 height 12
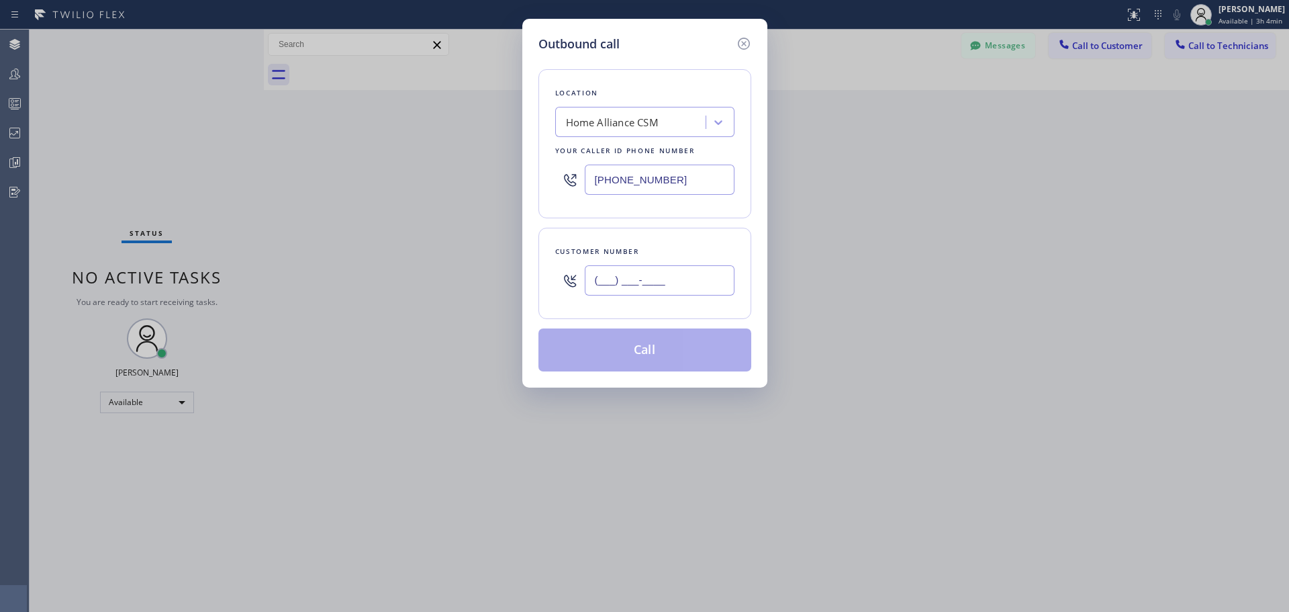
click at [650, 275] on input "(___) ___-____" at bounding box center [660, 280] width 150 height 30
paste input "617) 816-4895"
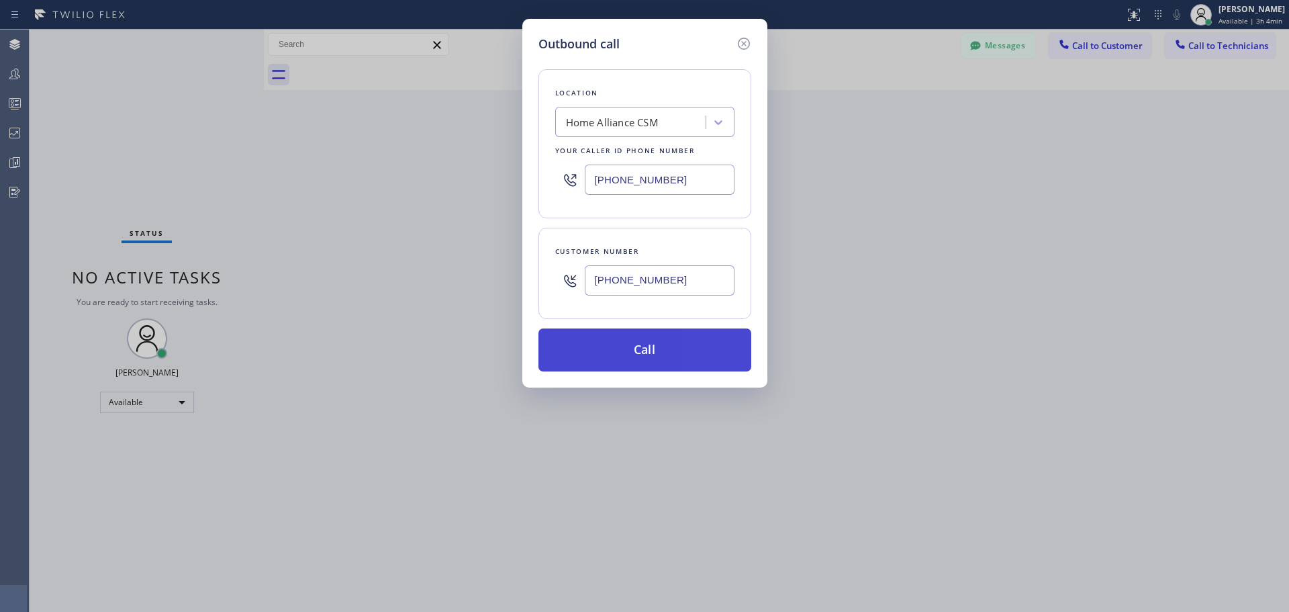
type input "[PHONE_NUMBER]"
click at [636, 352] on button "Call" at bounding box center [645, 349] width 213 height 43
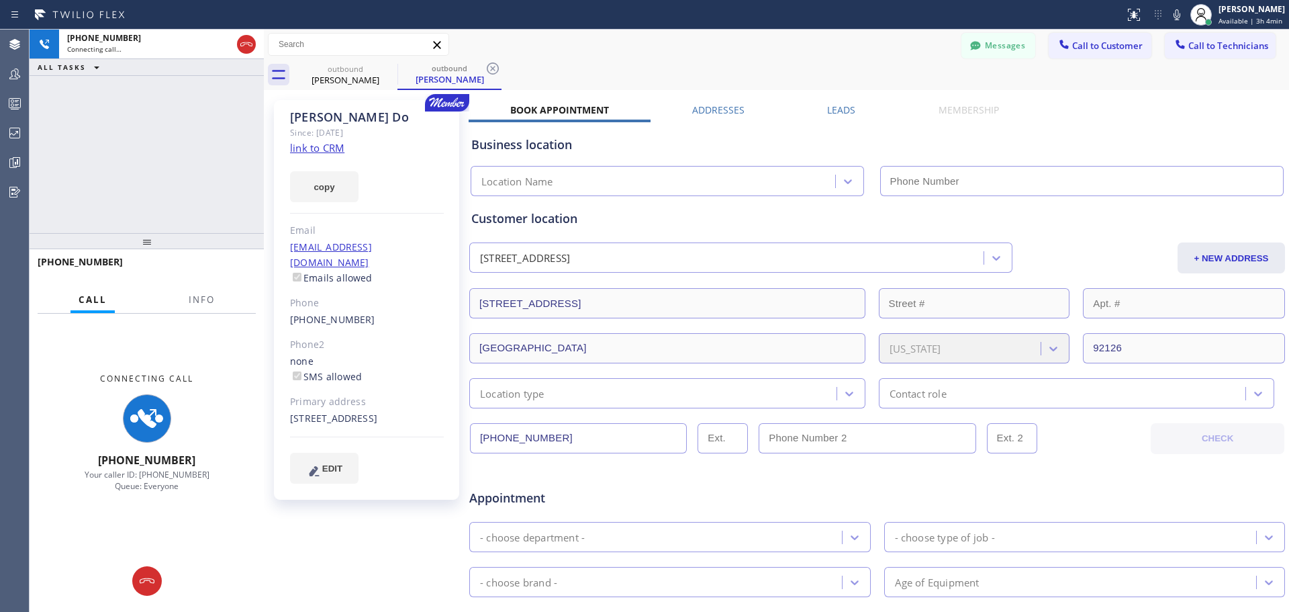
type input "[PHONE_NUMBER]"
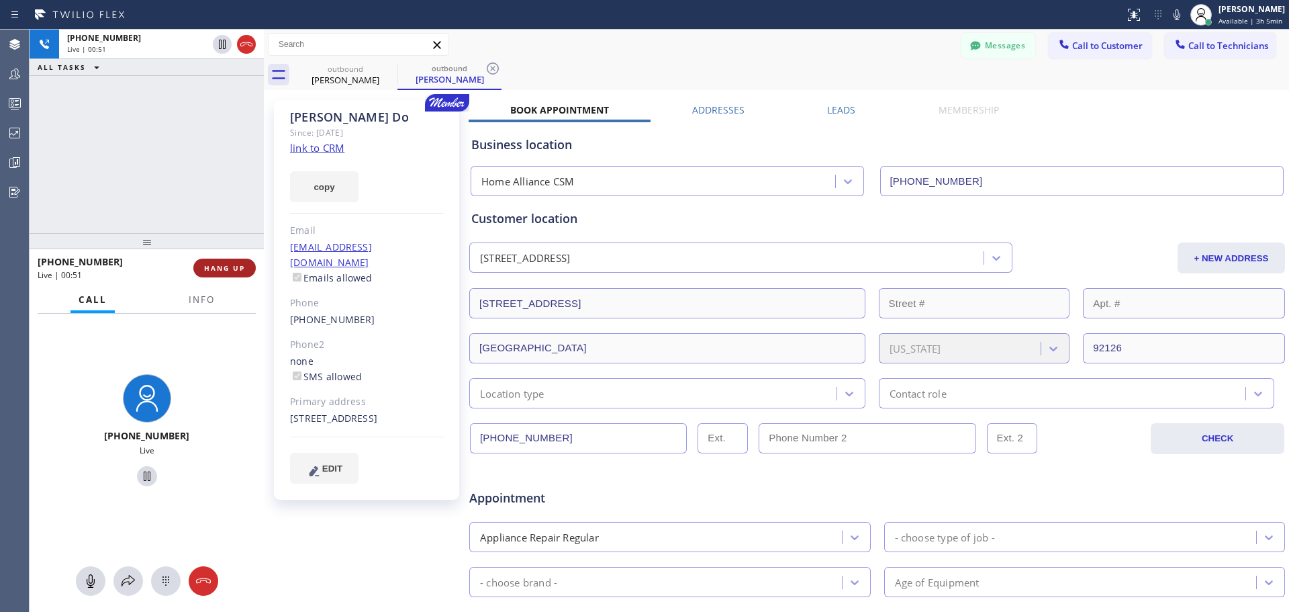
click at [218, 273] on span "HANG UP" at bounding box center [224, 267] width 41 height 9
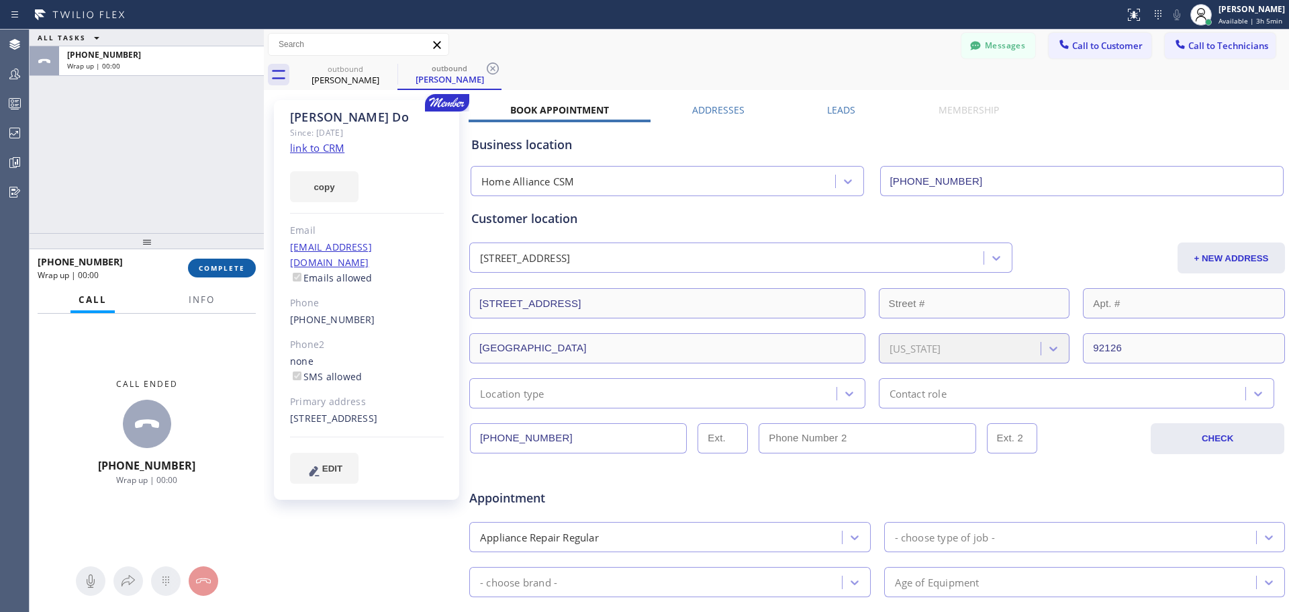
click at [244, 271] on span "COMPLETE" at bounding box center [222, 267] width 46 height 9
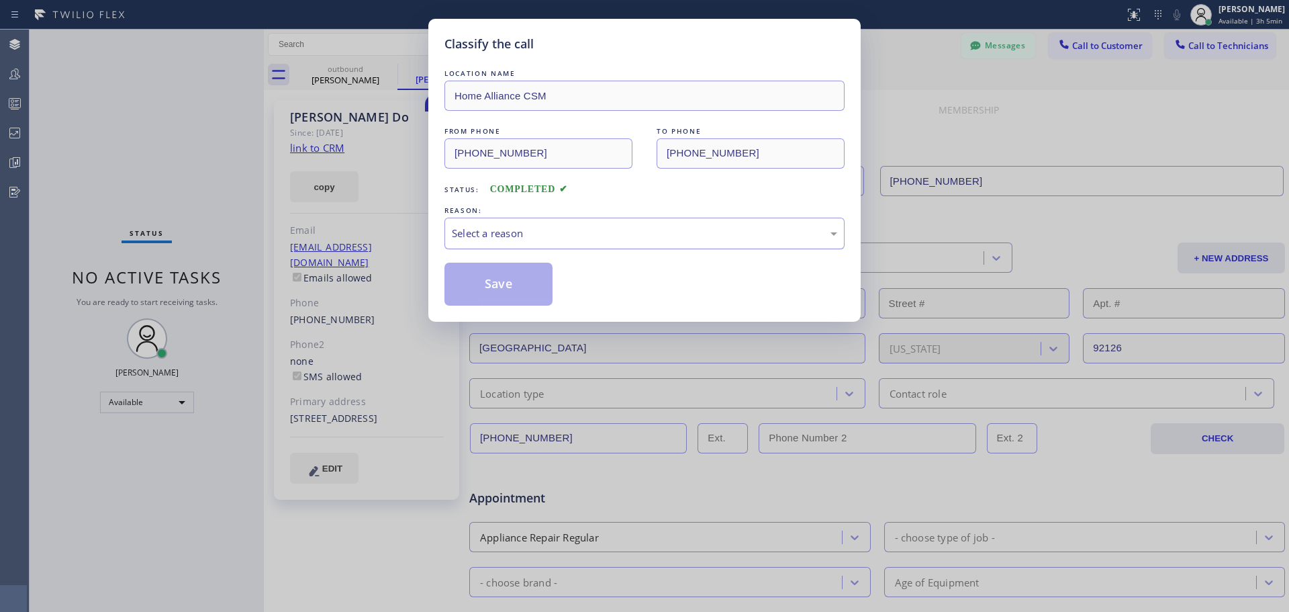
click at [582, 234] on div "Select a reason" at bounding box center [644, 233] width 385 height 15
click at [506, 289] on button "Save" at bounding box center [499, 284] width 108 height 43
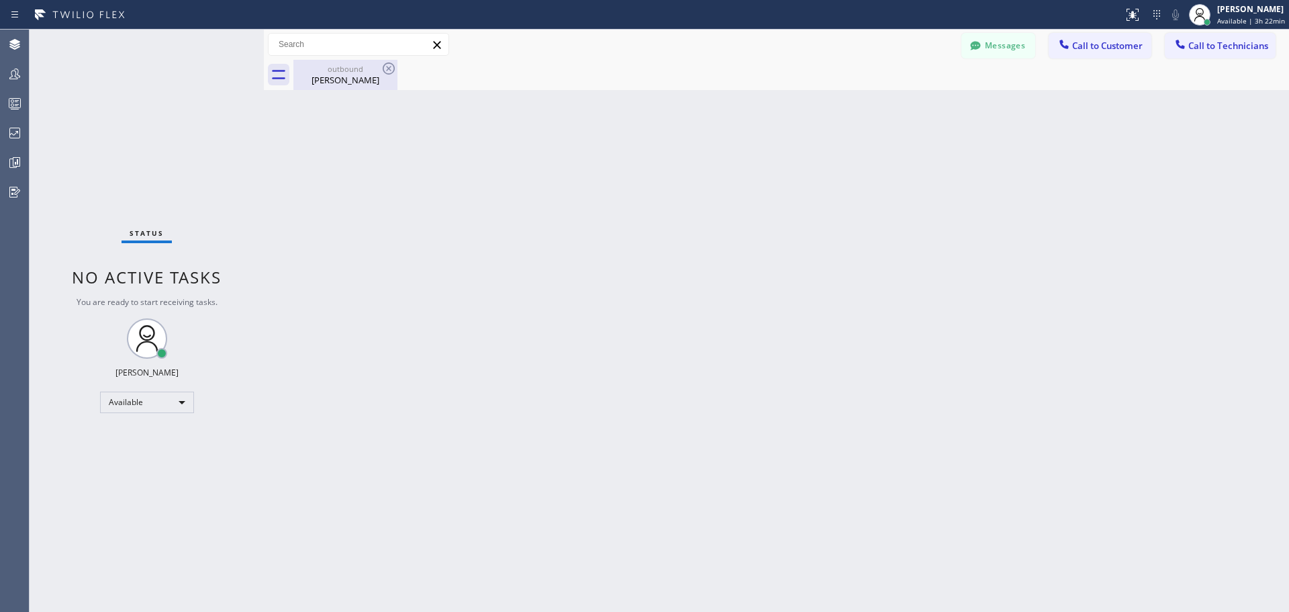
drag, startPoint x: 387, startPoint y: 68, endPoint x: 383, endPoint y: 79, distance: 11.7
click at [387, 68] on icon at bounding box center [389, 68] width 16 height 16
click at [342, 80] on div "[PERSON_NAME]" at bounding box center [345, 80] width 101 height 12
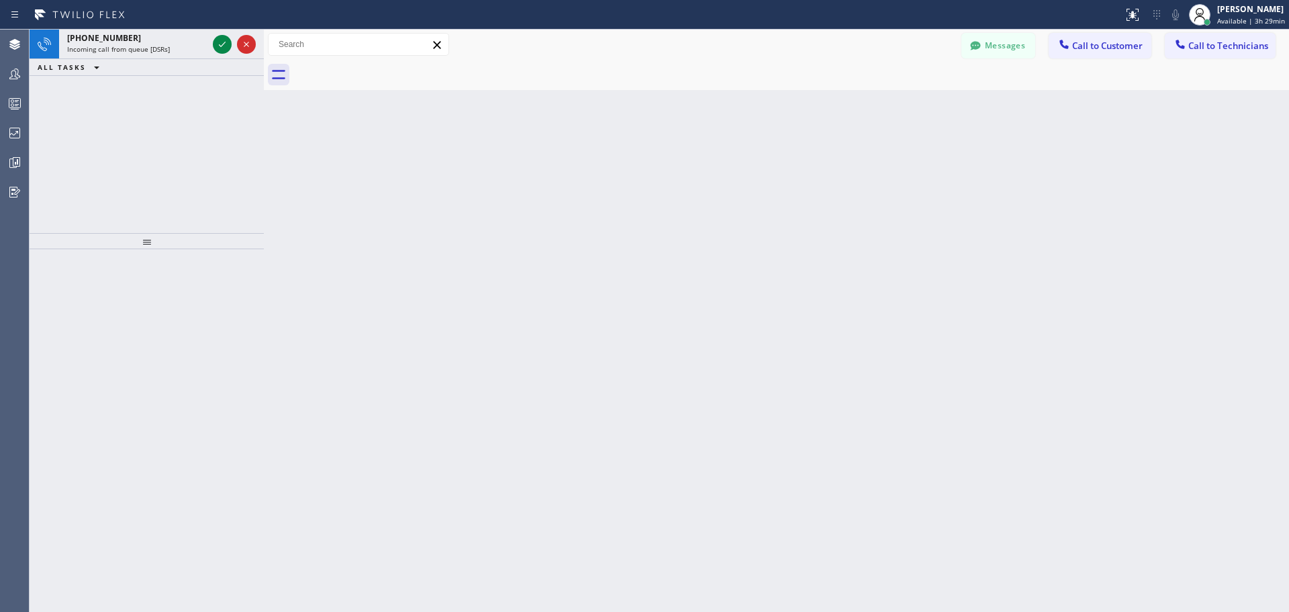
drag, startPoint x: 216, startPoint y: 46, endPoint x: 234, endPoint y: 70, distance: 30.6
click at [216, 46] on icon at bounding box center [222, 44] width 16 height 16
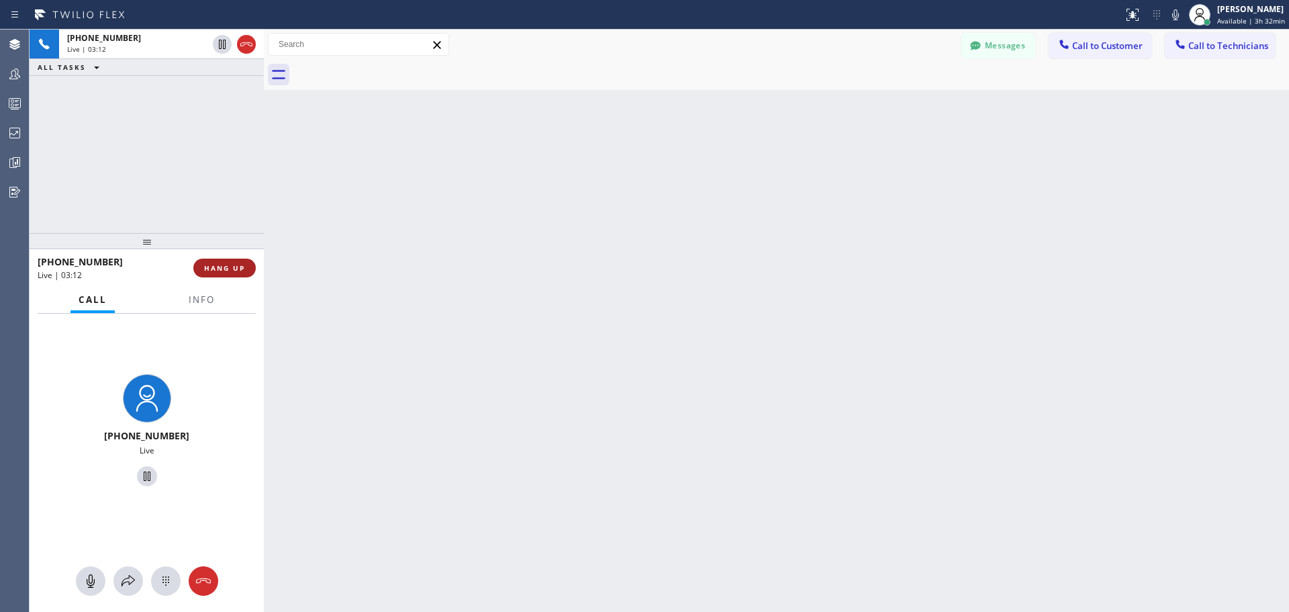
click at [227, 271] on span "HANG UP" at bounding box center [224, 267] width 41 height 9
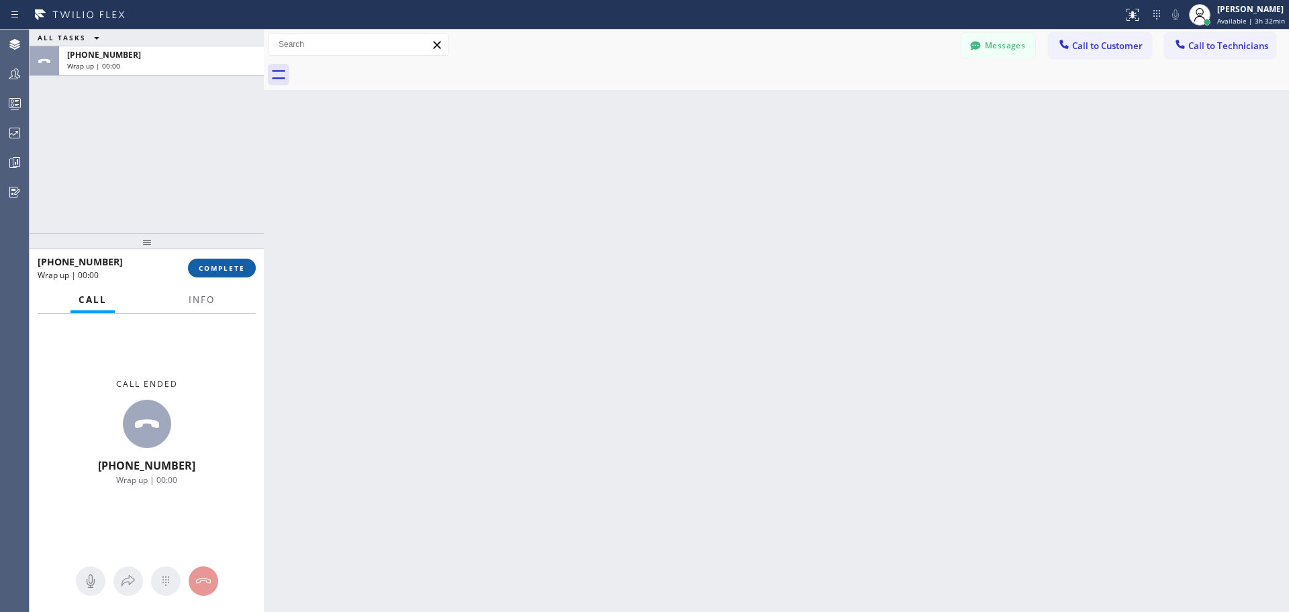
click at [234, 270] on span "COMPLETE" at bounding box center [222, 267] width 46 height 9
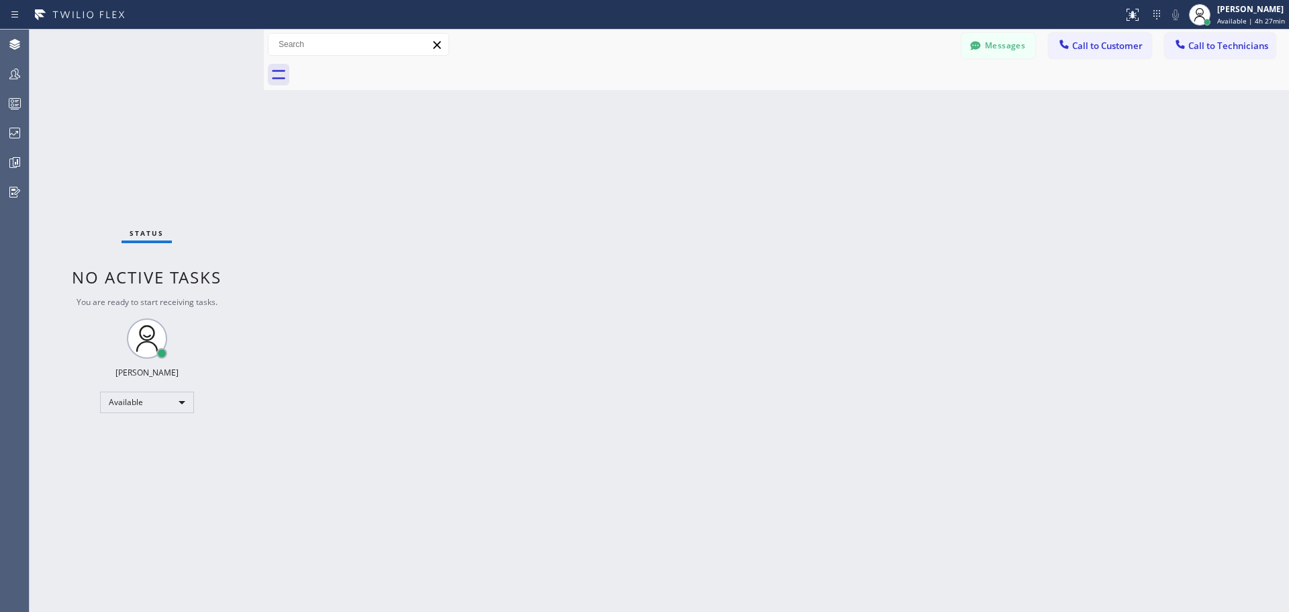
click at [1081, 49] on span "Call to Customer" at bounding box center [1107, 46] width 71 height 12
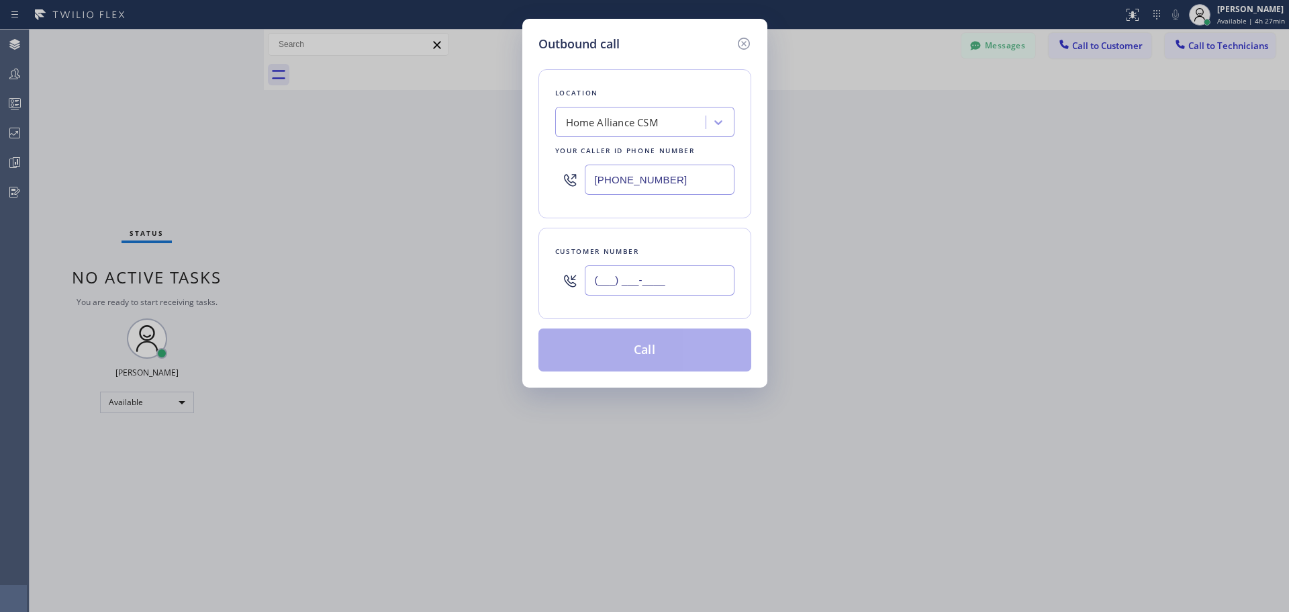
click at [645, 284] on input "(___) ___-____" at bounding box center [660, 280] width 150 height 30
paste input "650) 576-3061"
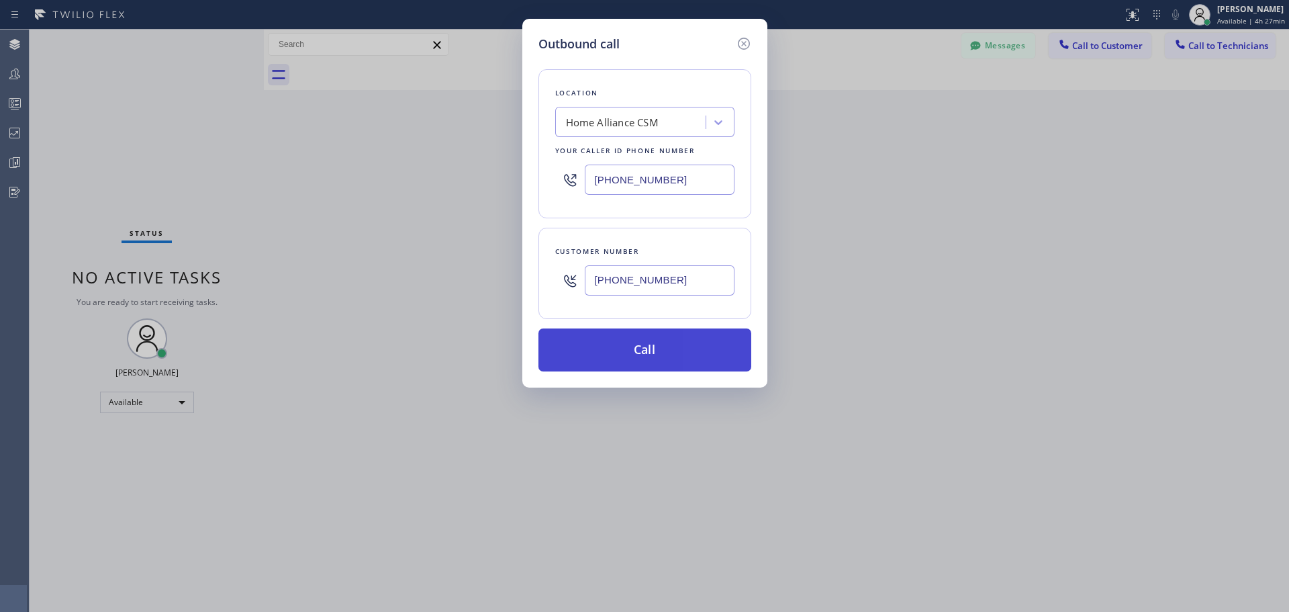
type input "[PHONE_NUMBER]"
click at [649, 351] on button "Call" at bounding box center [645, 349] width 213 height 43
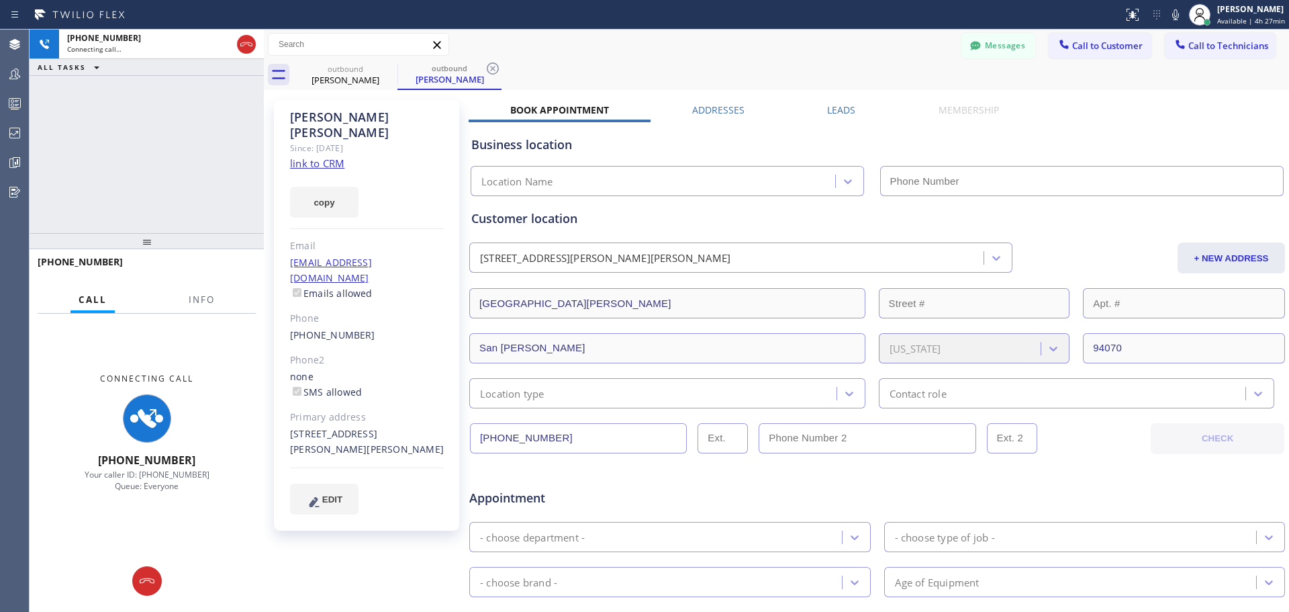
type input "[PHONE_NUMBER]"
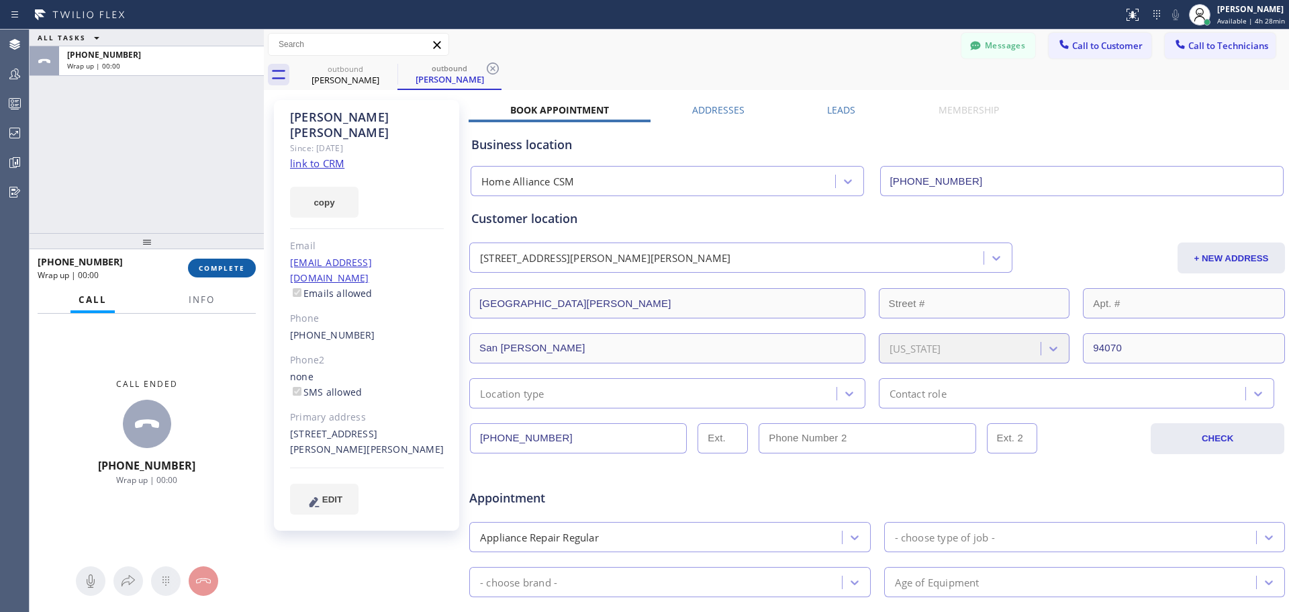
click at [219, 265] on span "COMPLETE" at bounding box center [222, 267] width 46 height 9
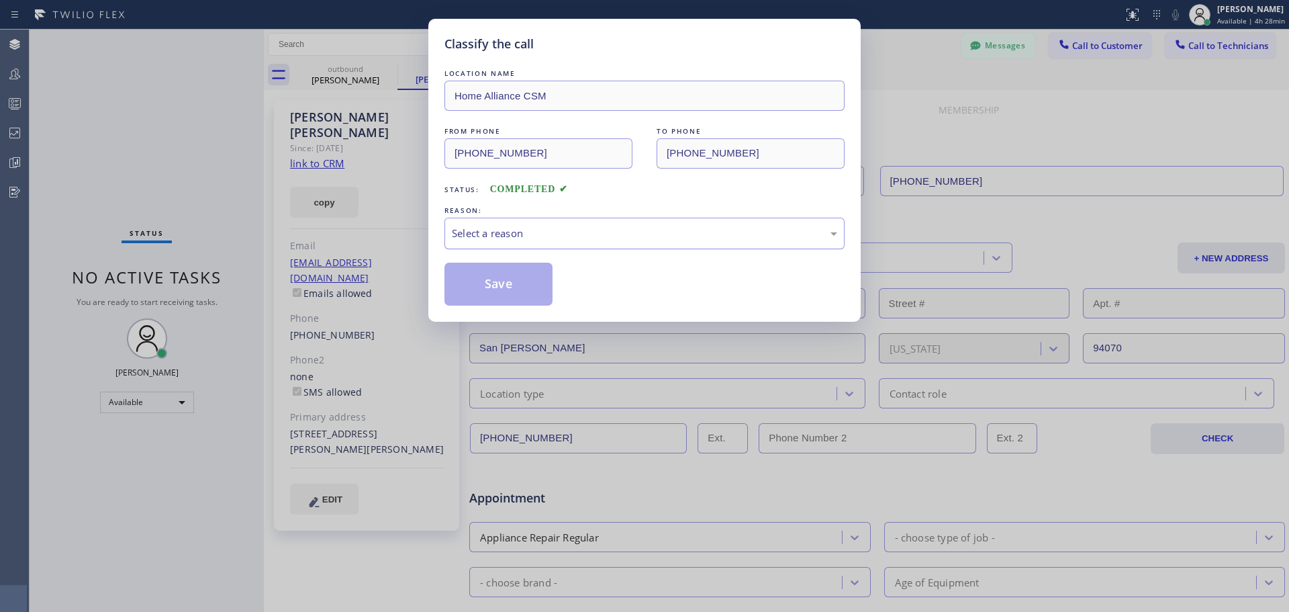
click at [641, 236] on div "Select a reason" at bounding box center [644, 233] width 385 height 15
click at [470, 286] on button "Save" at bounding box center [499, 284] width 108 height 43
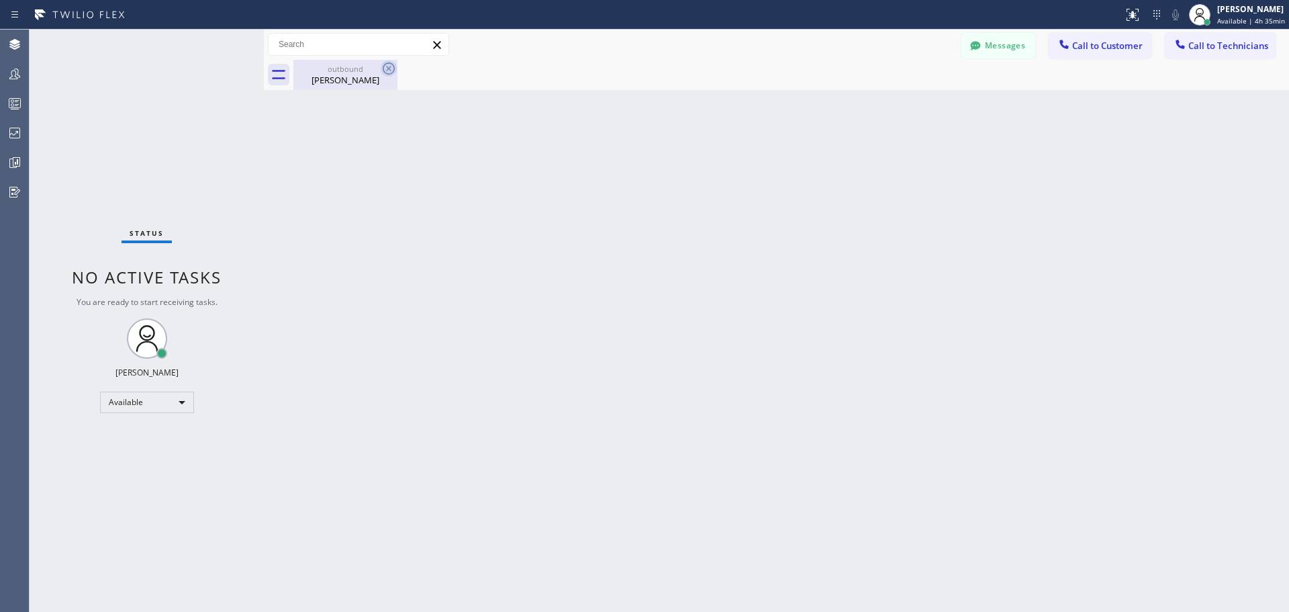
click at [384, 70] on icon at bounding box center [389, 68] width 16 height 16
click at [1236, 13] on div "[PERSON_NAME]" at bounding box center [1252, 8] width 68 height 11
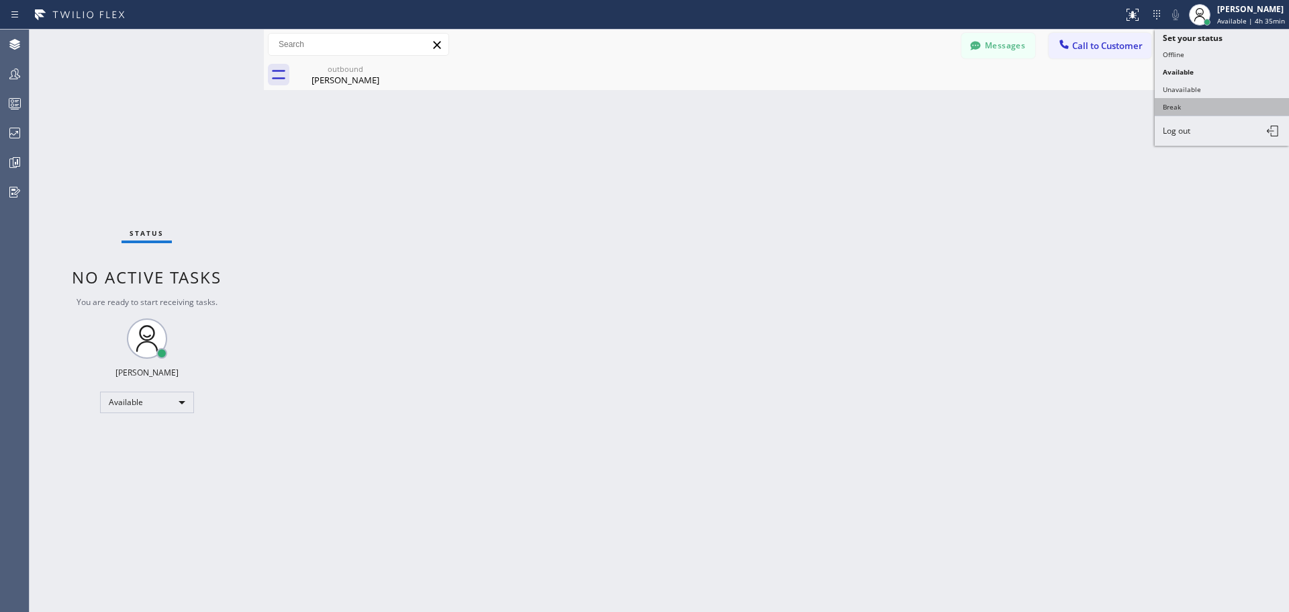
click at [1200, 107] on button "Break" at bounding box center [1222, 106] width 134 height 17
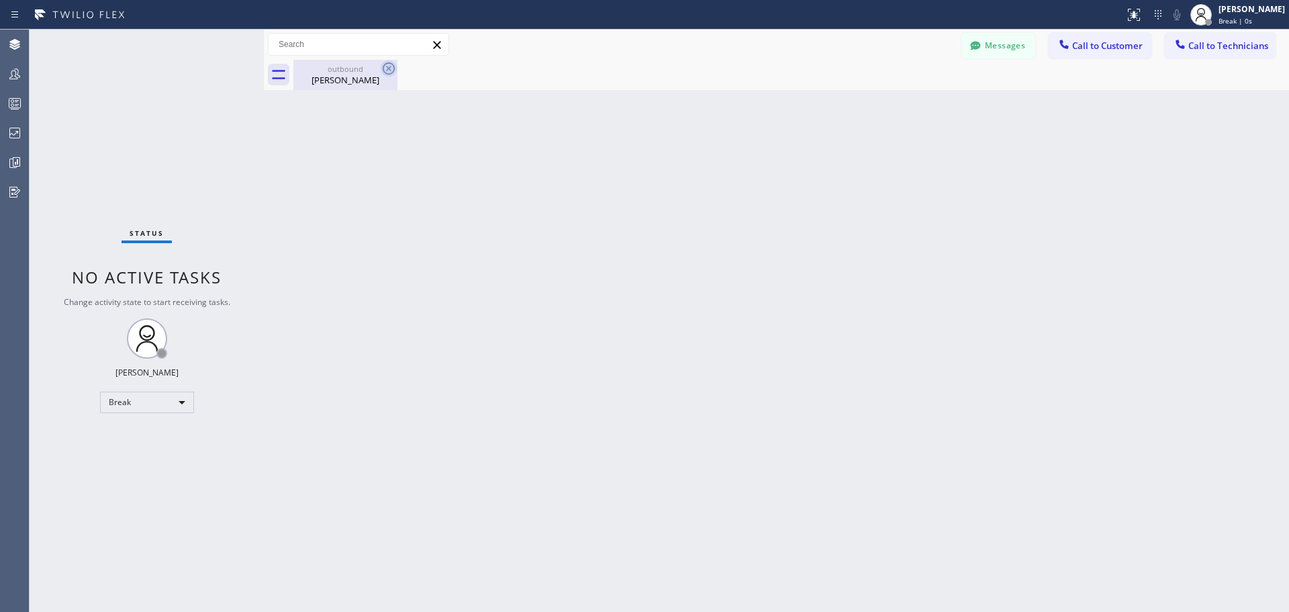
click at [385, 68] on icon at bounding box center [389, 68] width 16 height 16
click at [348, 73] on div "outbound" at bounding box center [345, 69] width 101 height 10
